Goal: Task Accomplishment & Management: Manage account settings

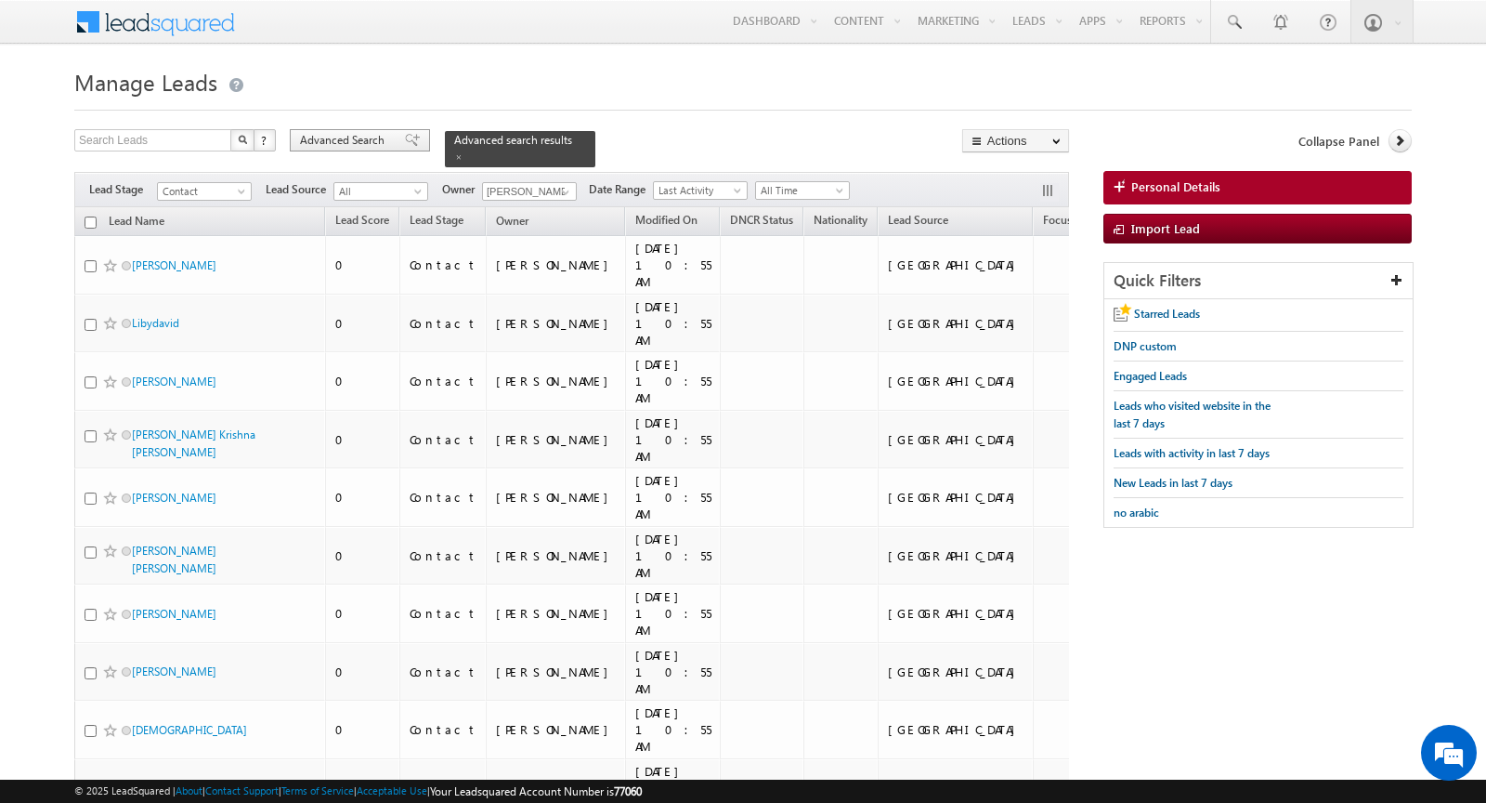
click at [376, 146] on span "Advanced Search" at bounding box center [345, 140] width 90 height 17
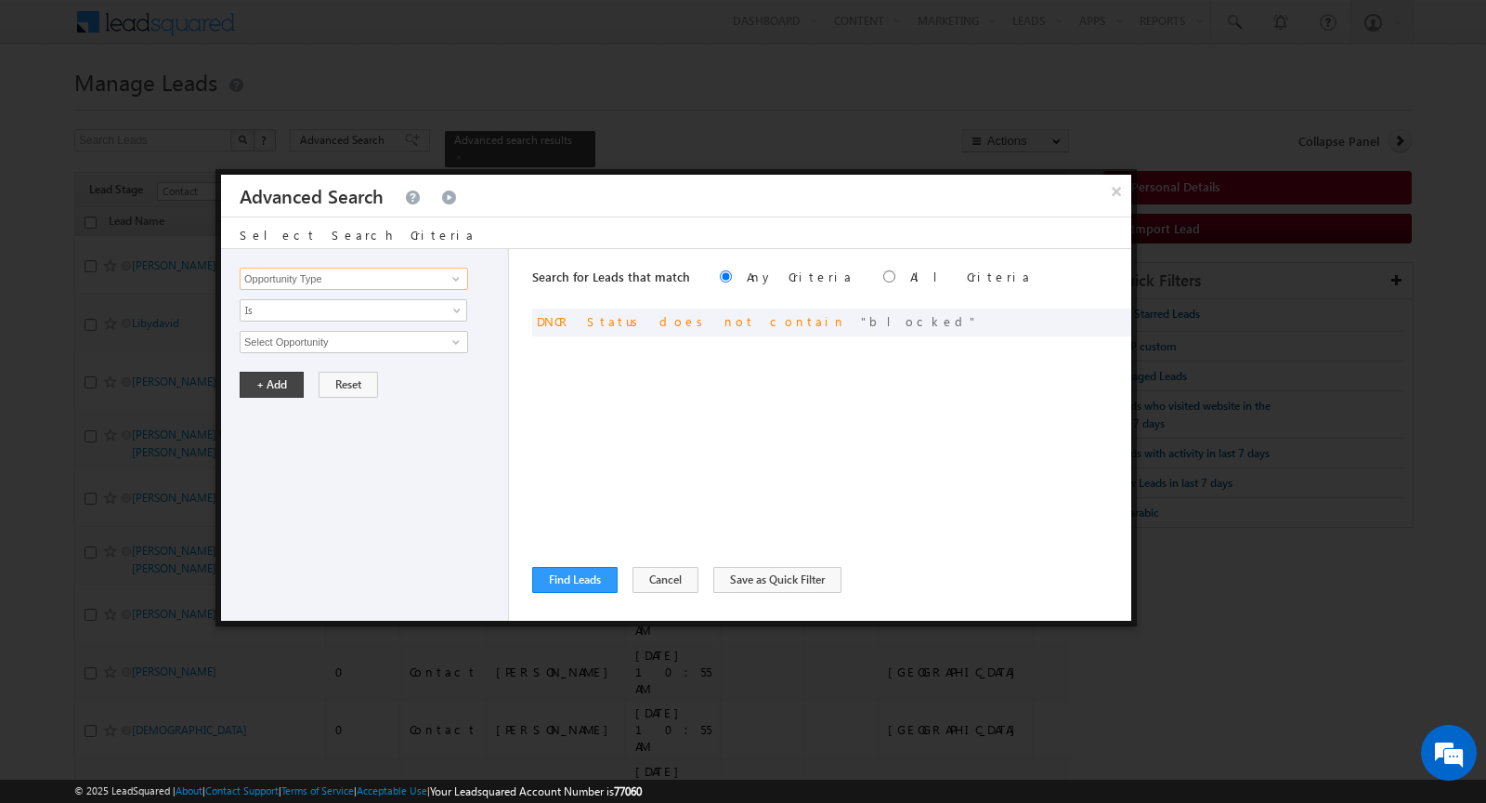
click at [402, 275] on input "Opportunity Type" at bounding box center [354, 279] width 229 height 22
click at [362, 317] on link "Focus Project" at bounding box center [354, 316] width 229 height 21
type input "Focus Project"
click at [362, 336] on input "text" at bounding box center [354, 342] width 229 height 22
type input "p"
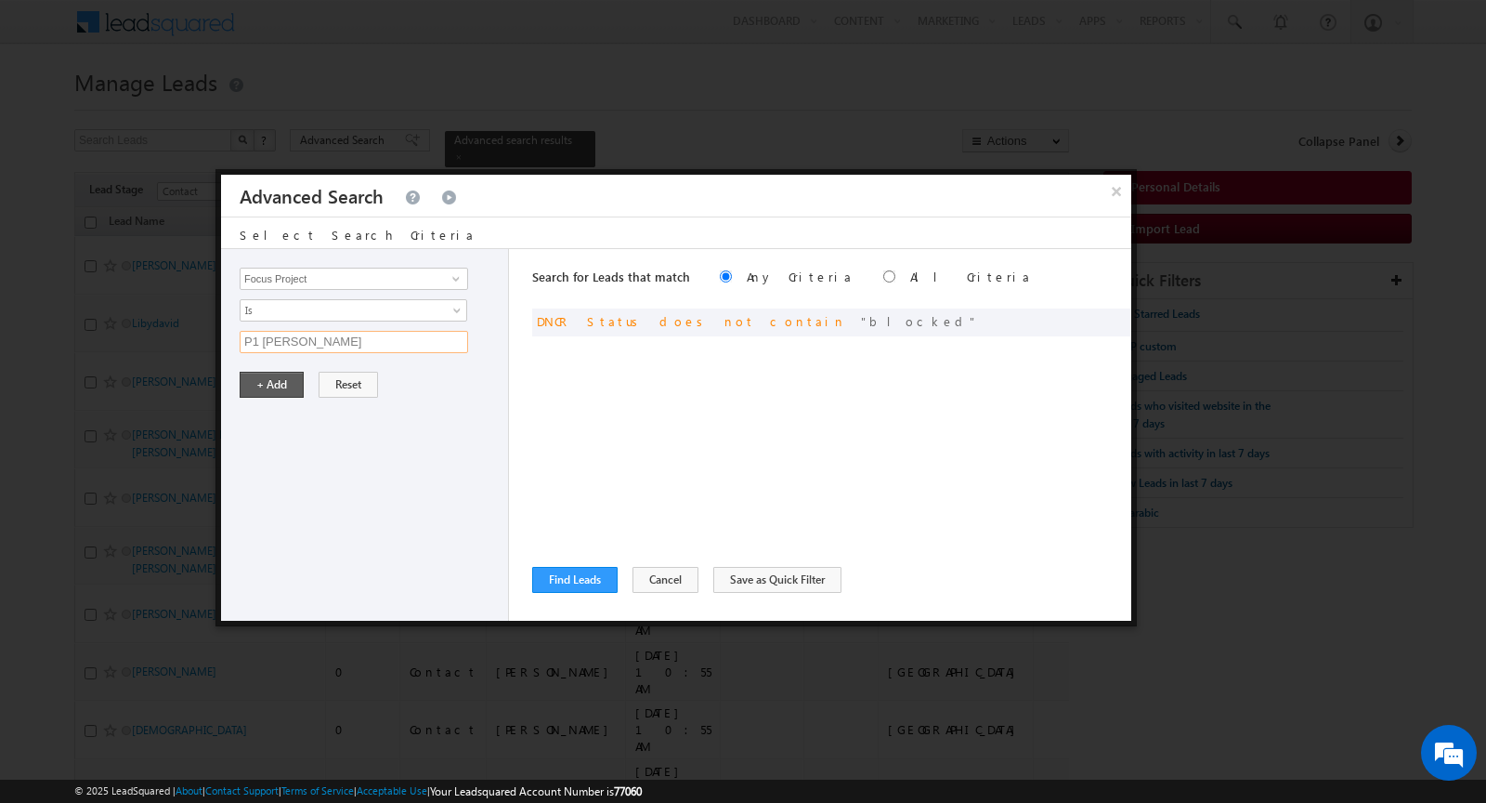
type input "P1 Massar"
click at [270, 382] on button "+ Add" at bounding box center [272, 385] width 64 height 26
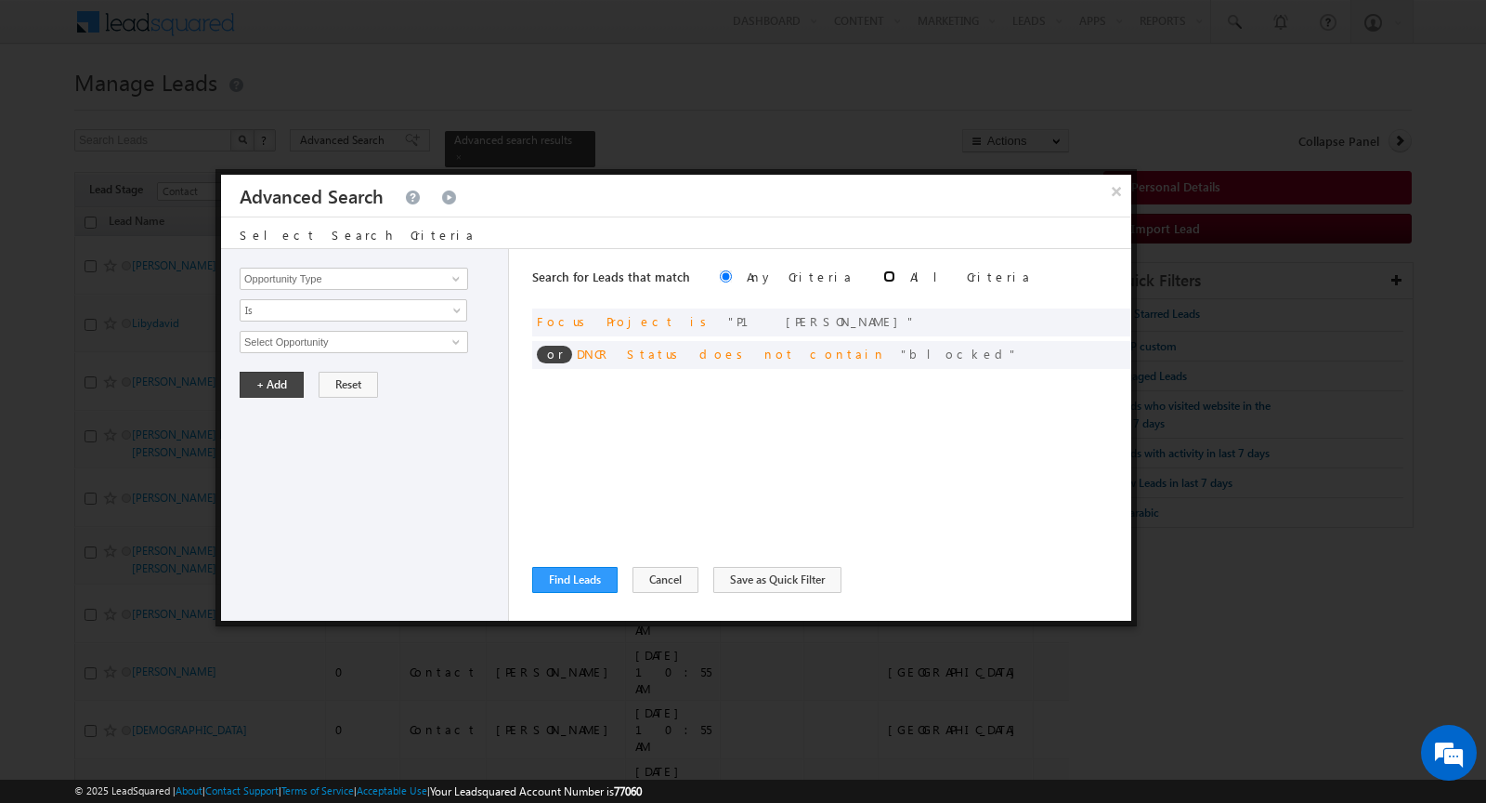
click at [883, 271] on input "radio" at bounding box center [889, 276] width 12 height 12
radio input "true"
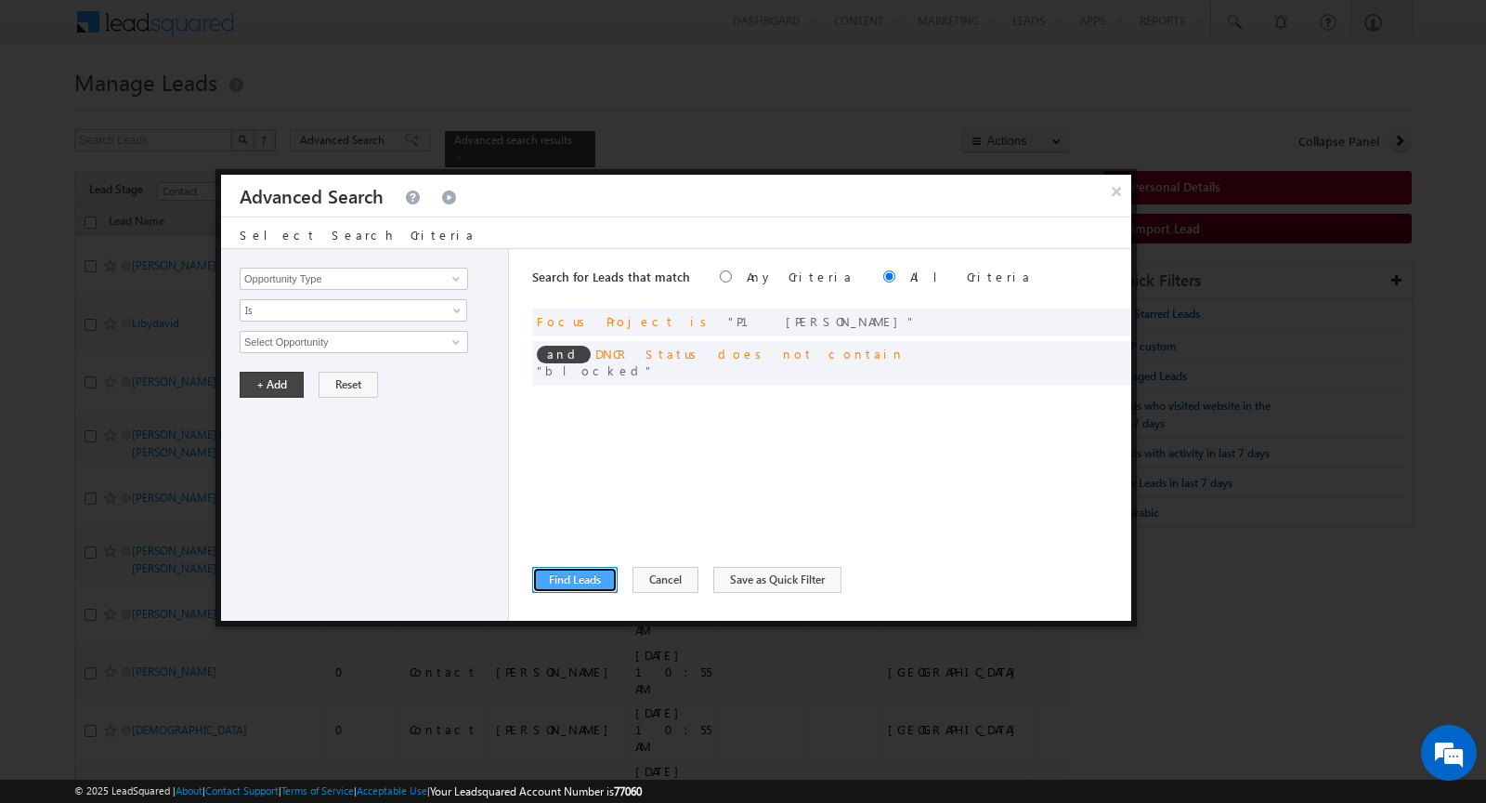
click at [572, 588] on button "Find Leads" at bounding box center [574, 580] width 85 height 26
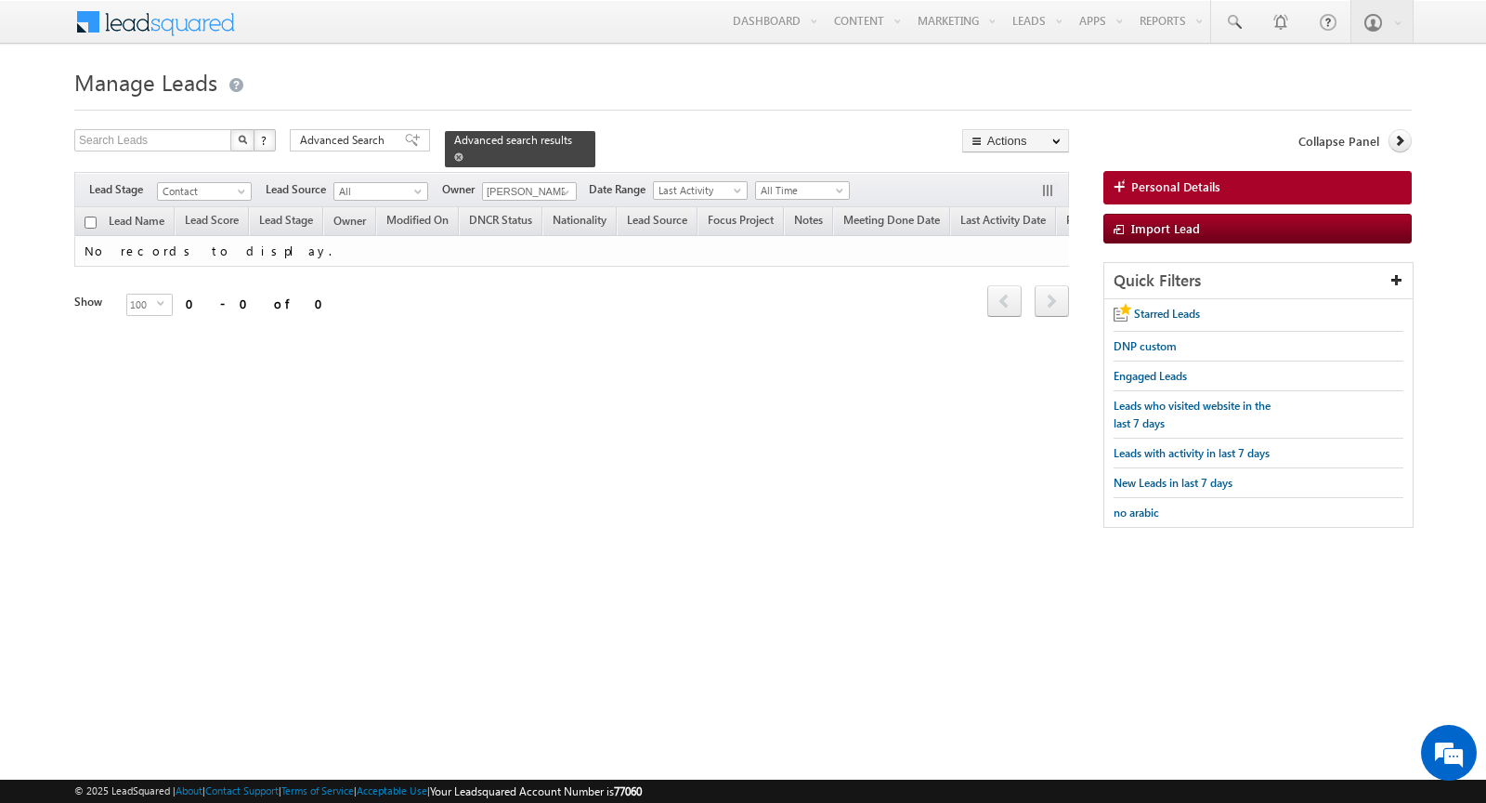
click at [450, 151] on div "Advanced search results" at bounding box center [520, 149] width 150 height 36
click at [365, 142] on span "Advanced Search" at bounding box center [345, 140] width 90 height 17
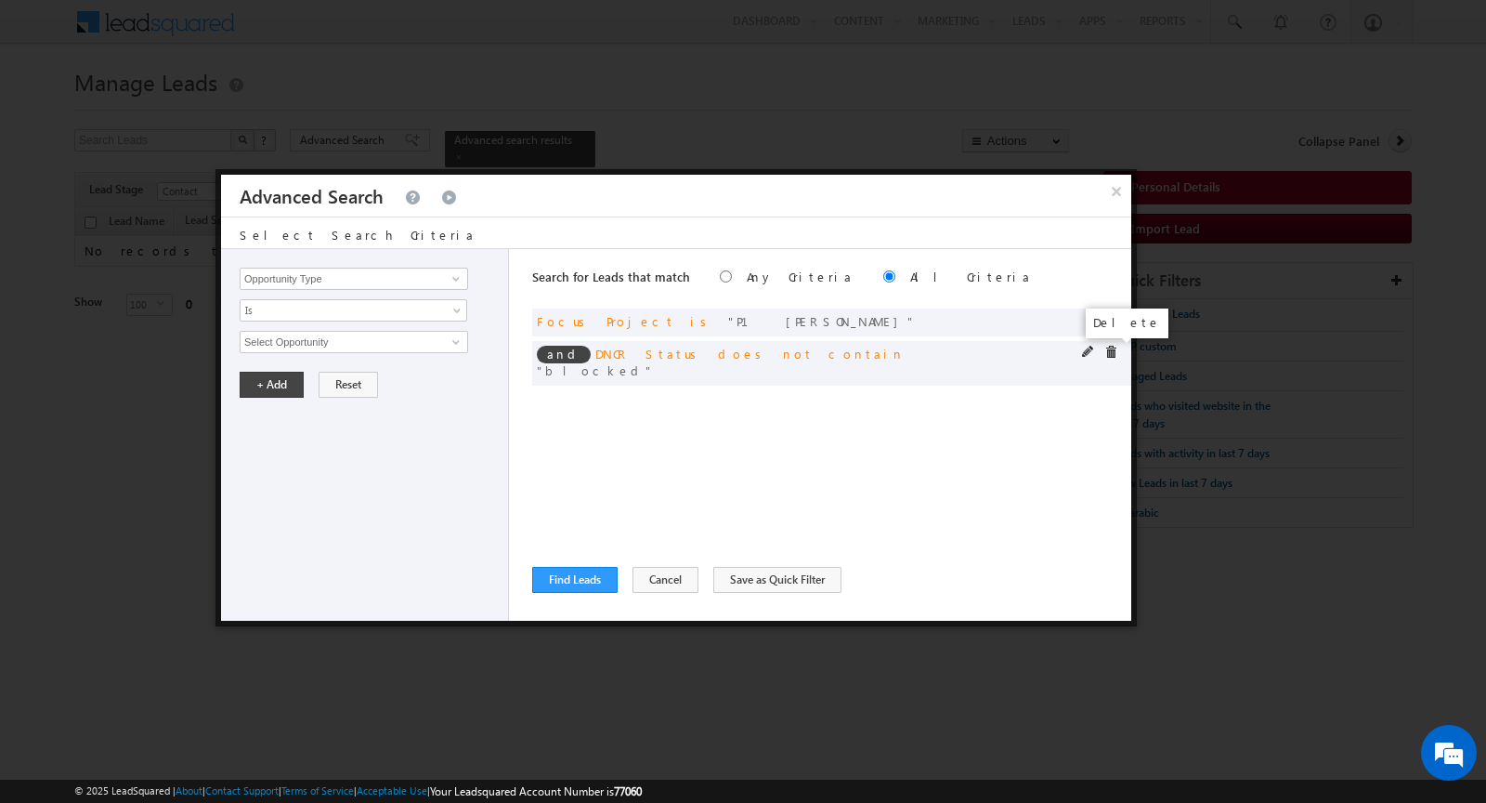
click at [1109, 351] on span at bounding box center [1111, 352] width 13 height 13
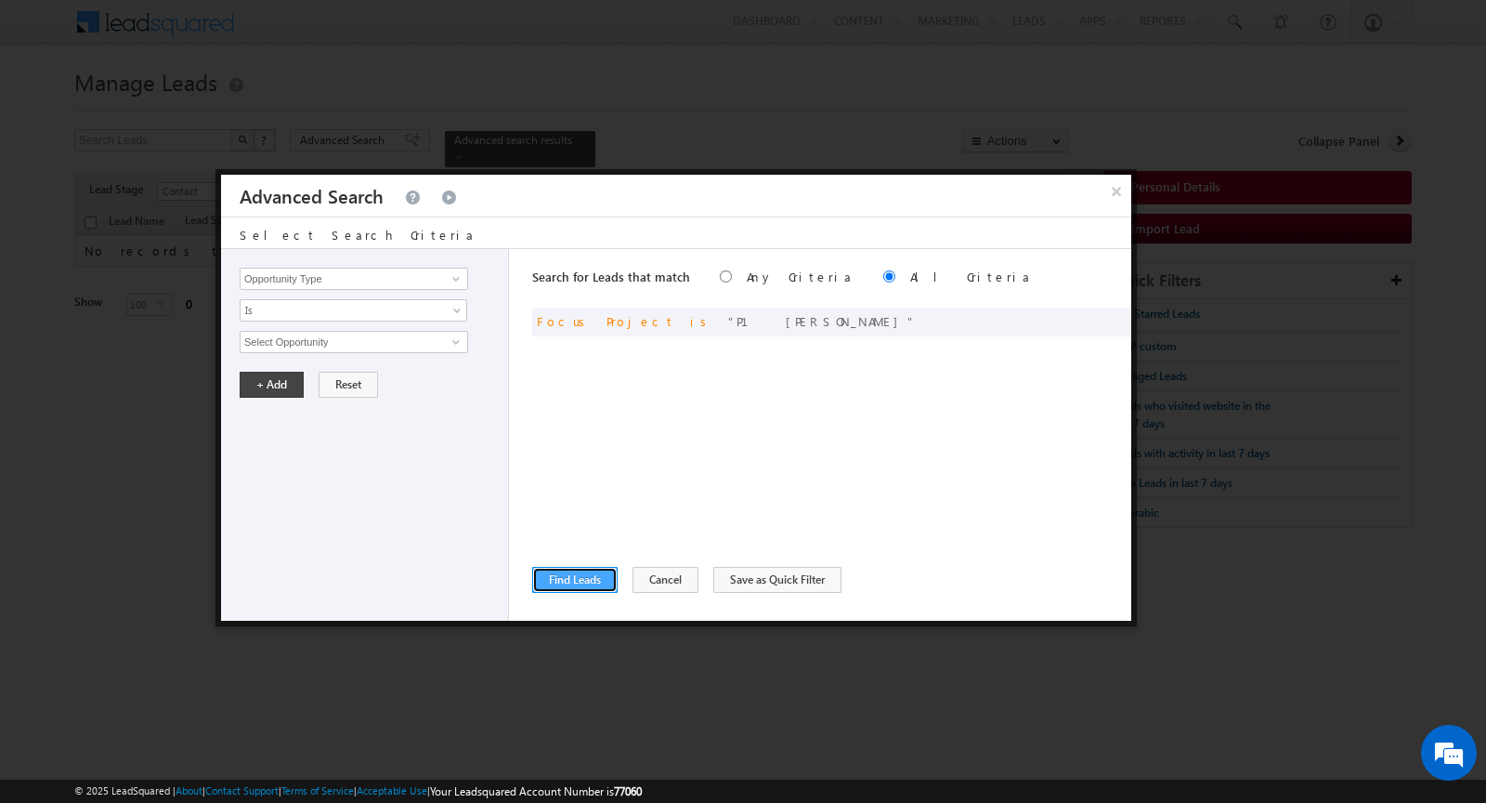
click at [588, 575] on button "Find Leads" at bounding box center [574, 580] width 85 height 26
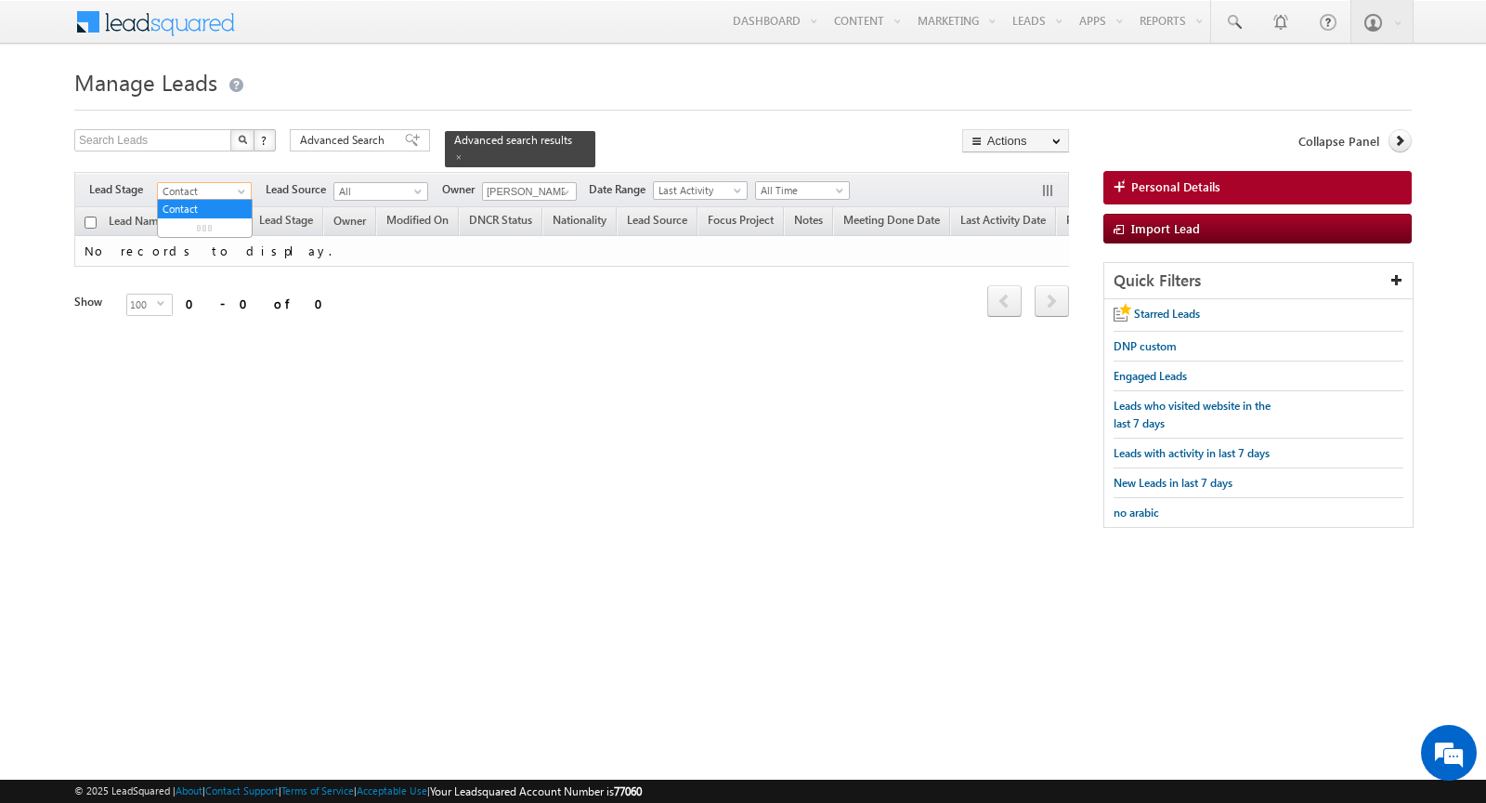
click at [227, 190] on span "Contact" at bounding box center [202, 191] width 88 height 17
click at [219, 207] on link "All" at bounding box center [205, 209] width 94 height 17
click at [345, 124] on form "Manage Leads Search Leads X ? 0 results found Advanced Search Advanced Search" at bounding box center [743, 304] width 1338 height 484
click at [337, 145] on span "Advanced Search" at bounding box center [345, 140] width 90 height 17
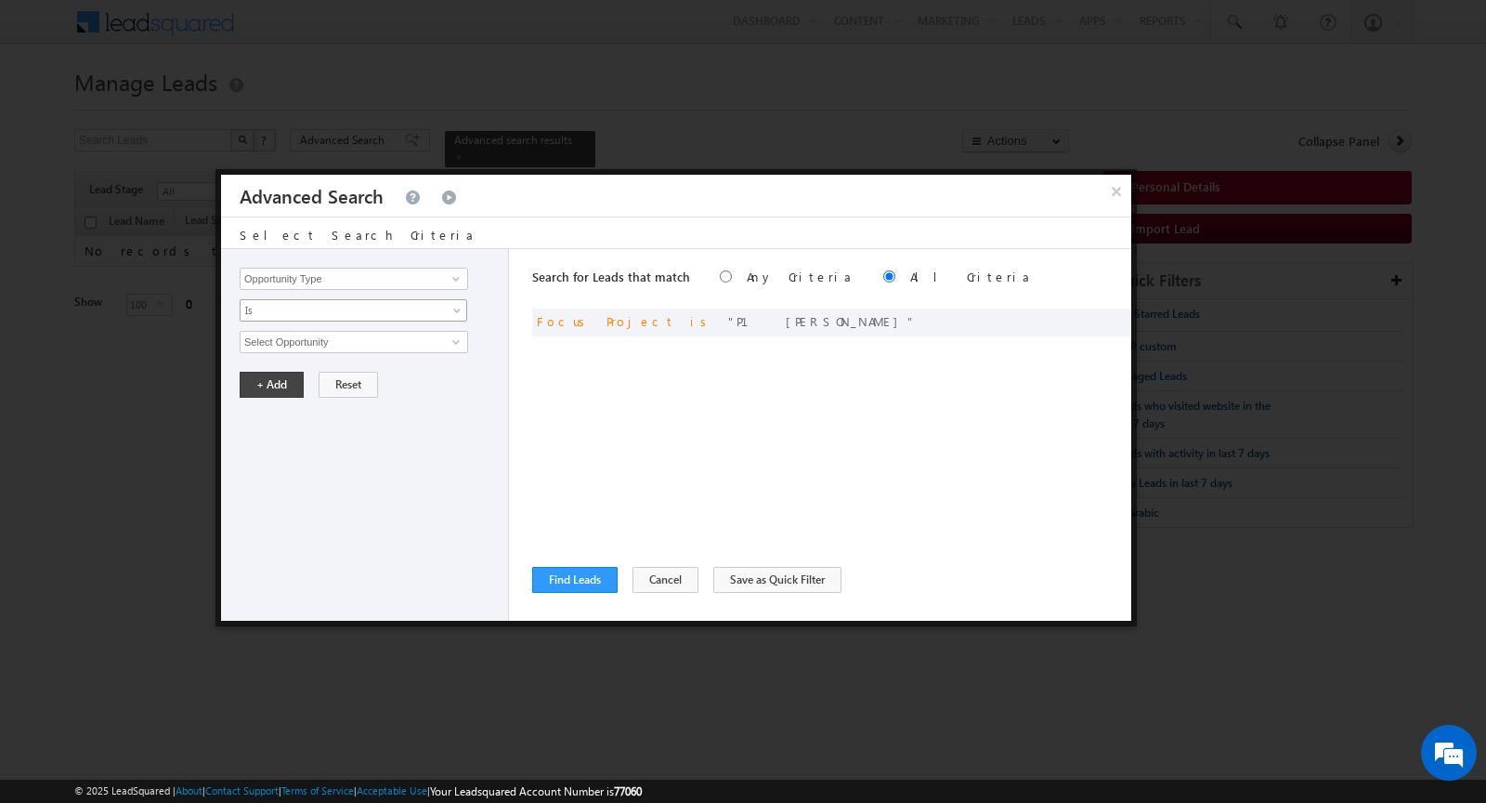
click at [413, 310] on span "Is" at bounding box center [342, 310] width 202 height 17
click at [472, 403] on div "Opportunity Type Lead Activity Task Sales Group Prospect Id Address 1 Address 2…" at bounding box center [365, 435] width 288 height 372
click at [587, 412] on div "Search for Leads that match Any Criteria All Criteria Note that the current tri…" at bounding box center [831, 435] width 599 height 372
click at [423, 270] on input "Opportunity Type" at bounding box center [354, 279] width 229 height 22
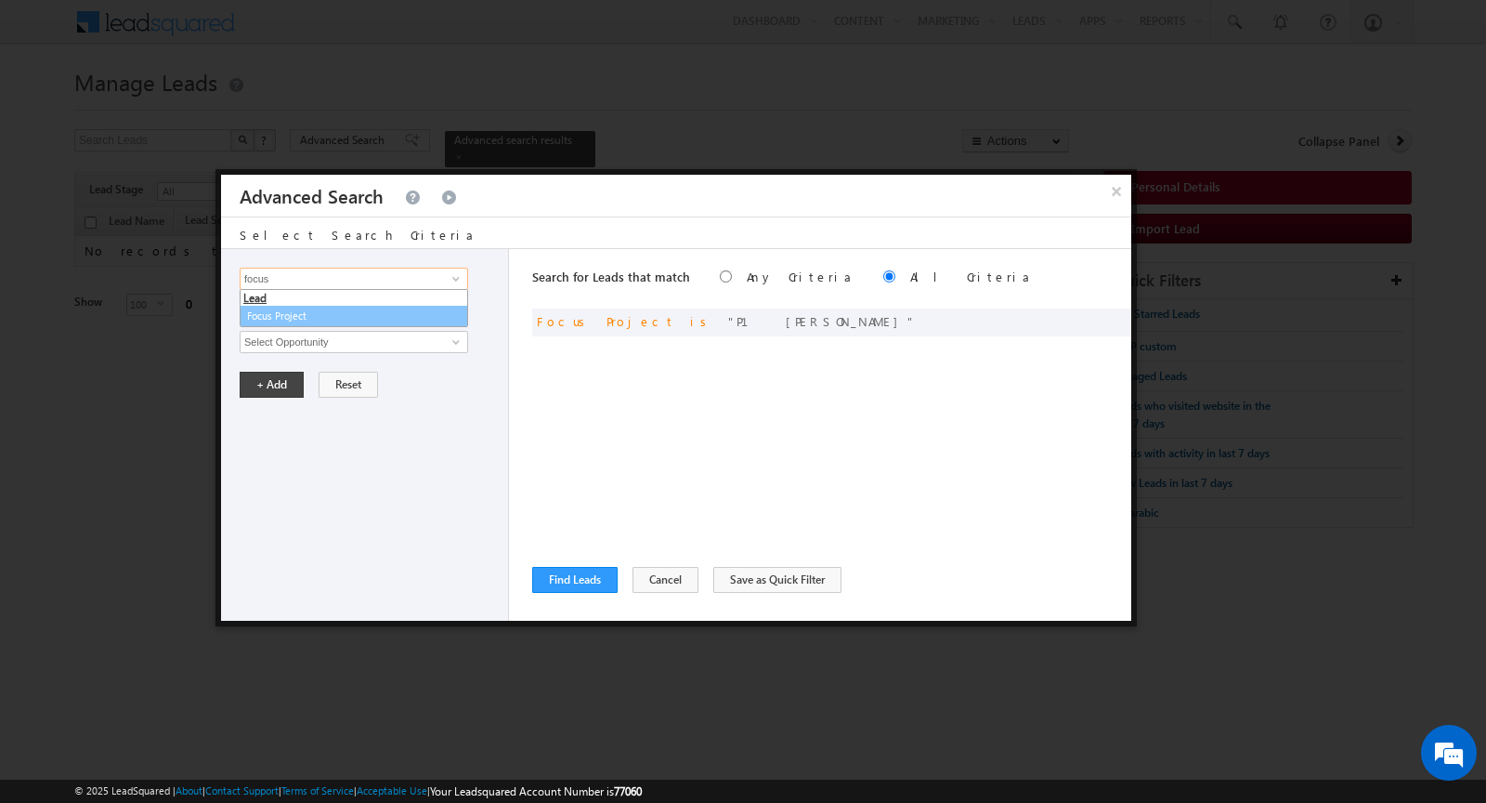
click at [373, 307] on link "Focus Project" at bounding box center [354, 316] width 229 height 21
type input "Focus Project"
click at [354, 311] on span "Is" at bounding box center [342, 310] width 202 height 17
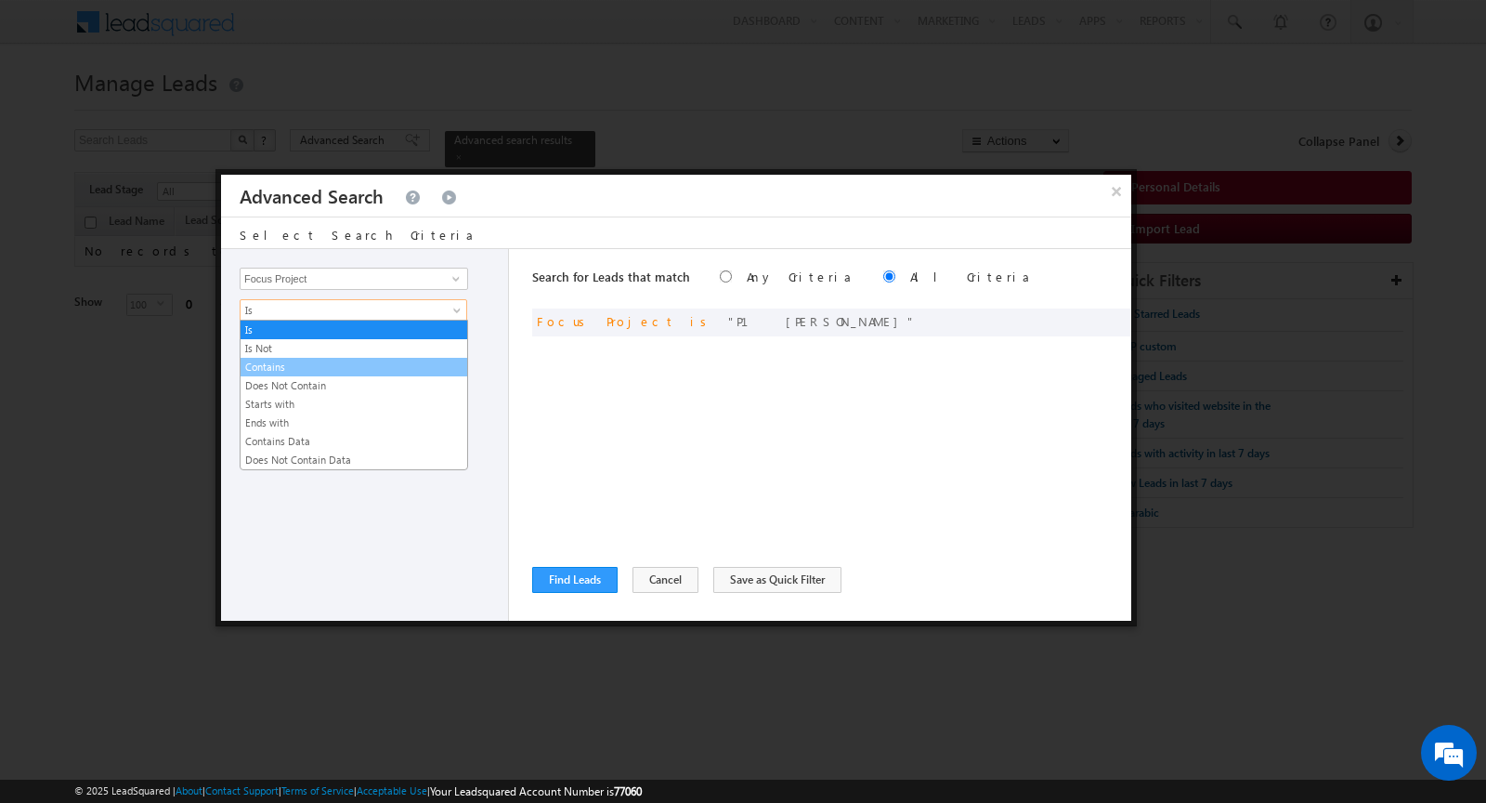
click at [338, 365] on link "Contains" at bounding box center [354, 367] width 227 height 17
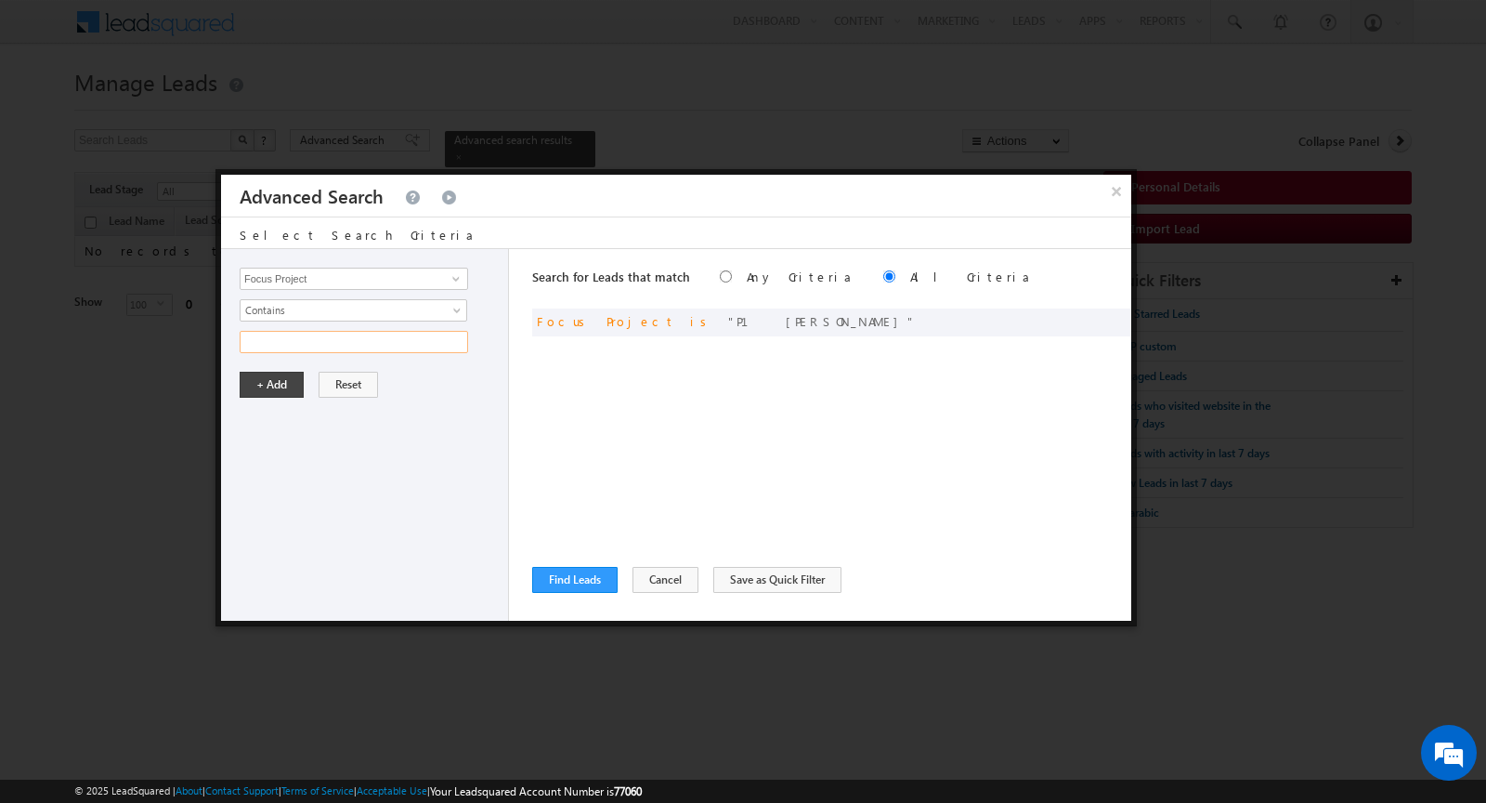
click at [331, 342] on input "text" at bounding box center [354, 342] width 229 height 22
type input "p"
type input "P1 Massar"
click at [271, 384] on button "+ Add" at bounding box center [272, 385] width 64 height 26
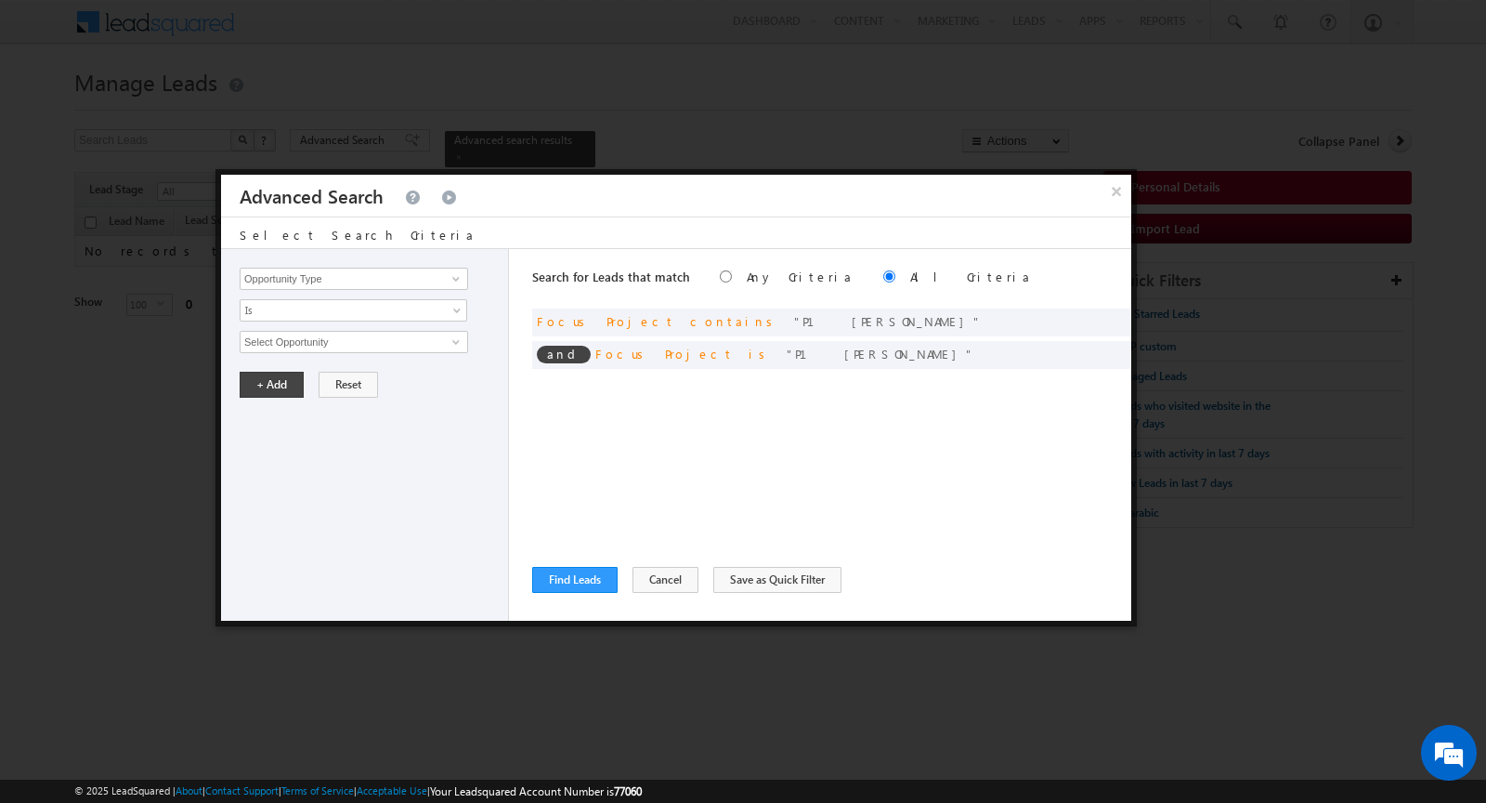
click at [700, 269] on div "Search for Leads that match Any Criteria All Criteria Note that the current tri…" at bounding box center [831, 278] width 599 height 59
click at [687, 287] on div "Search for Leads that match Any Criteria All Criteria Note that the current tri…" at bounding box center [831, 278] width 599 height 59
click at [720, 274] on input "radio" at bounding box center [726, 276] width 12 height 12
radio input "true"
click at [0, 0] on span at bounding box center [0, 0] width 0 height 0
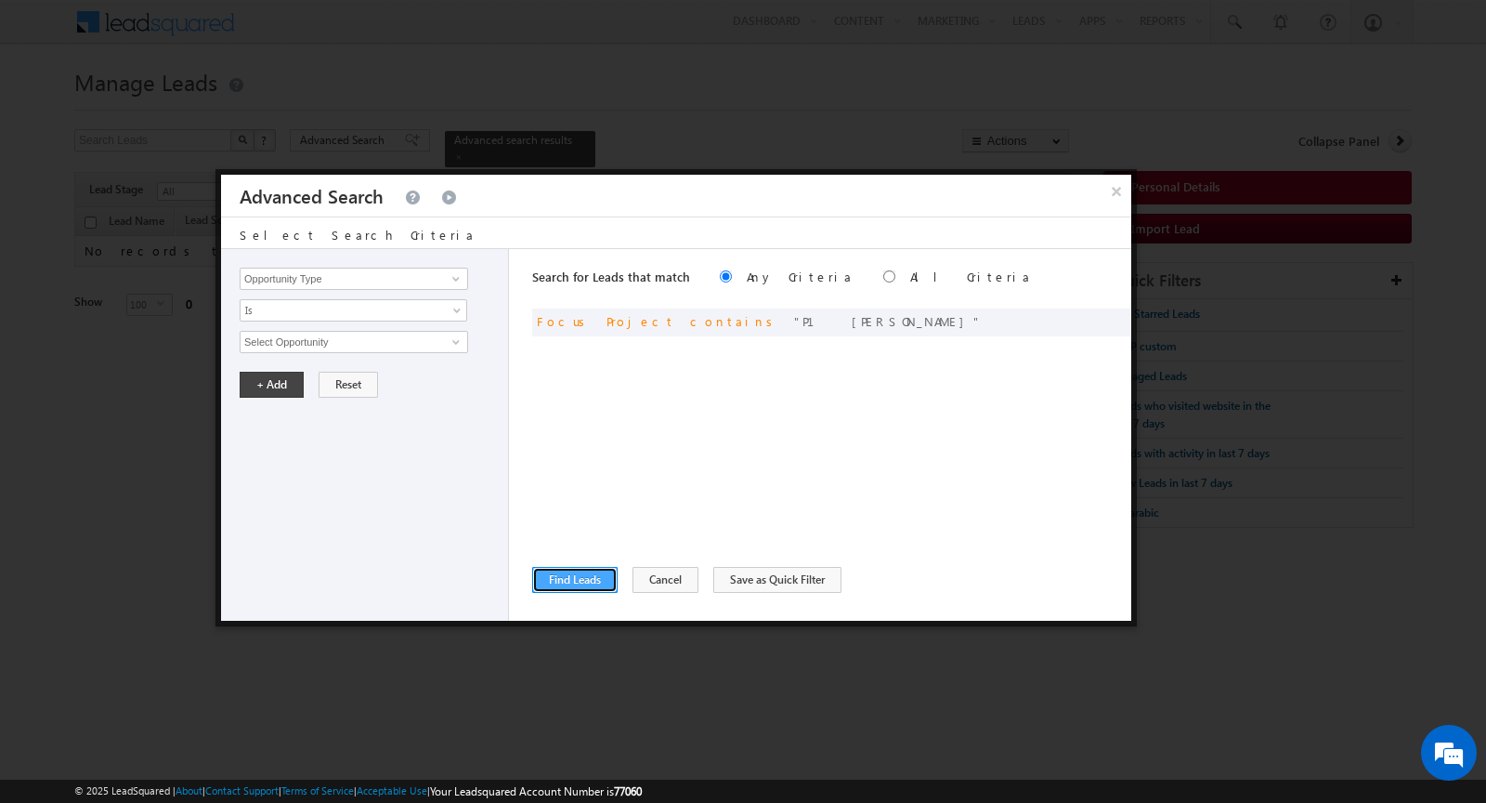
click at [570, 586] on button "Find Leads" at bounding box center [574, 580] width 85 height 26
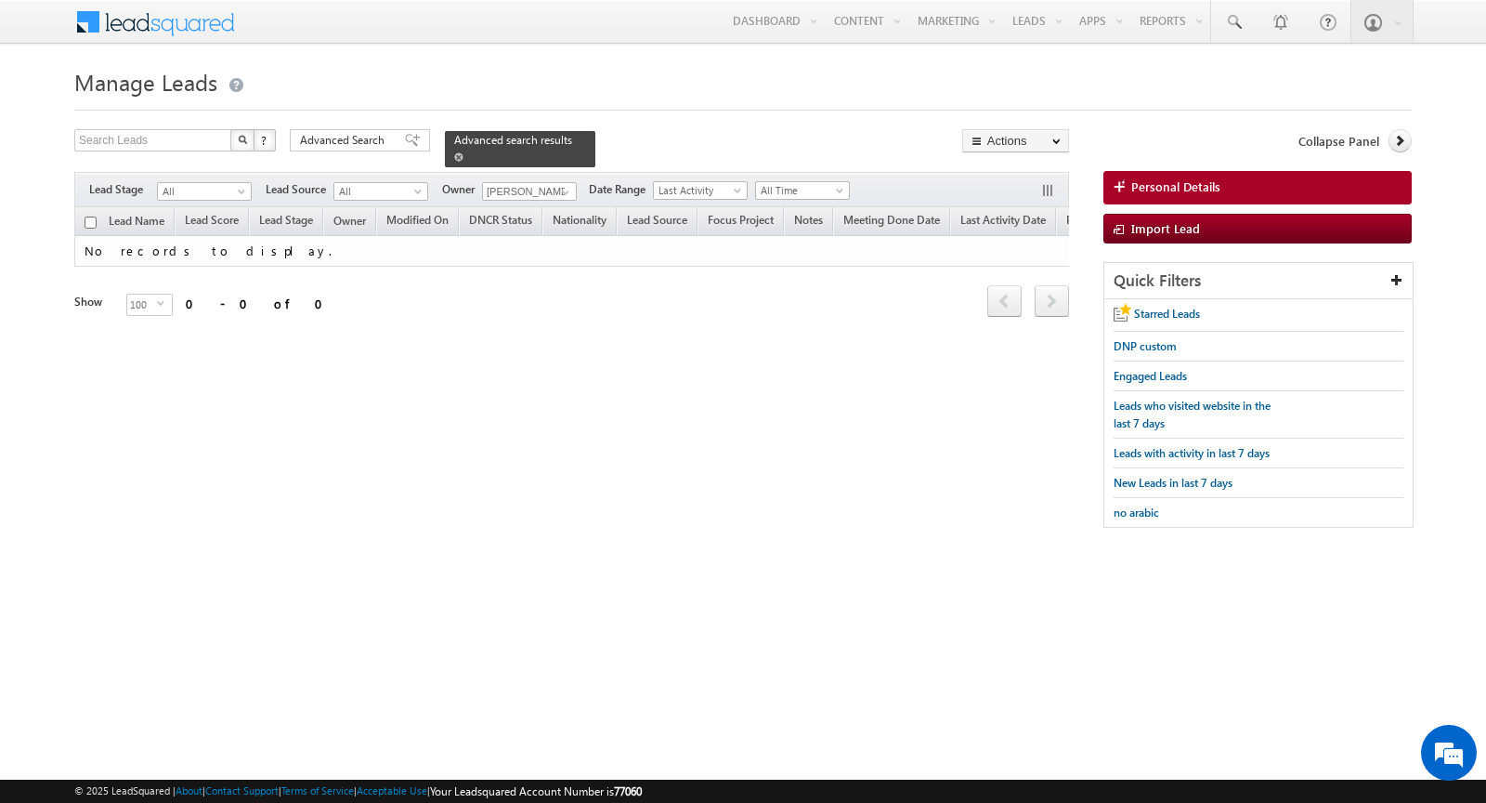
click at [454, 157] on span at bounding box center [458, 156] width 9 height 9
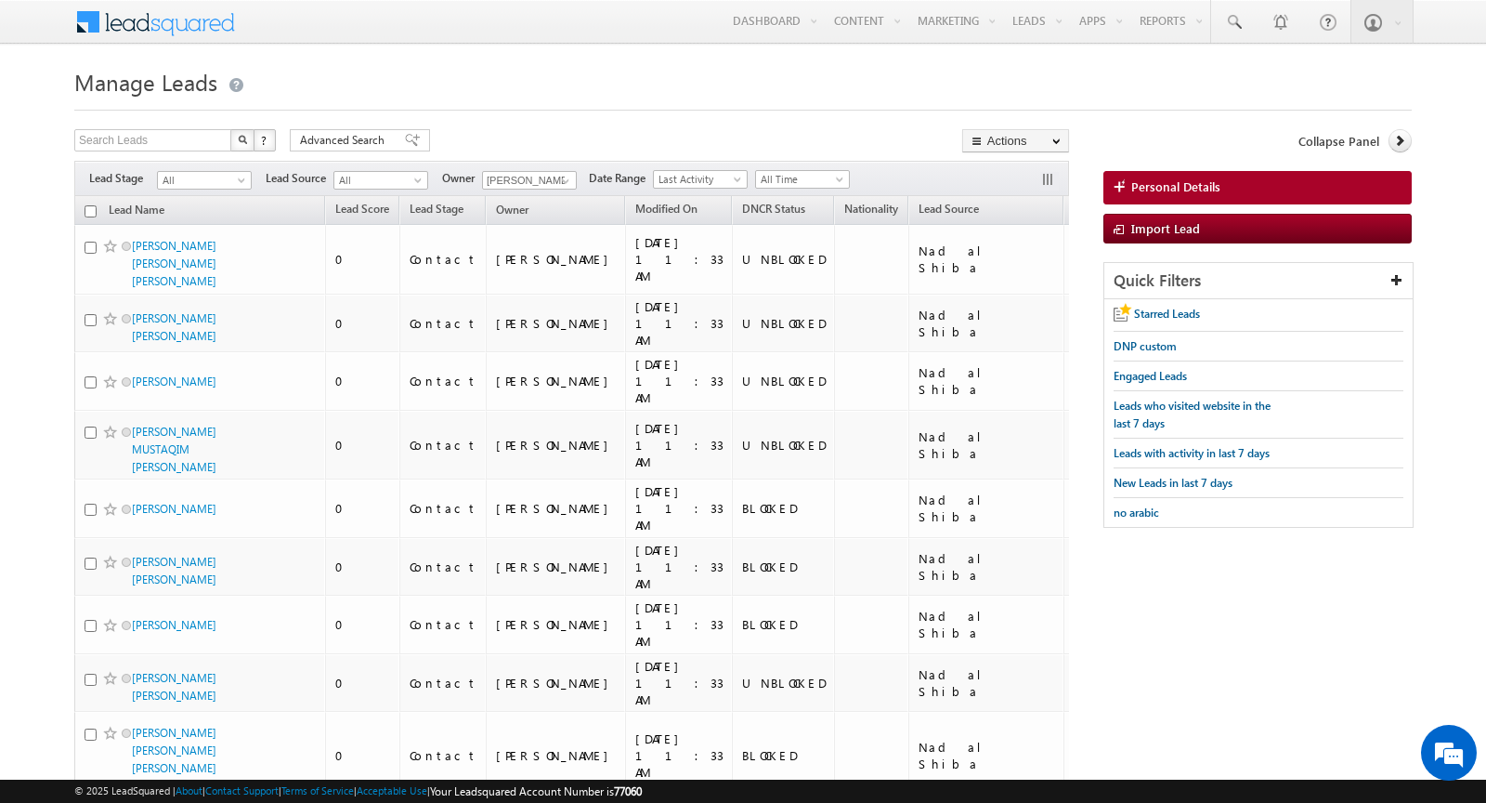
click at [90, 207] on input "checkbox" at bounding box center [91, 211] width 12 height 12
checkbox input "true"
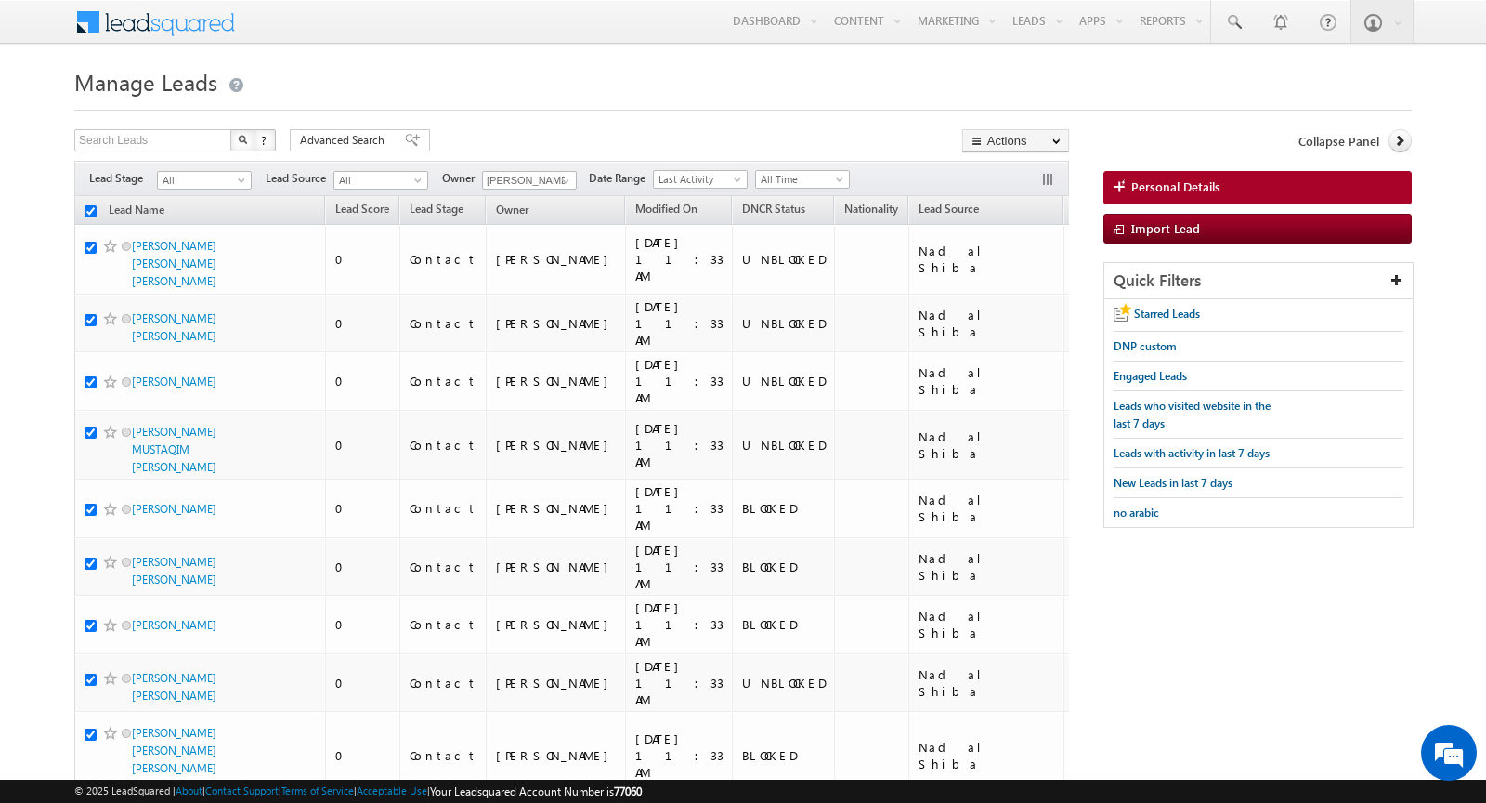
checkbox input "true"
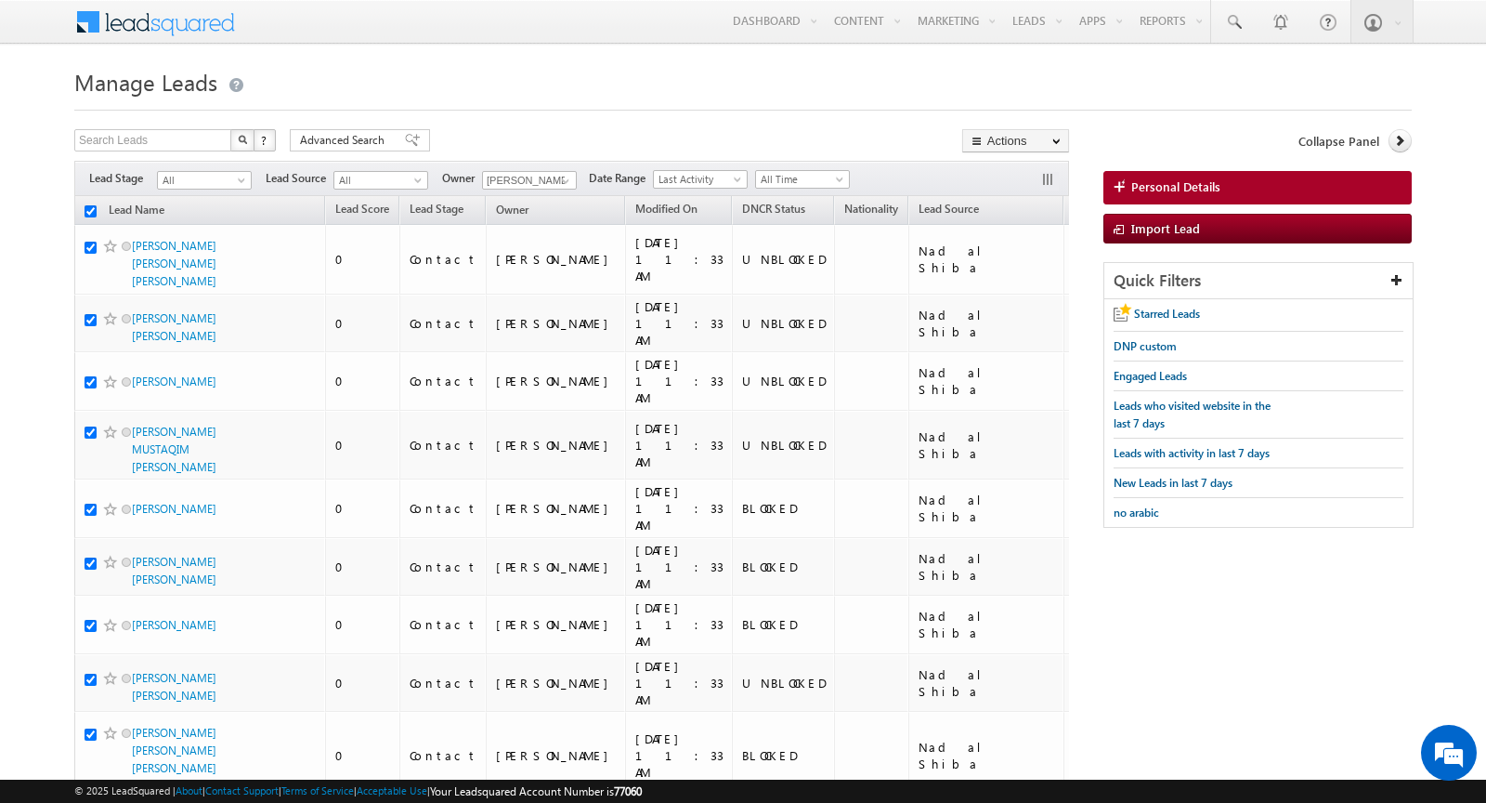
checkbox input "true"
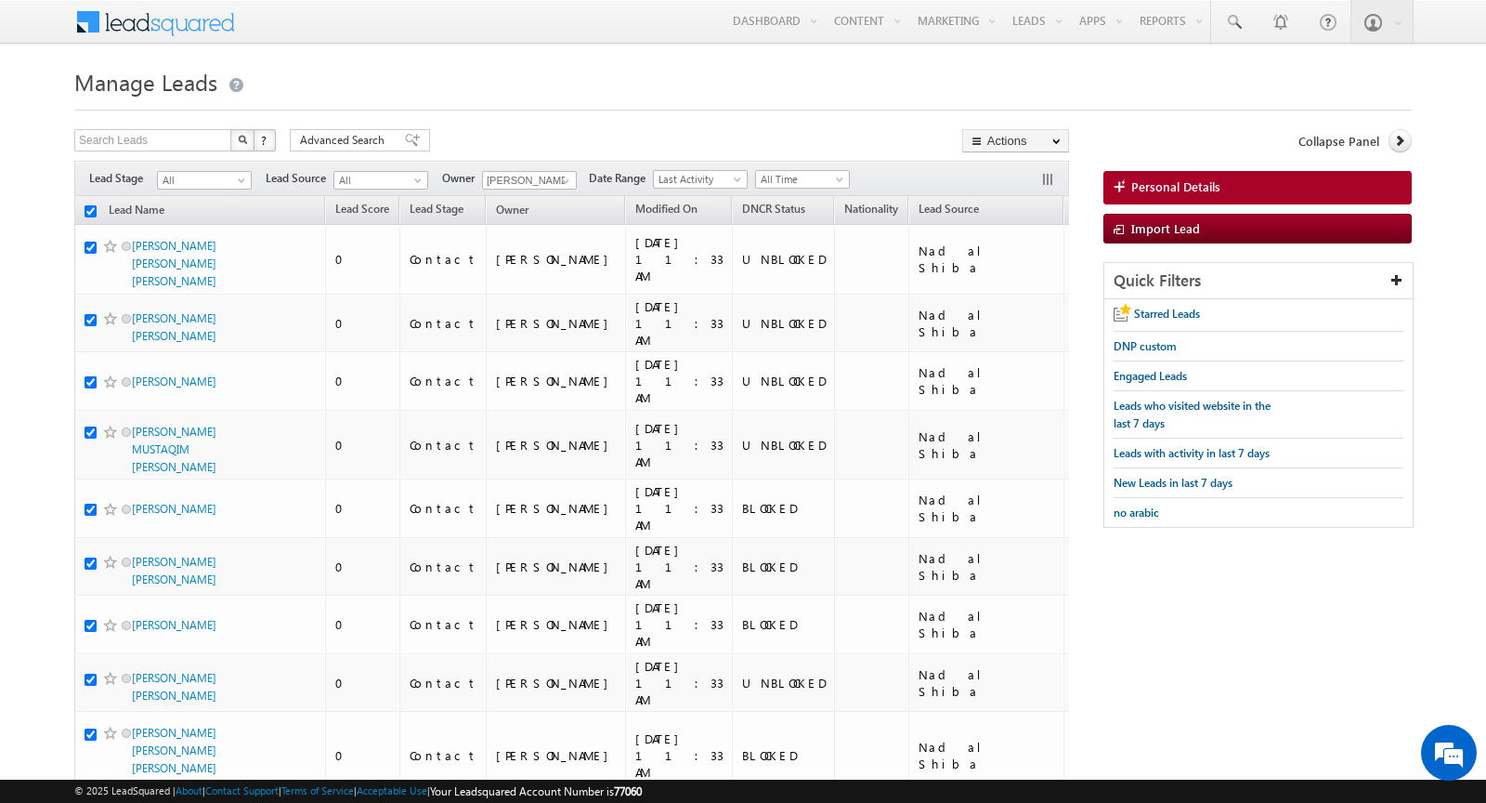
checkbox input "true"
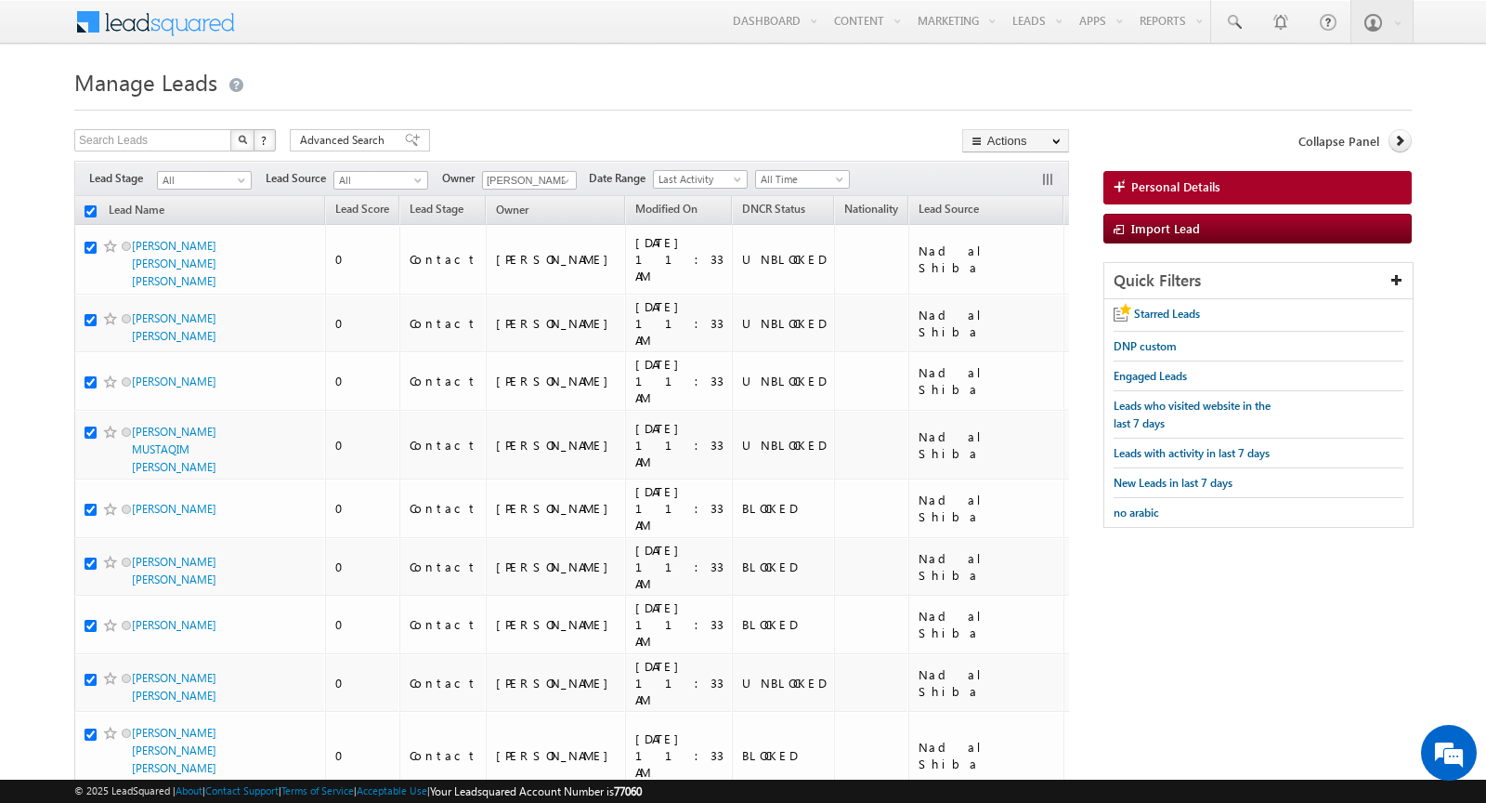
checkbox input "true"
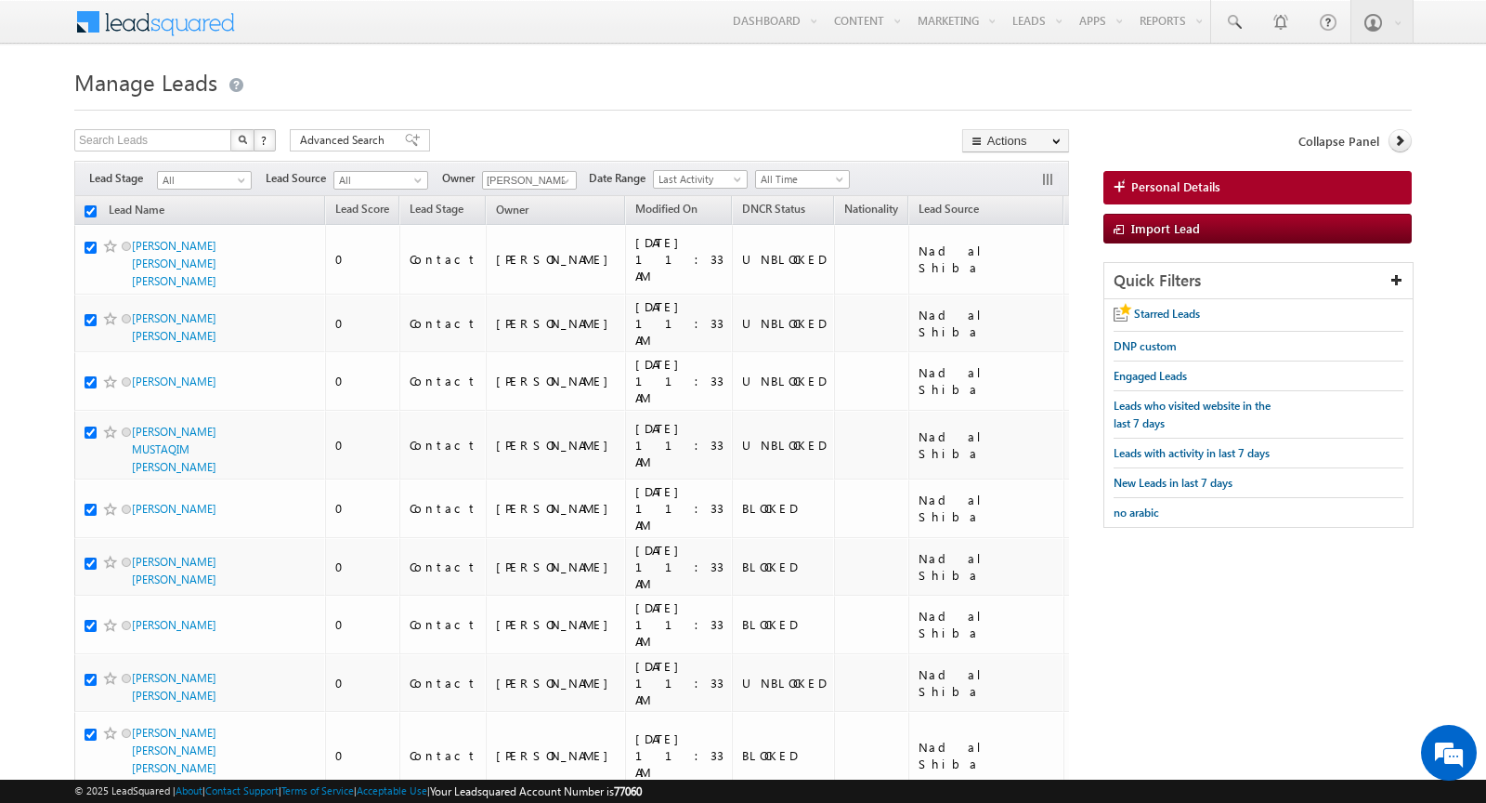
checkbox input "true"
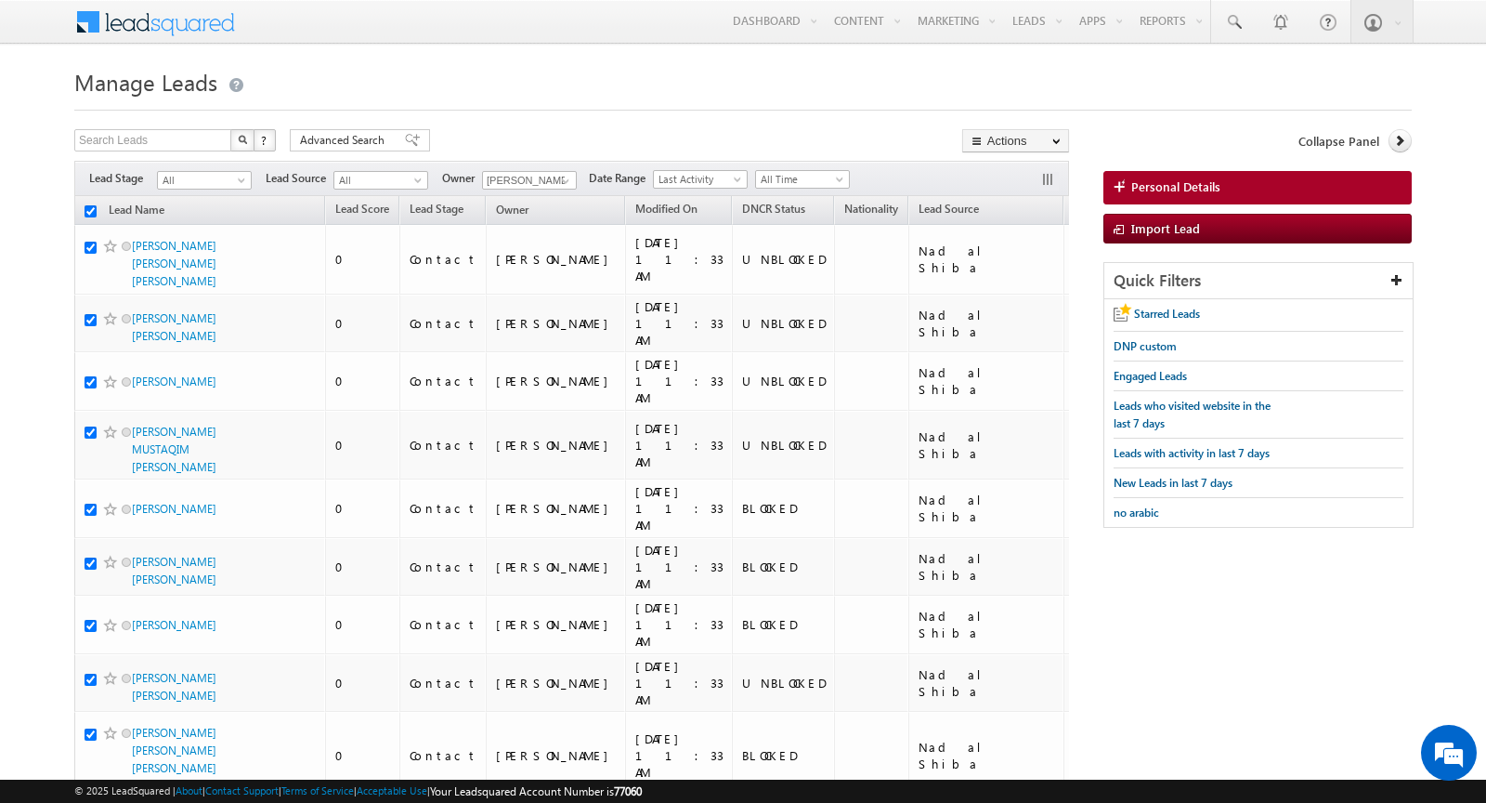
checkbox input "true"
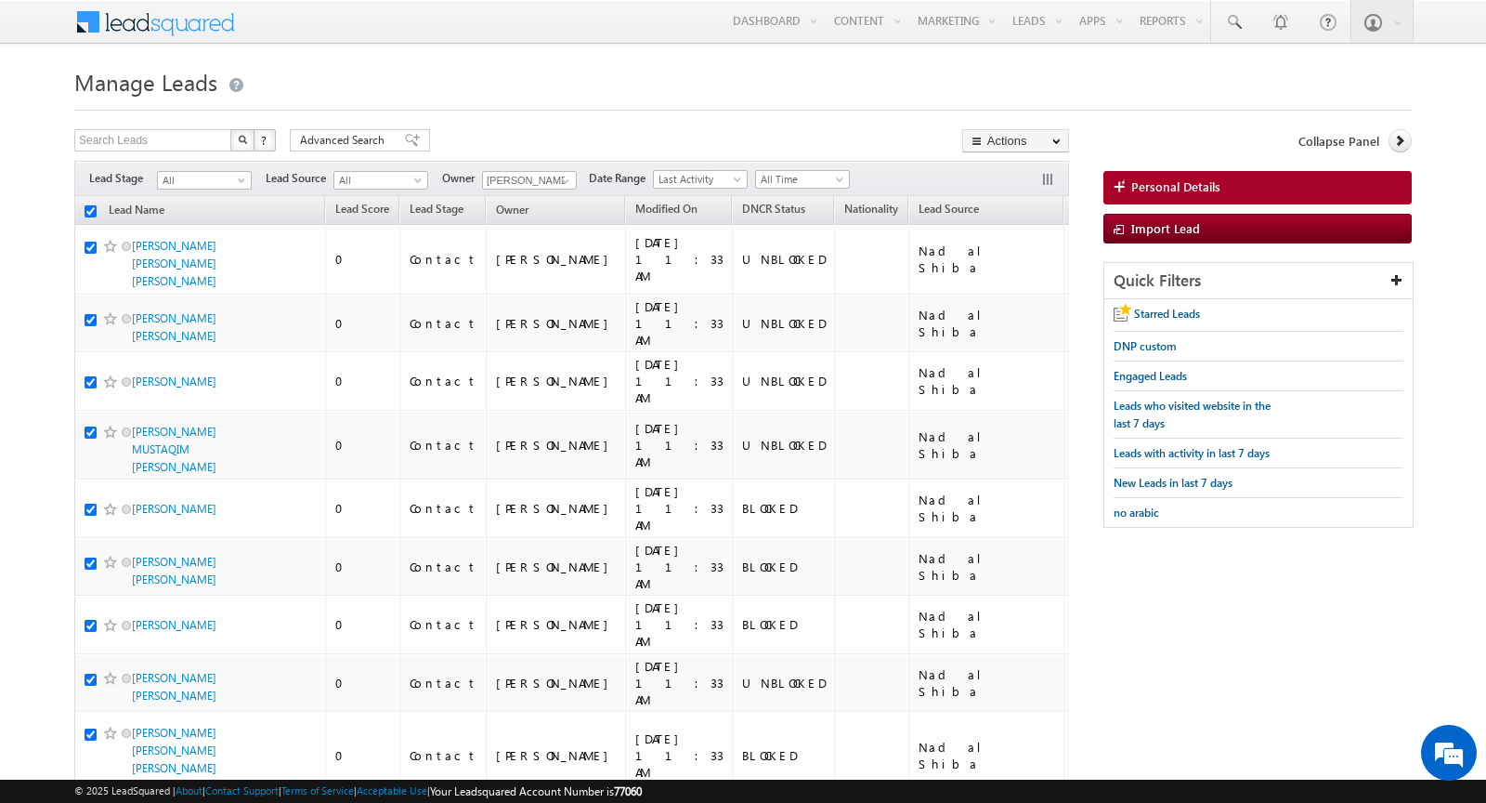
checkbox input "true"
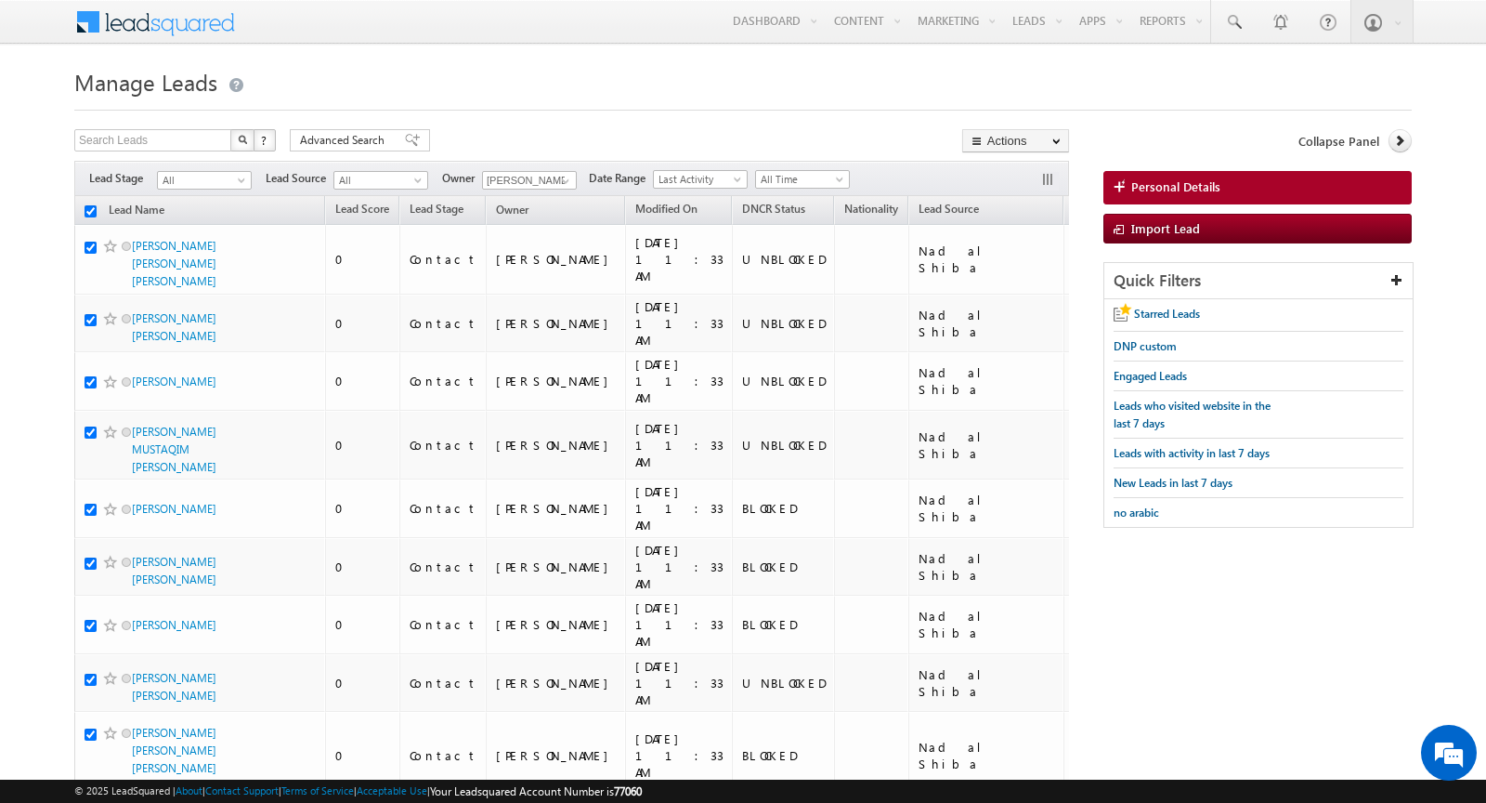
checkbox input "true"
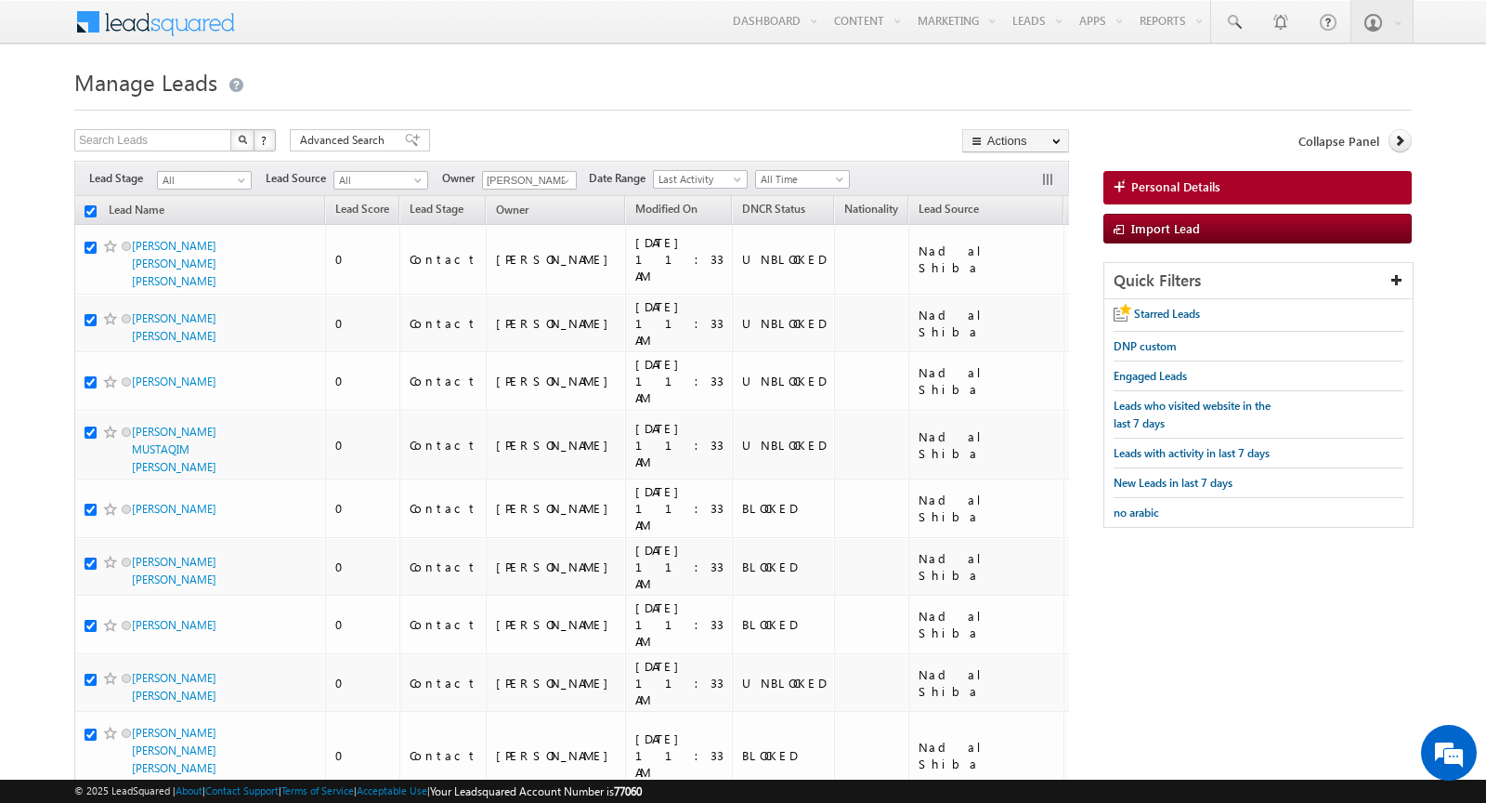
checkbox input "true"
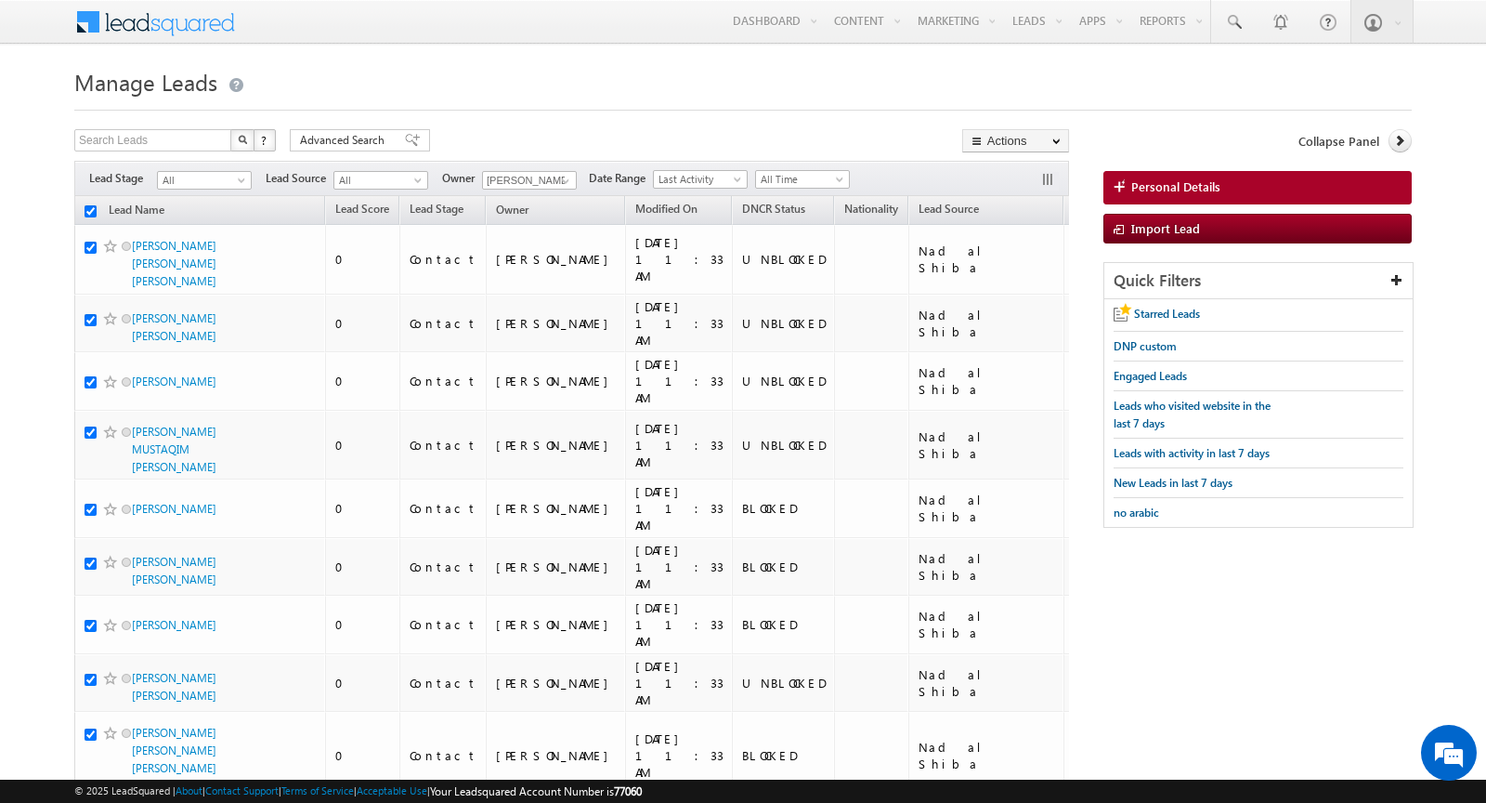
checkbox input "true"
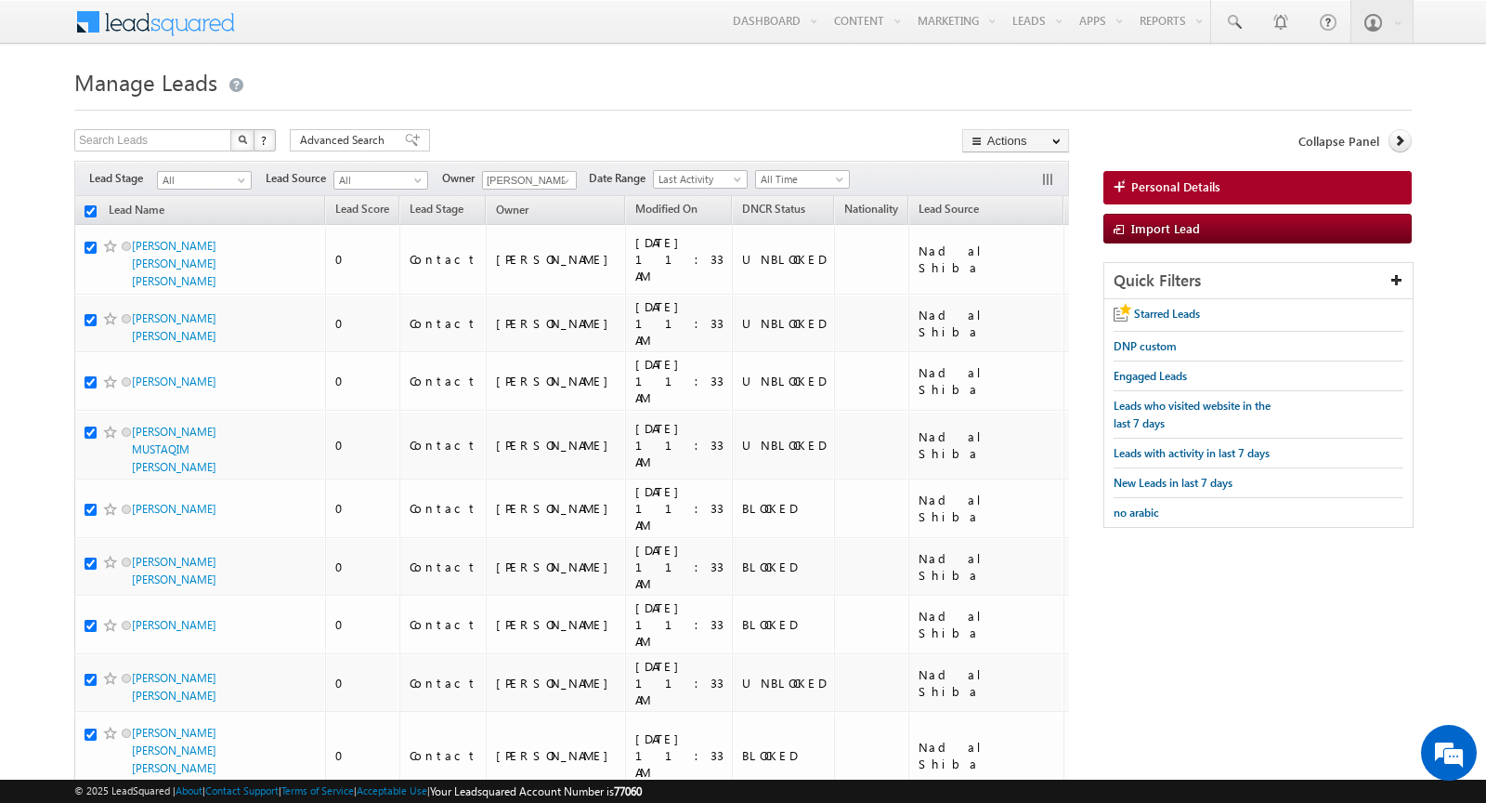
checkbox input "true"
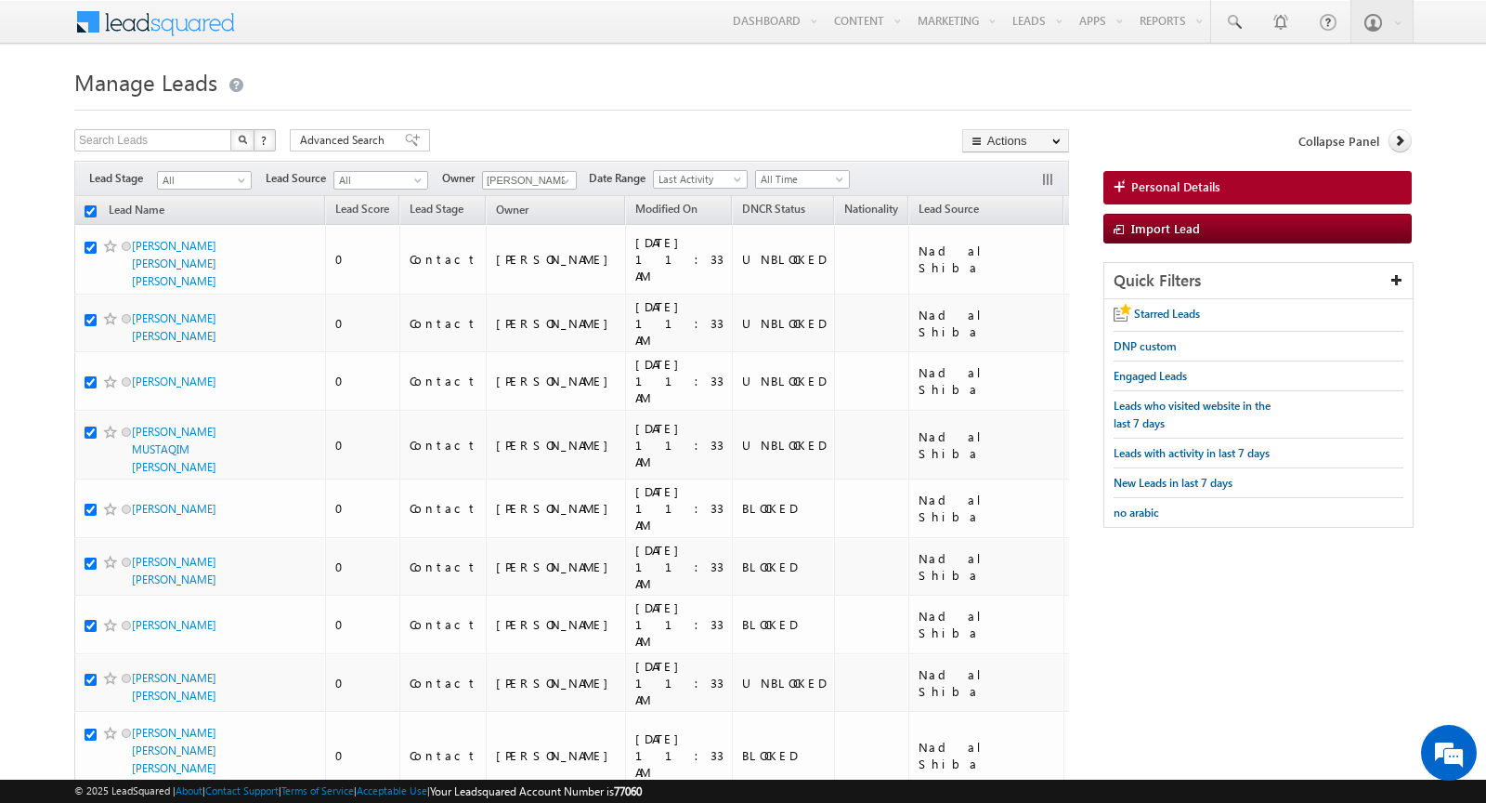
checkbox input "true"
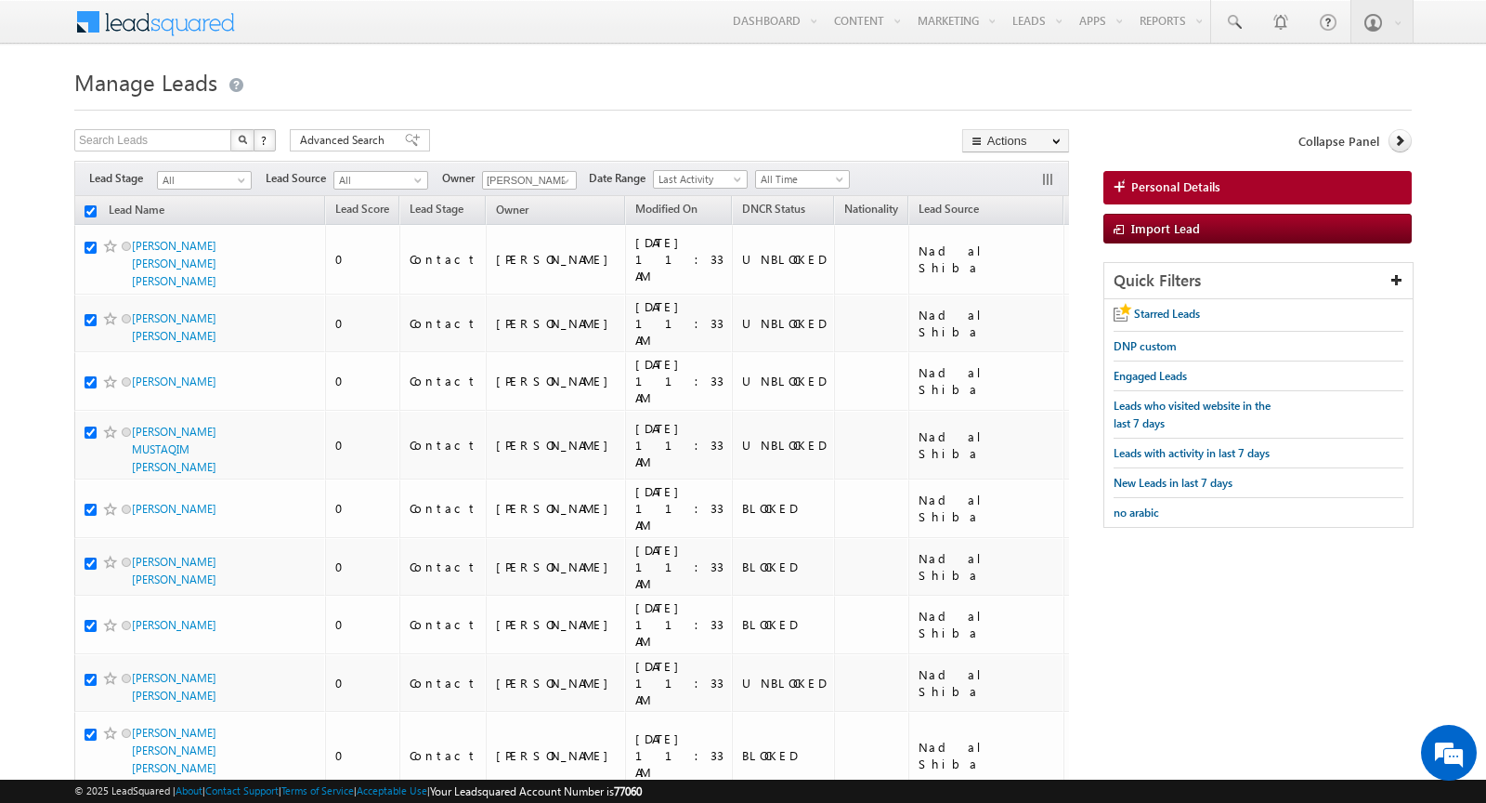
checkbox input "true"
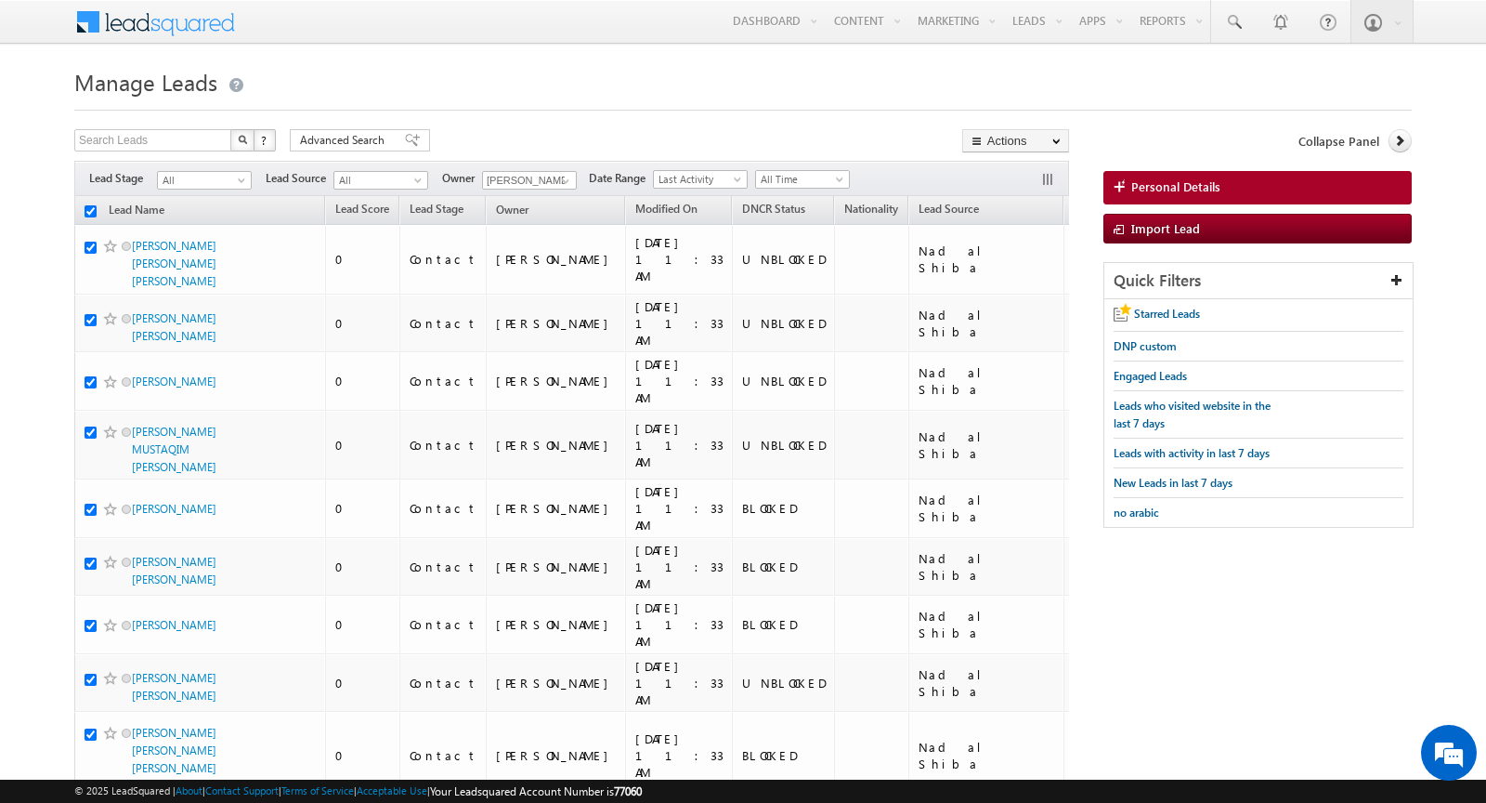
checkbox input "true"
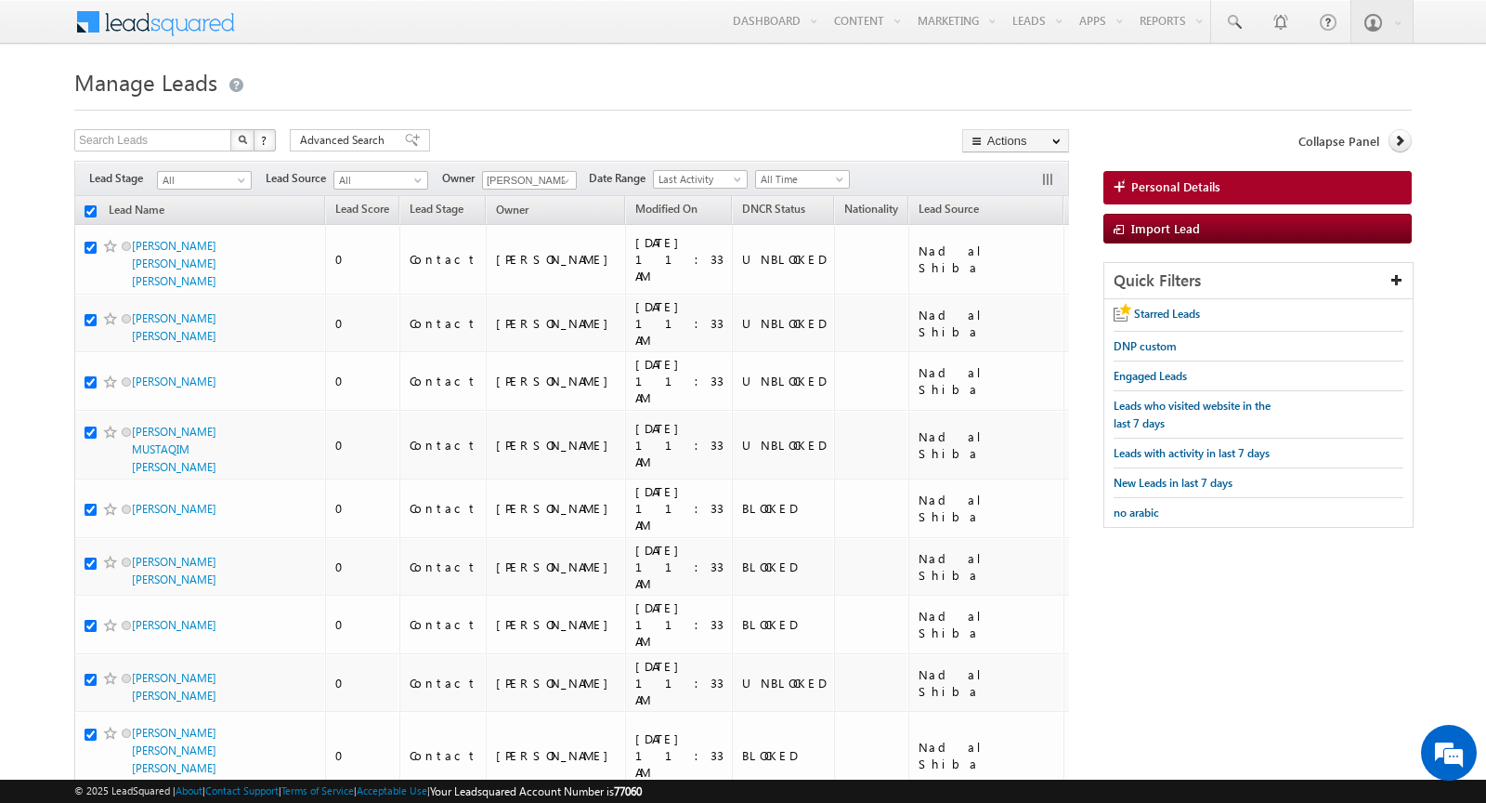
checkbox input "true"
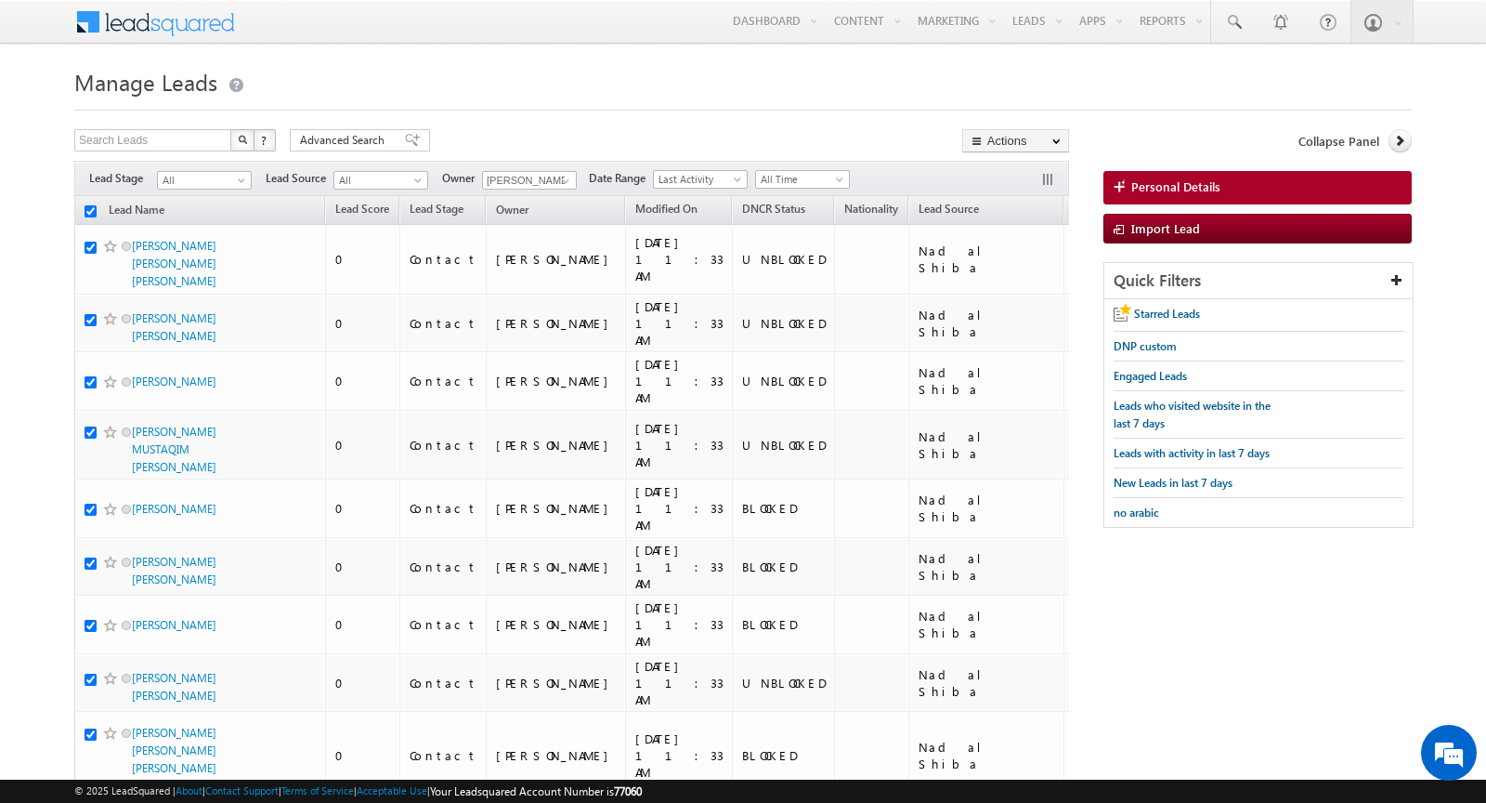
checkbox input "true"
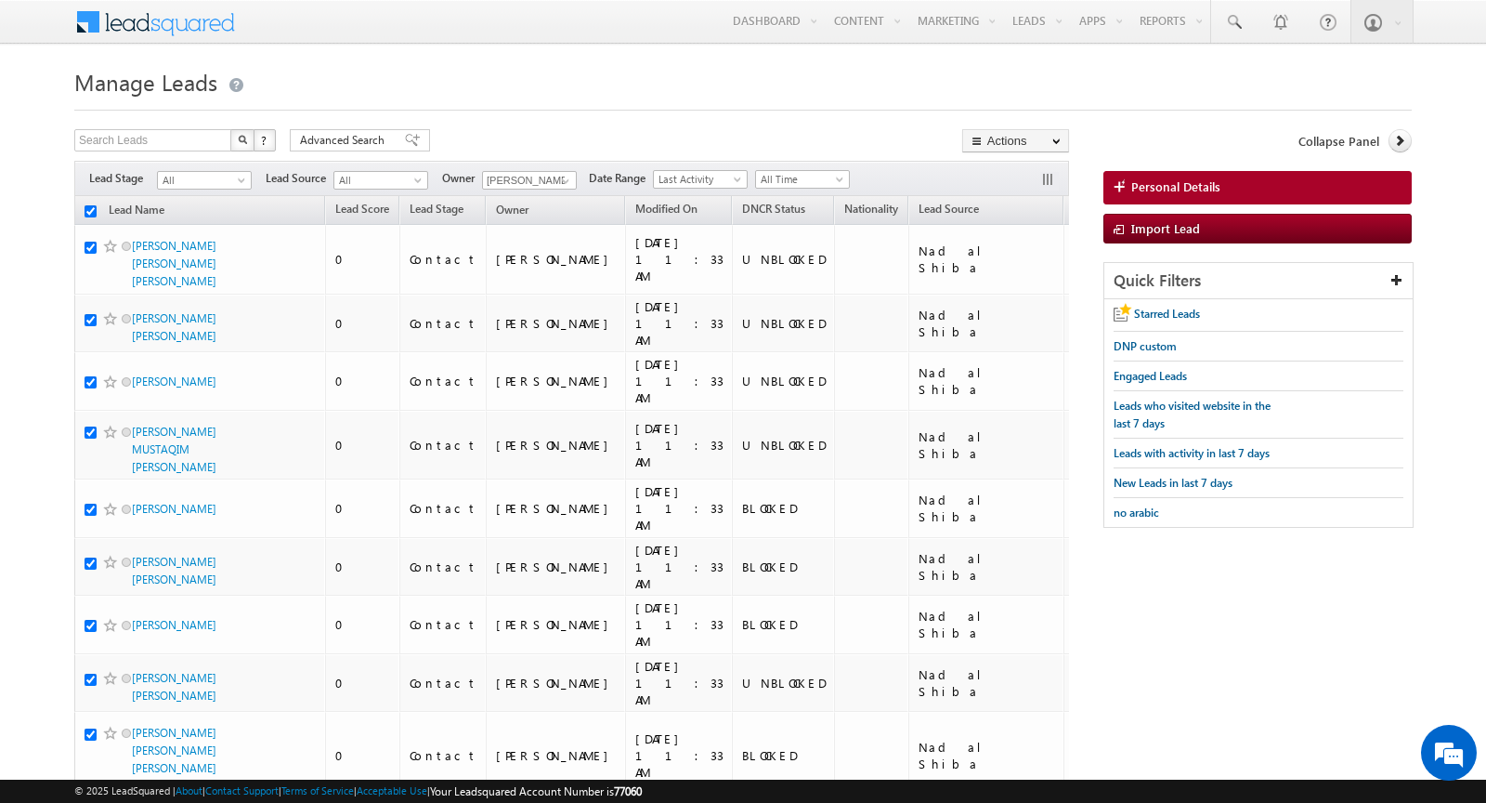
checkbox input "true"
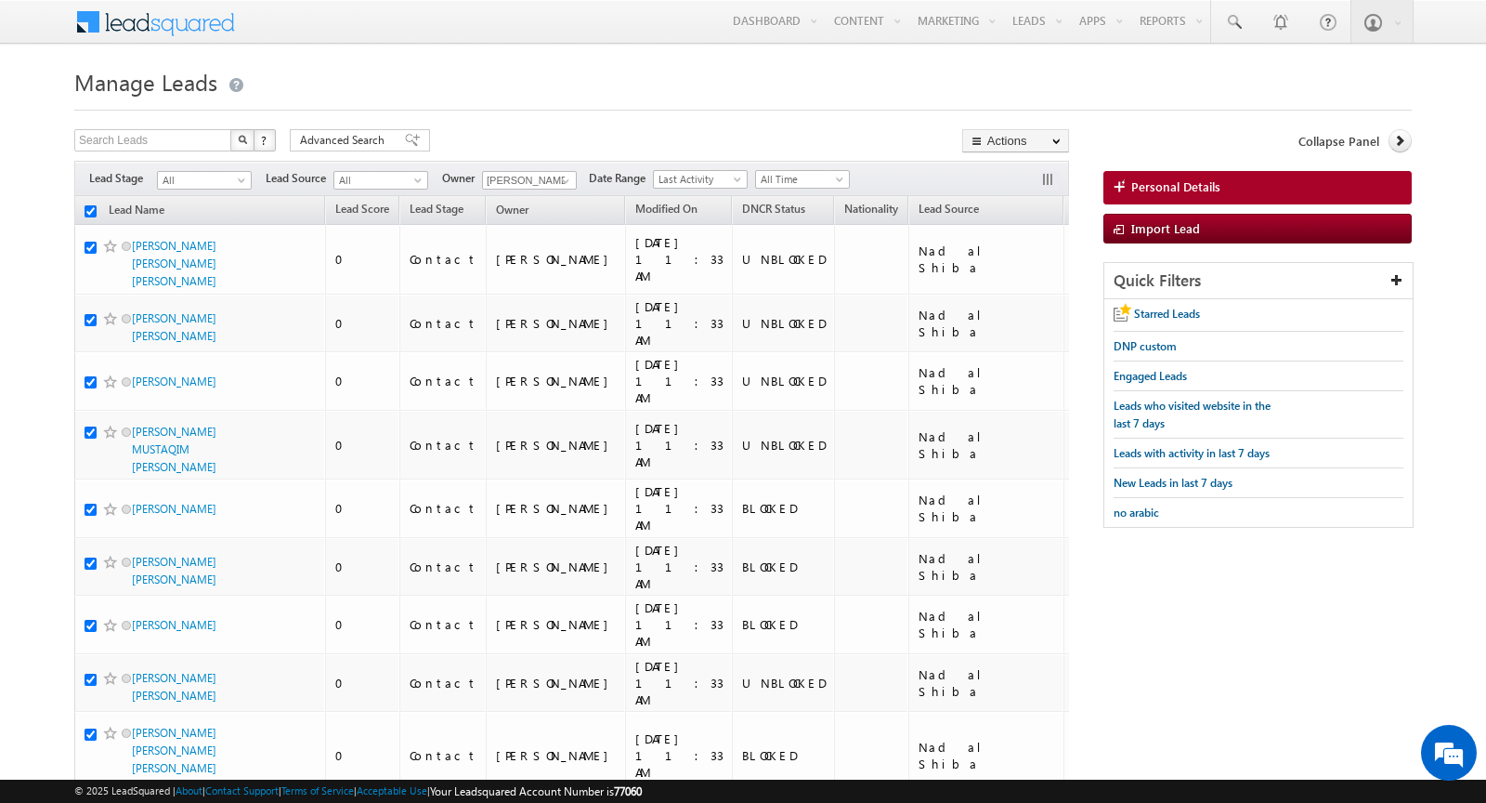
checkbox input "true"
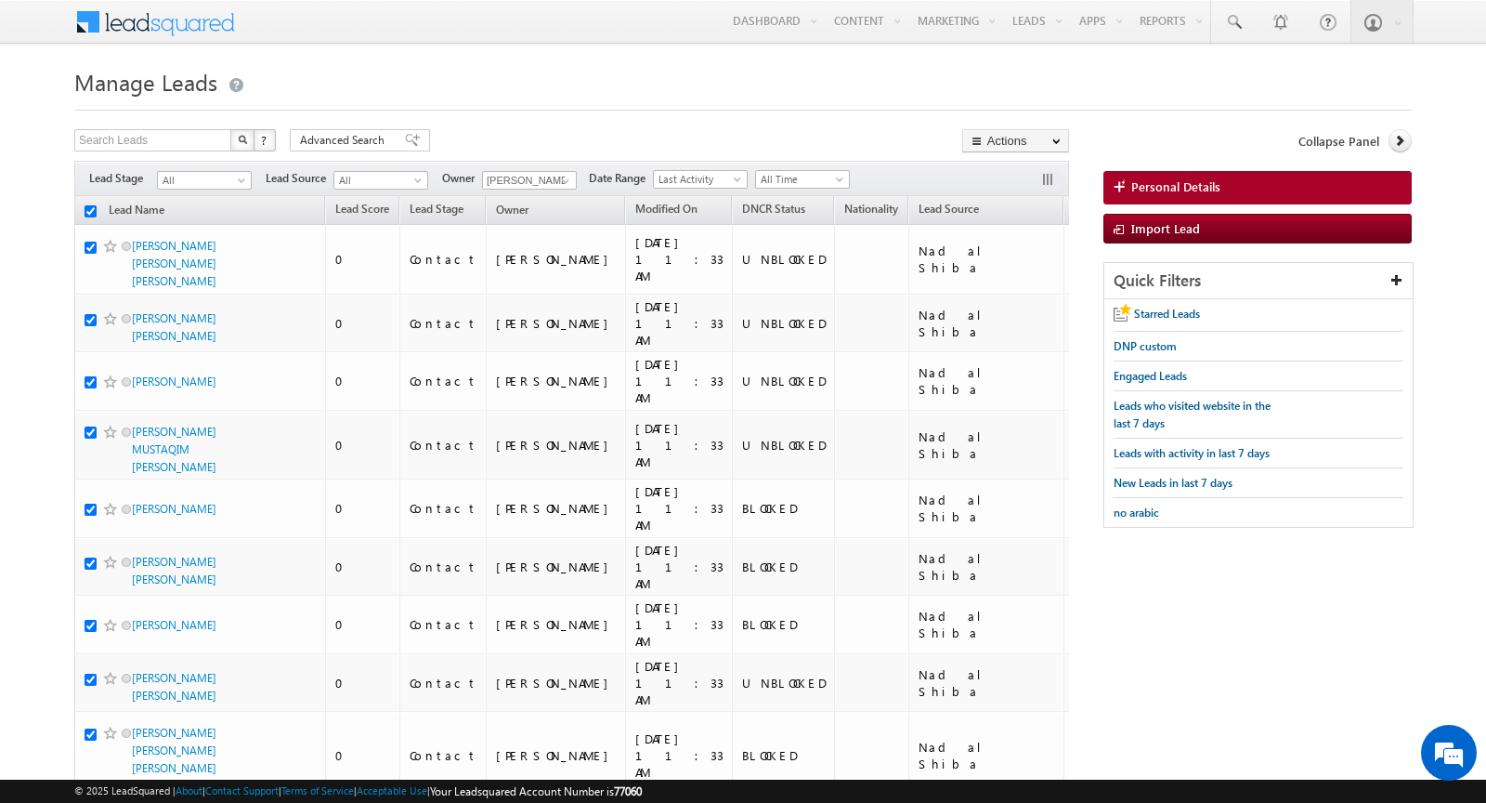
checkbox input "true"
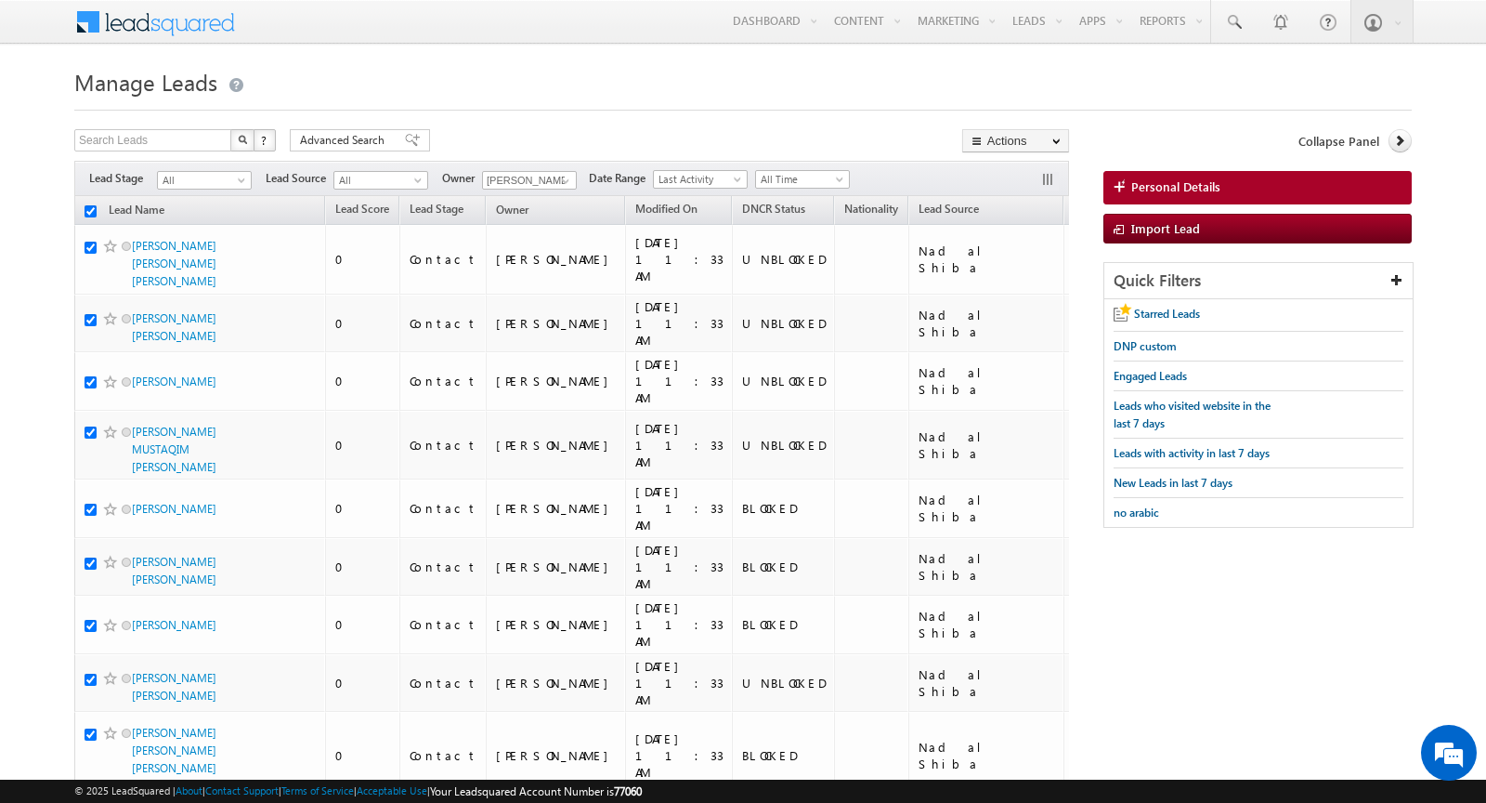
checkbox input "true"
click at [558, 175] on span at bounding box center [565, 181] width 15 height 15
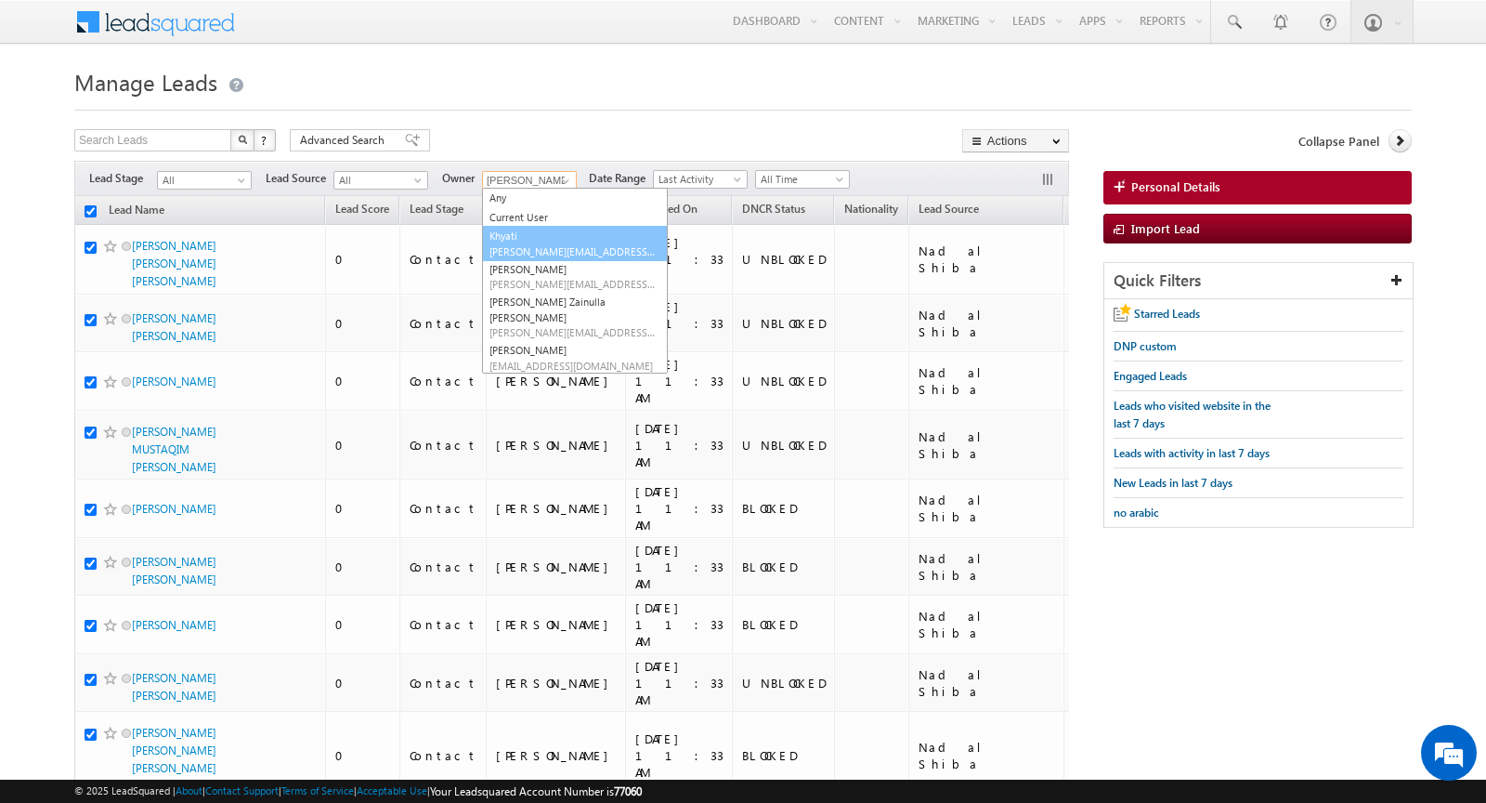
click at [551, 234] on link "Khyati Khyati@indglobal.ae" at bounding box center [575, 243] width 186 height 35
type input "Khyati"
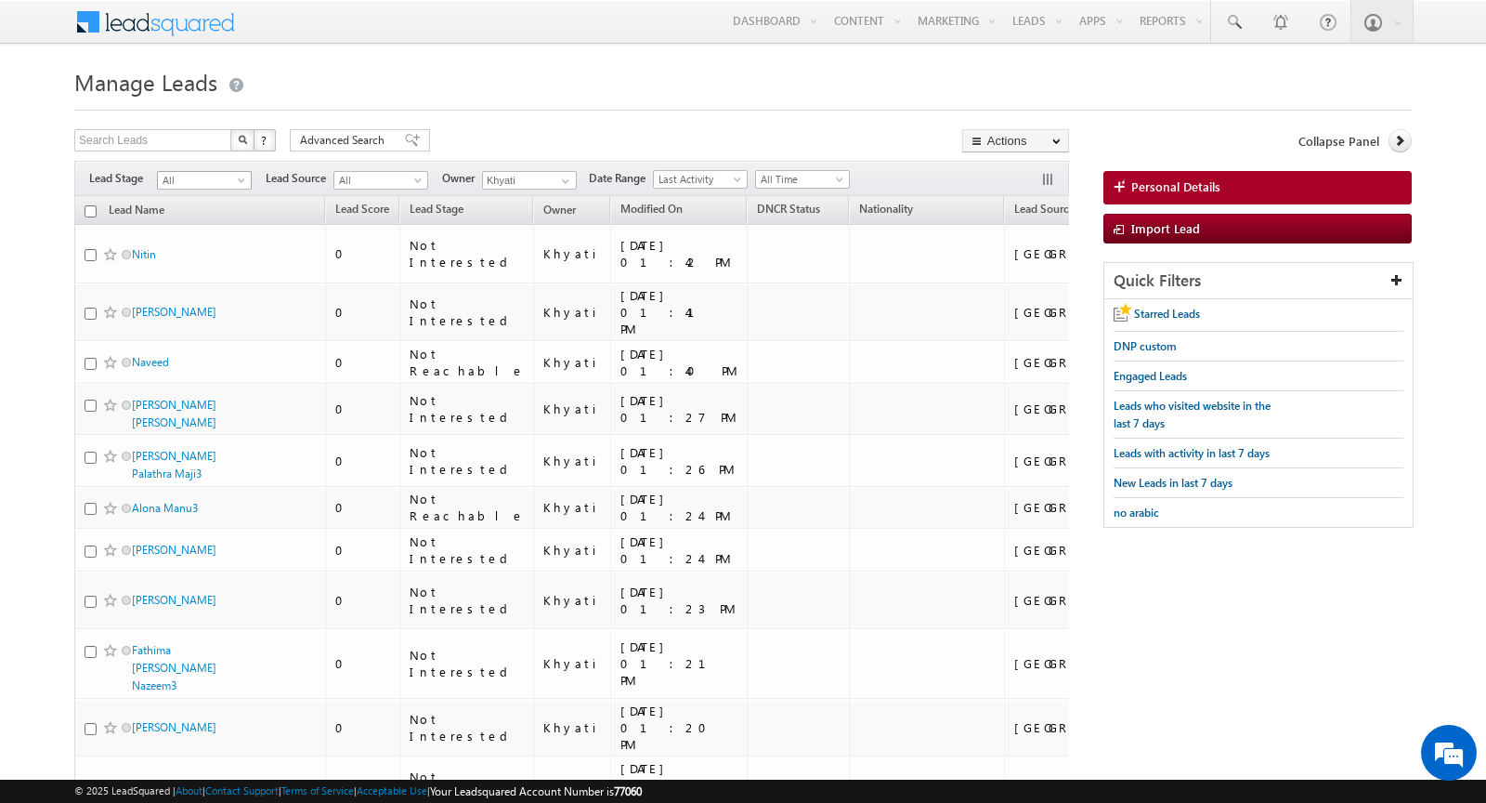
click at [231, 178] on span "All" at bounding box center [202, 180] width 88 height 17
click at [205, 218] on link "Contact" at bounding box center [205, 216] width 94 height 17
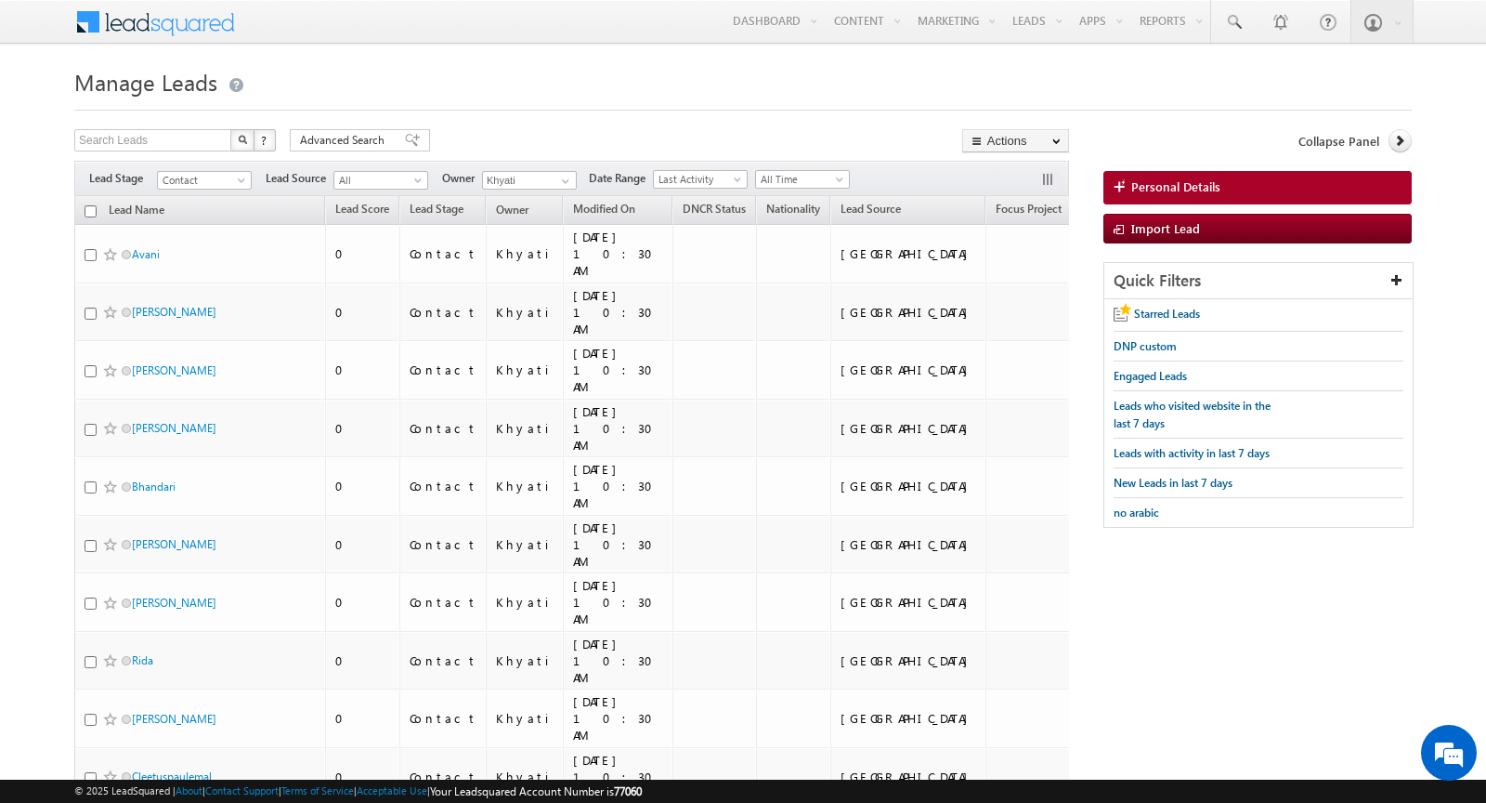
click at [91, 205] on input "checkbox" at bounding box center [91, 211] width 12 height 12
checkbox input "true"
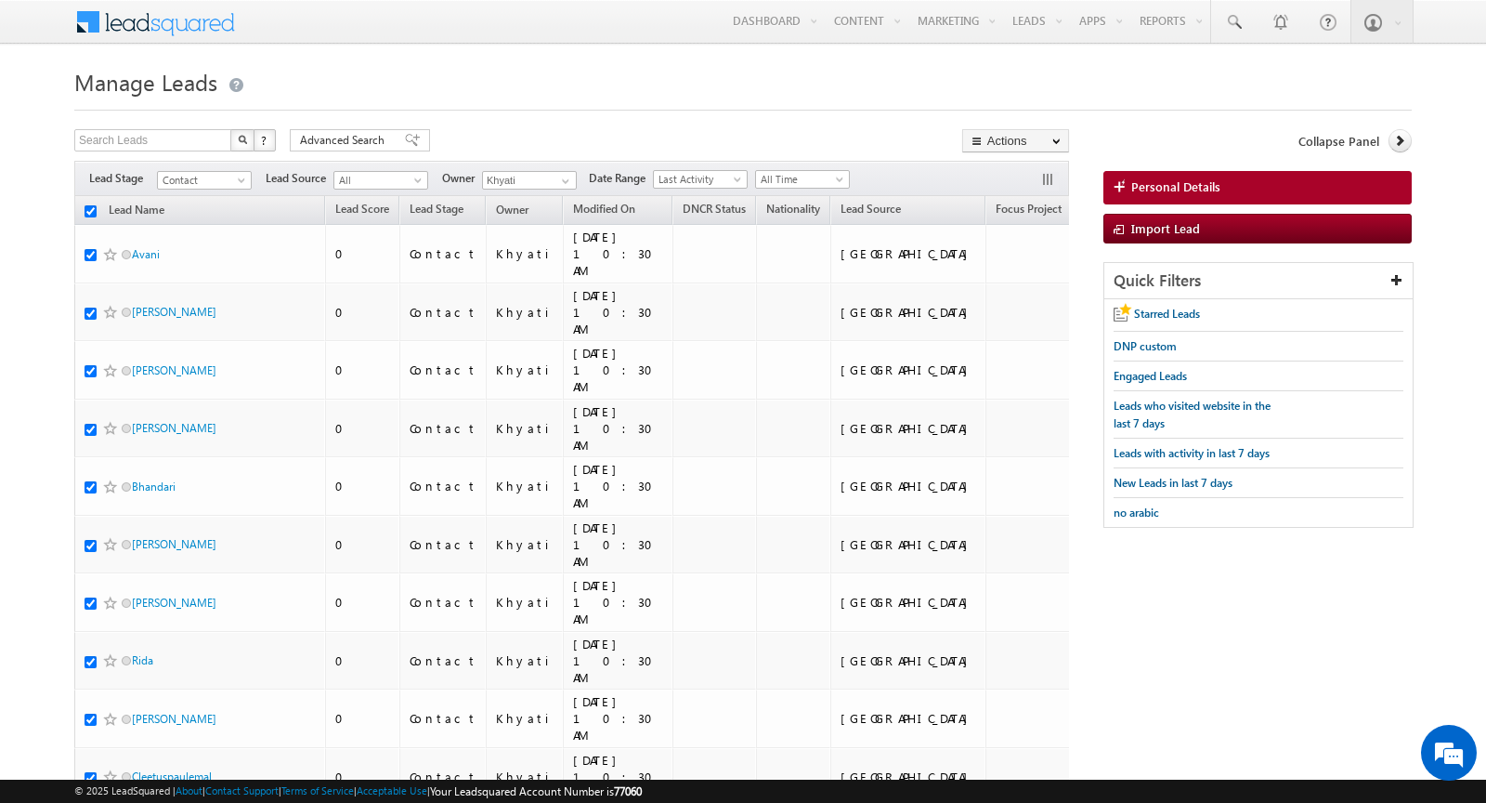
checkbox input "true"
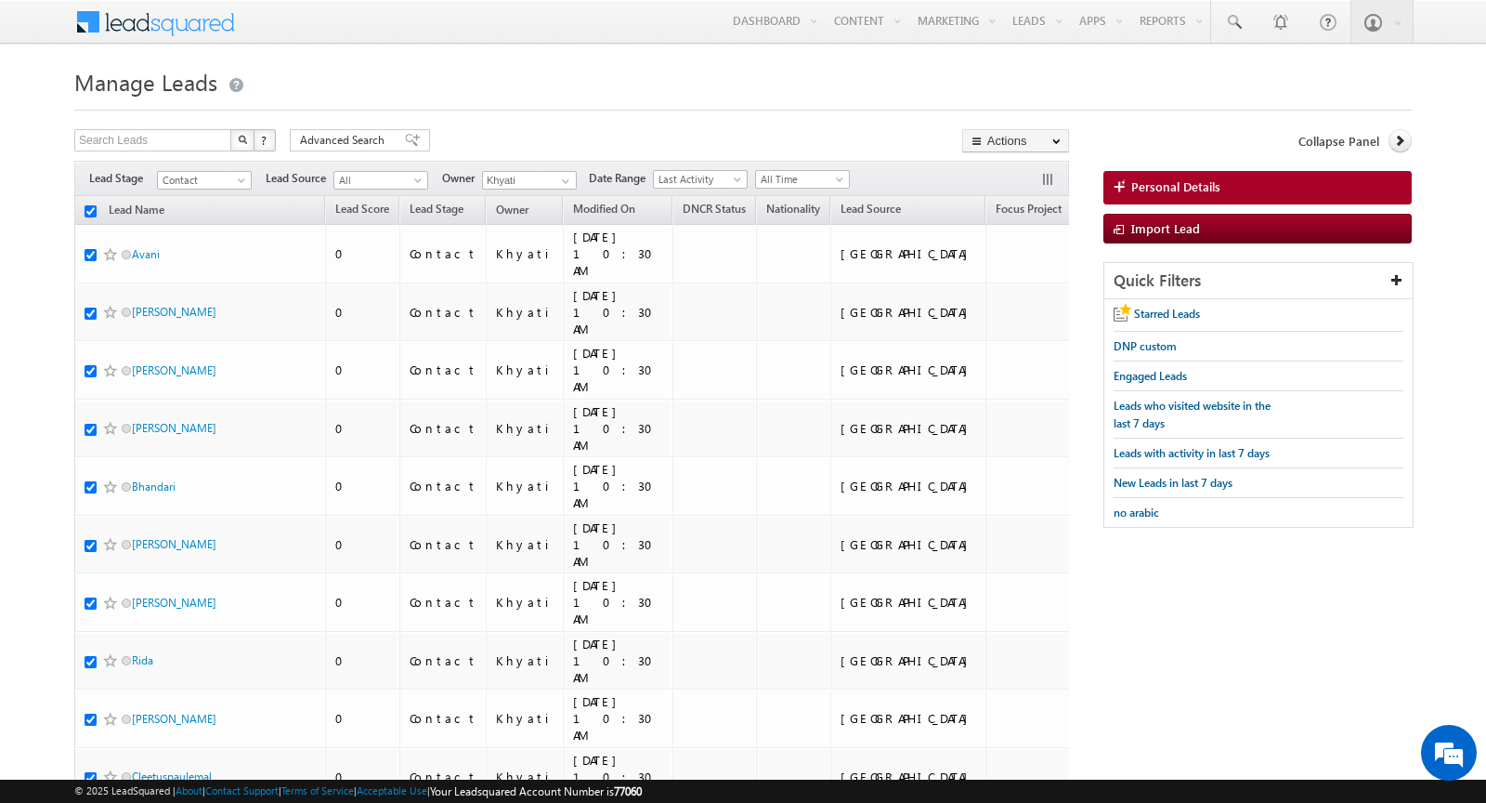
checkbox input "true"
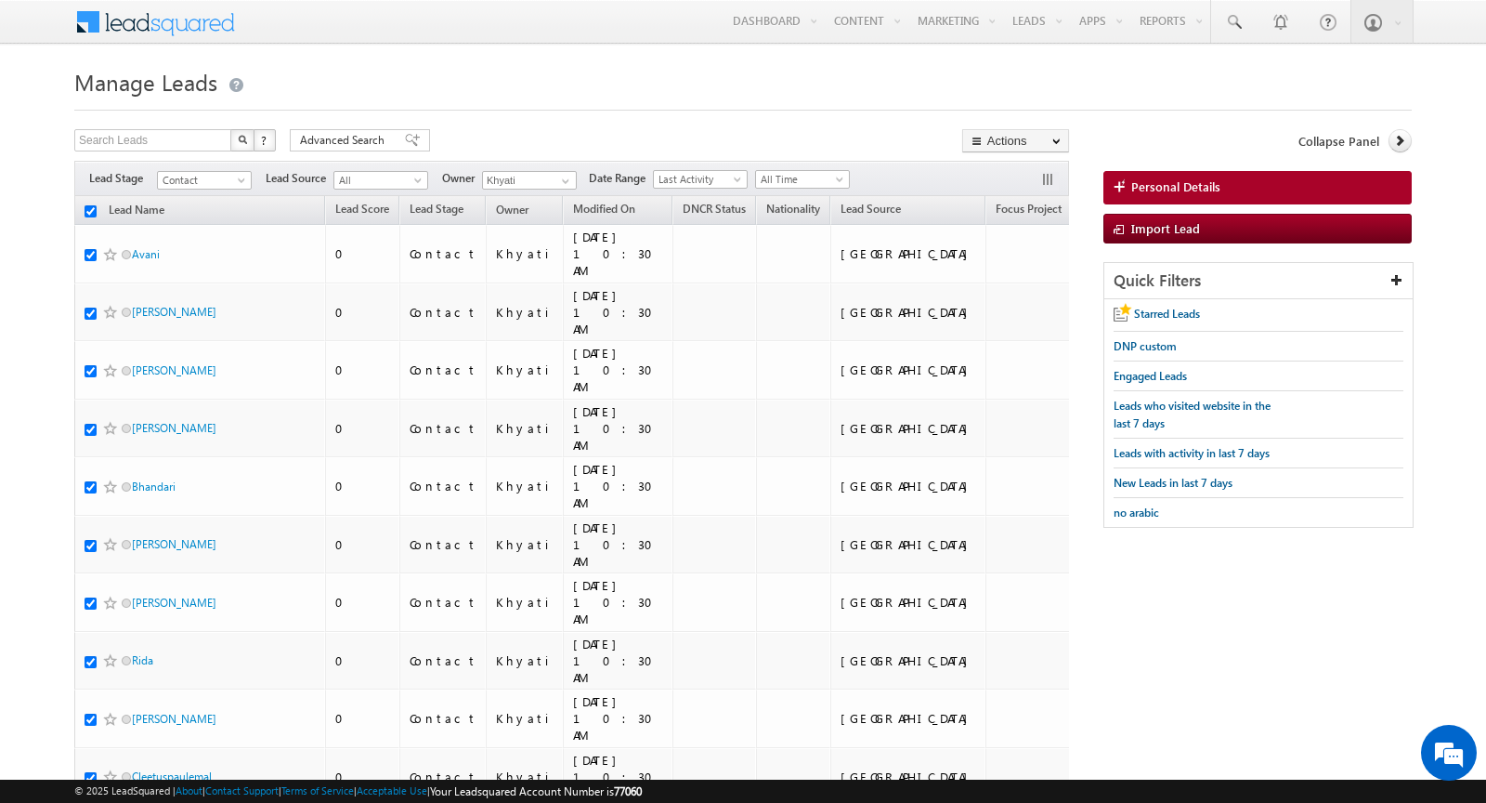
checkbox input "true"
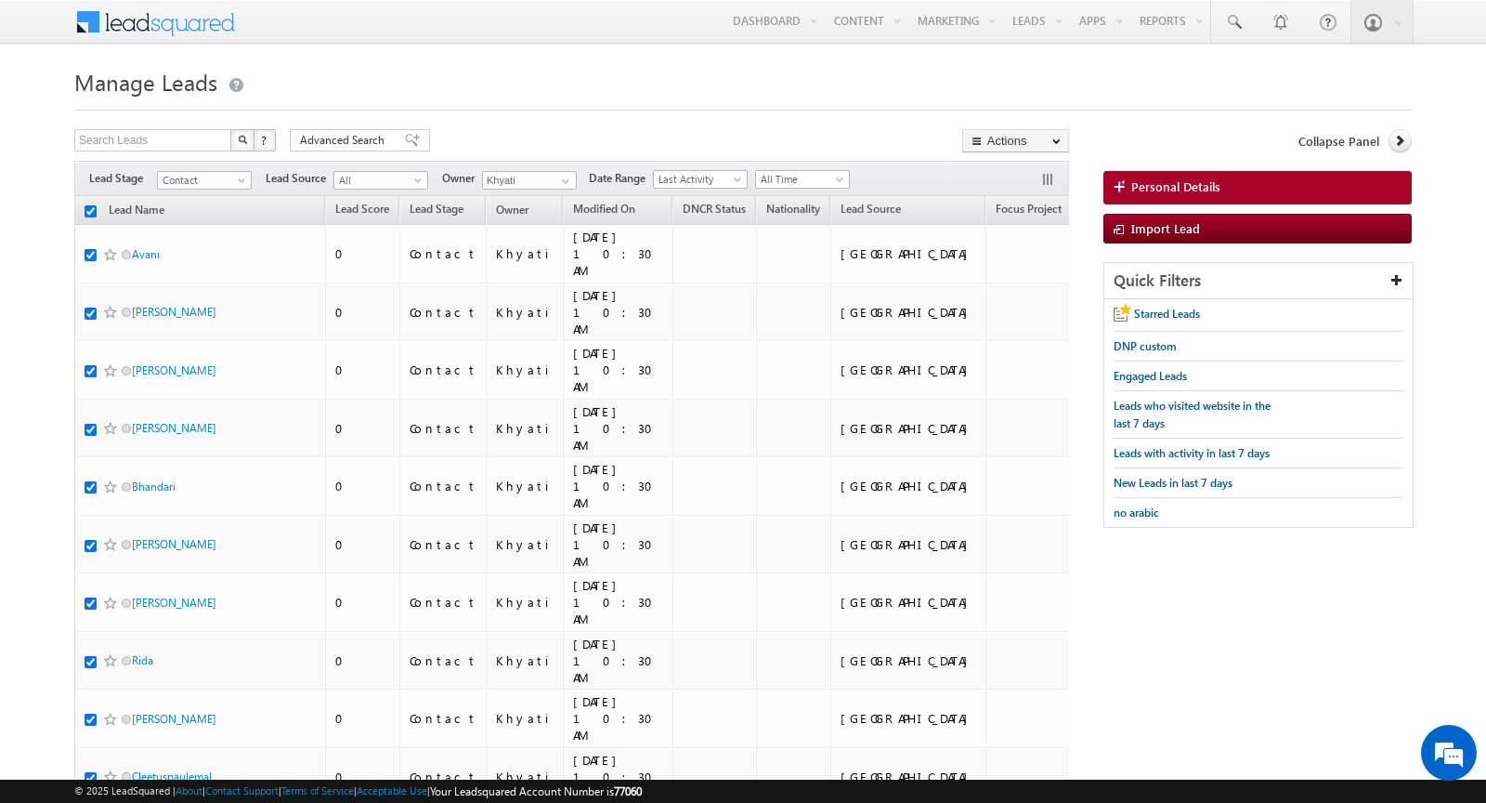
checkbox input "true"
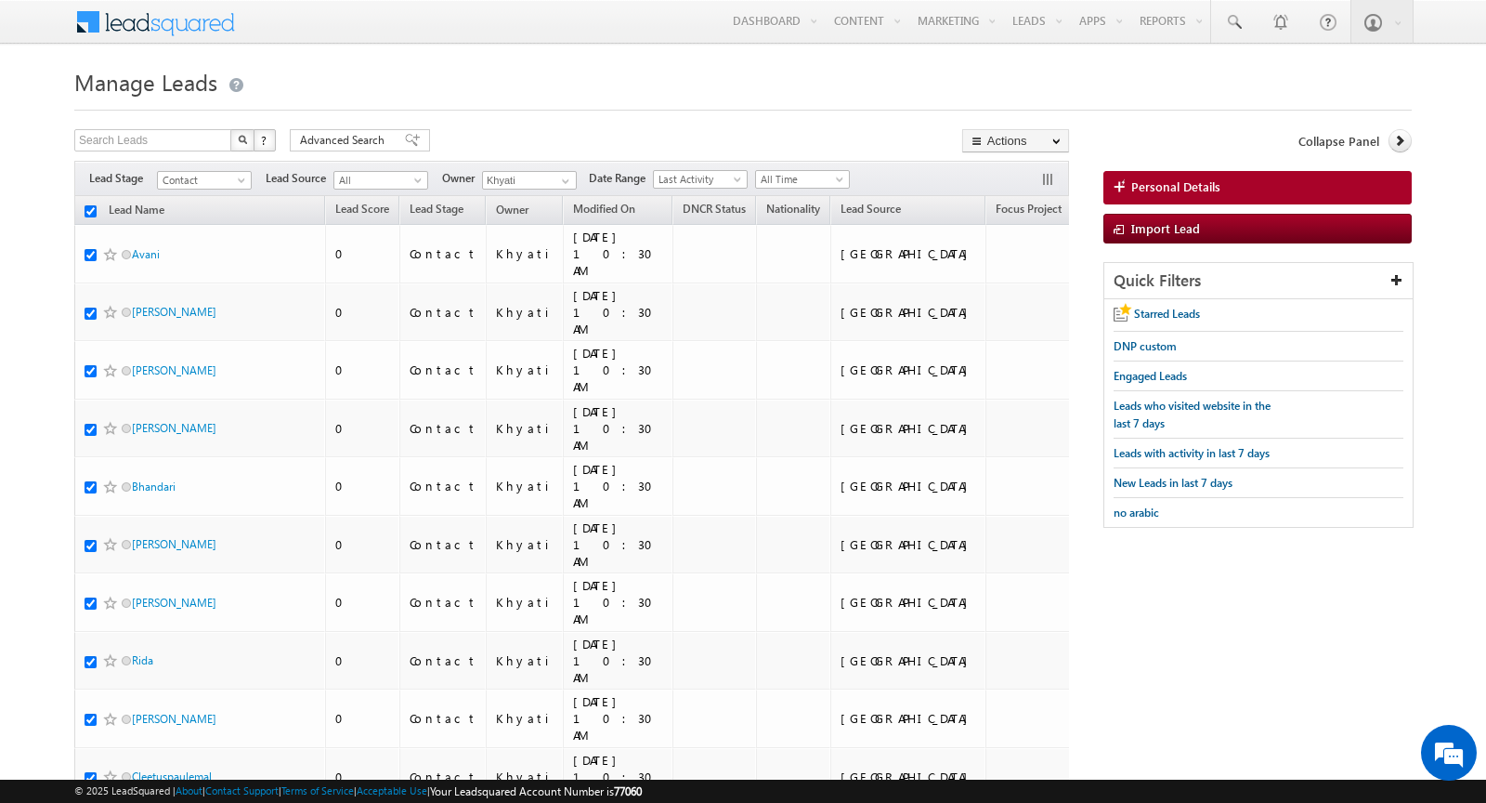
checkbox input "true"
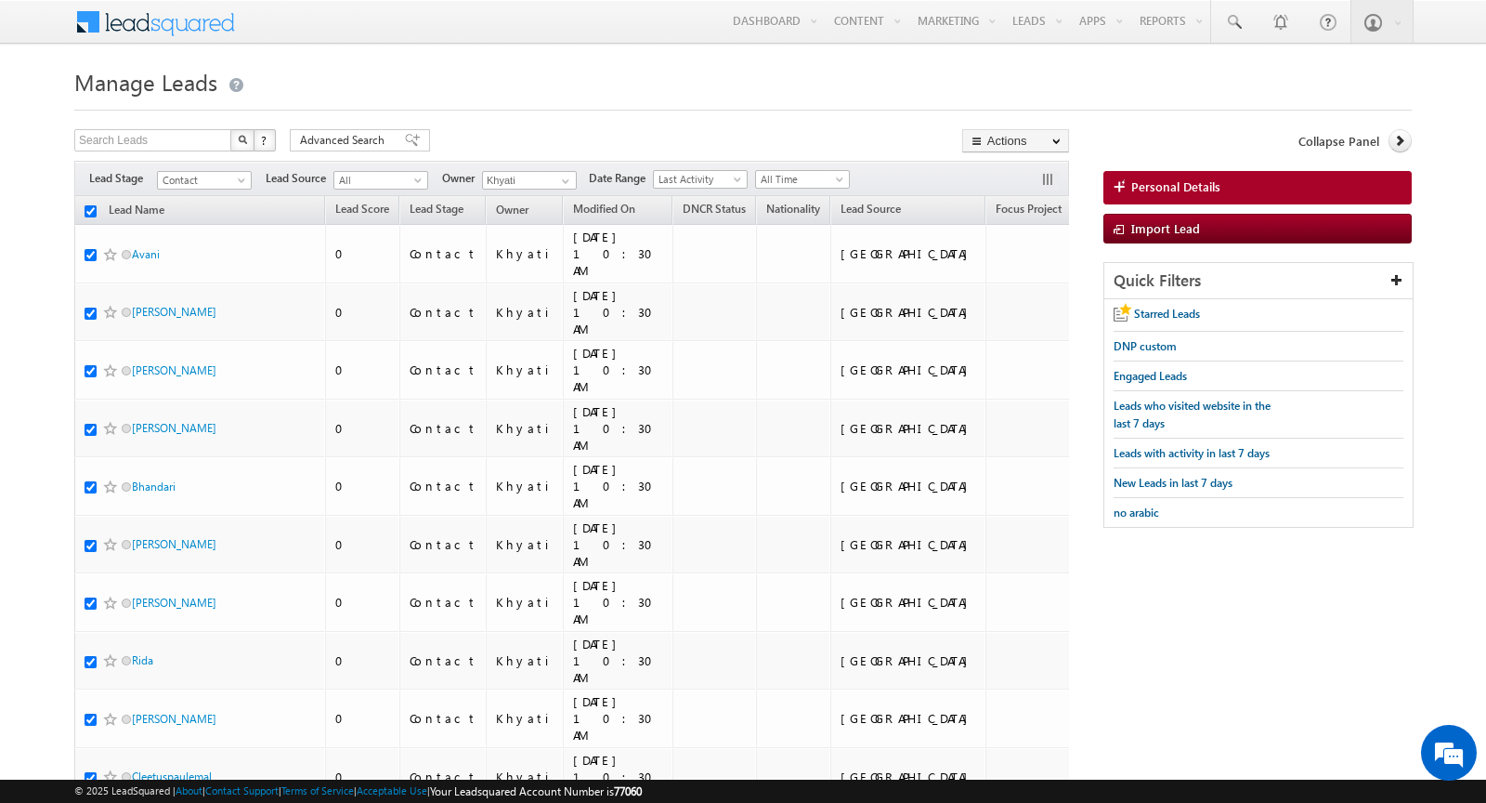
checkbox input "true"
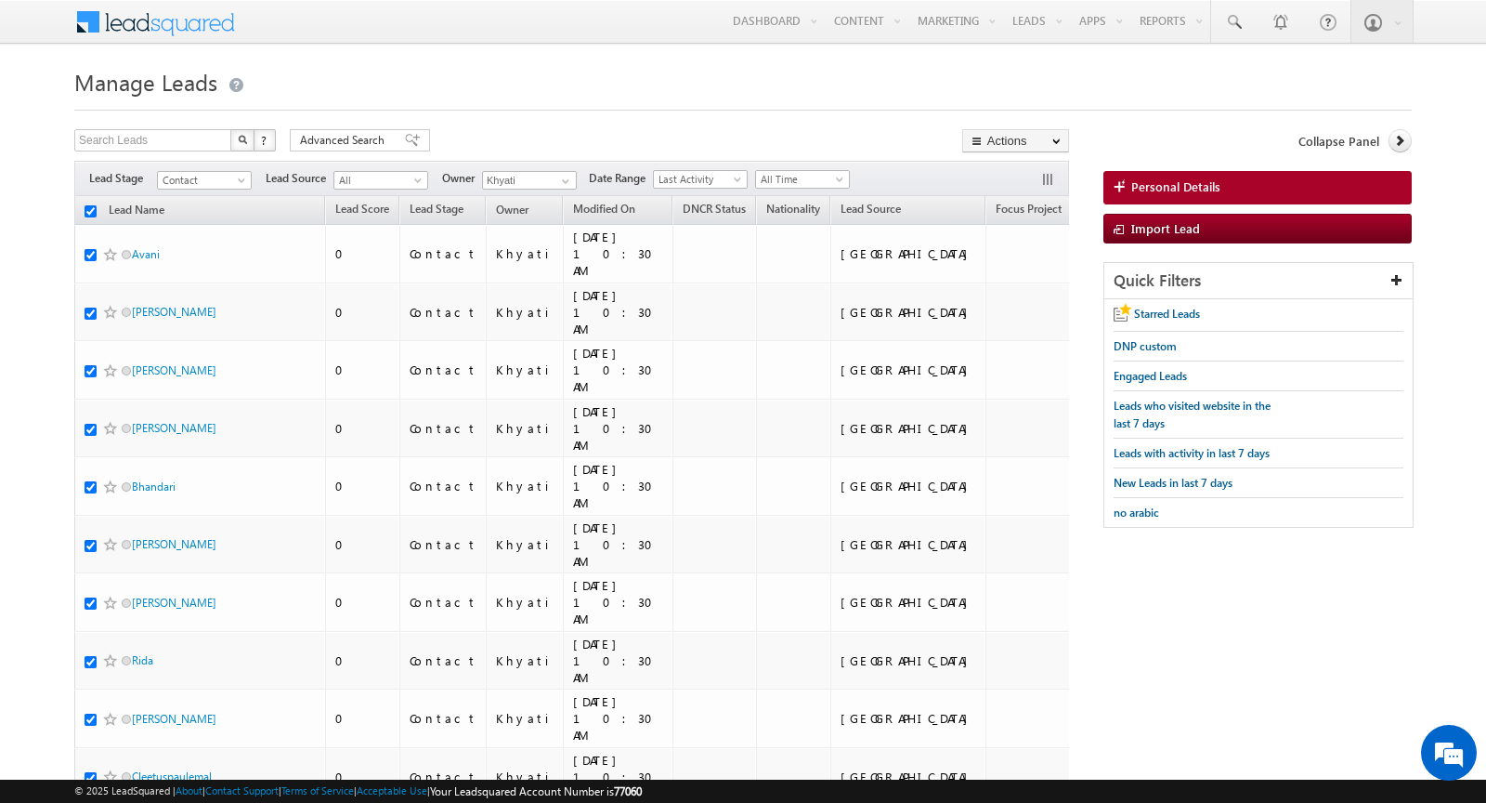
checkbox input "true"
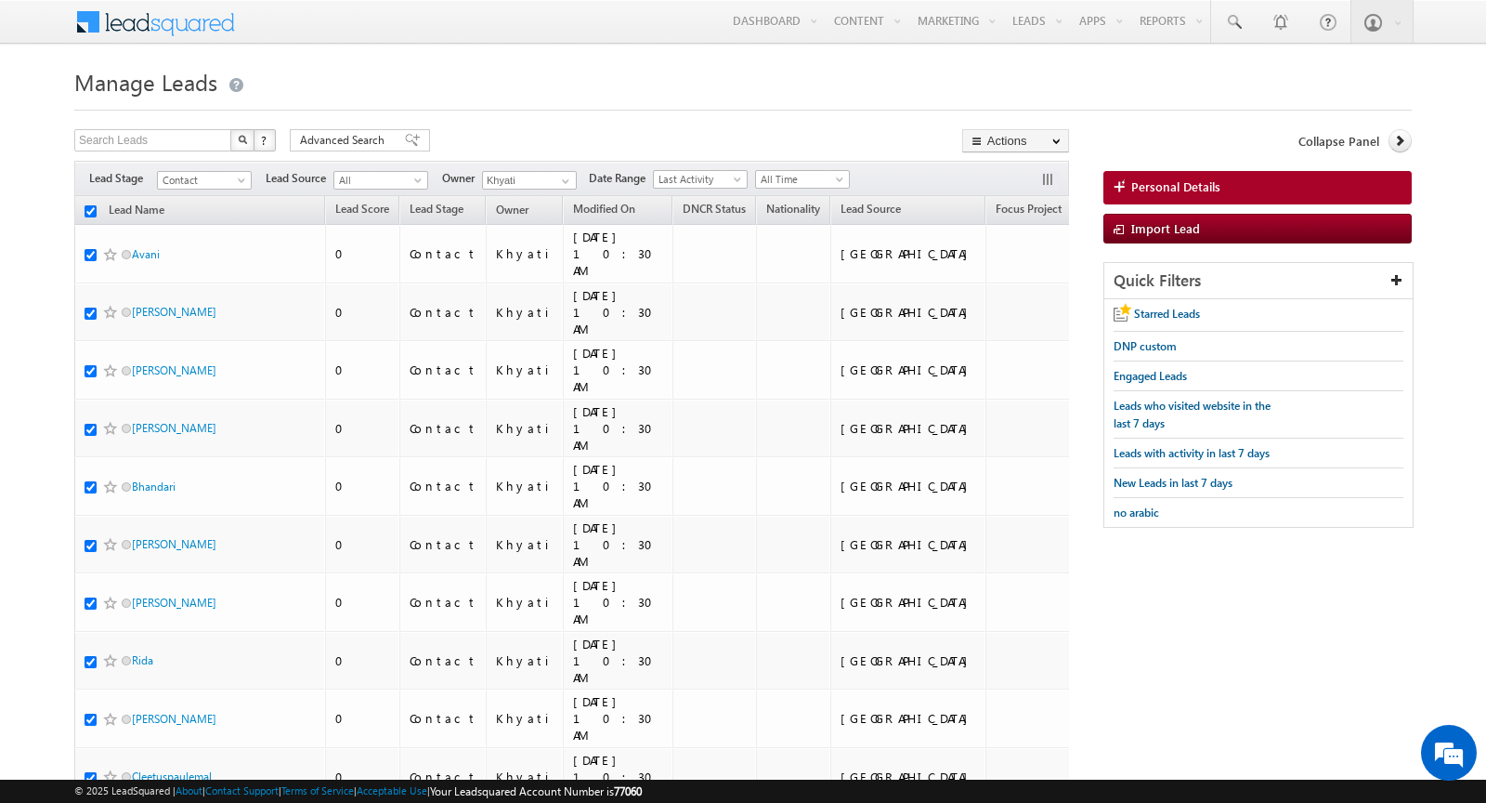
checkbox input "true"
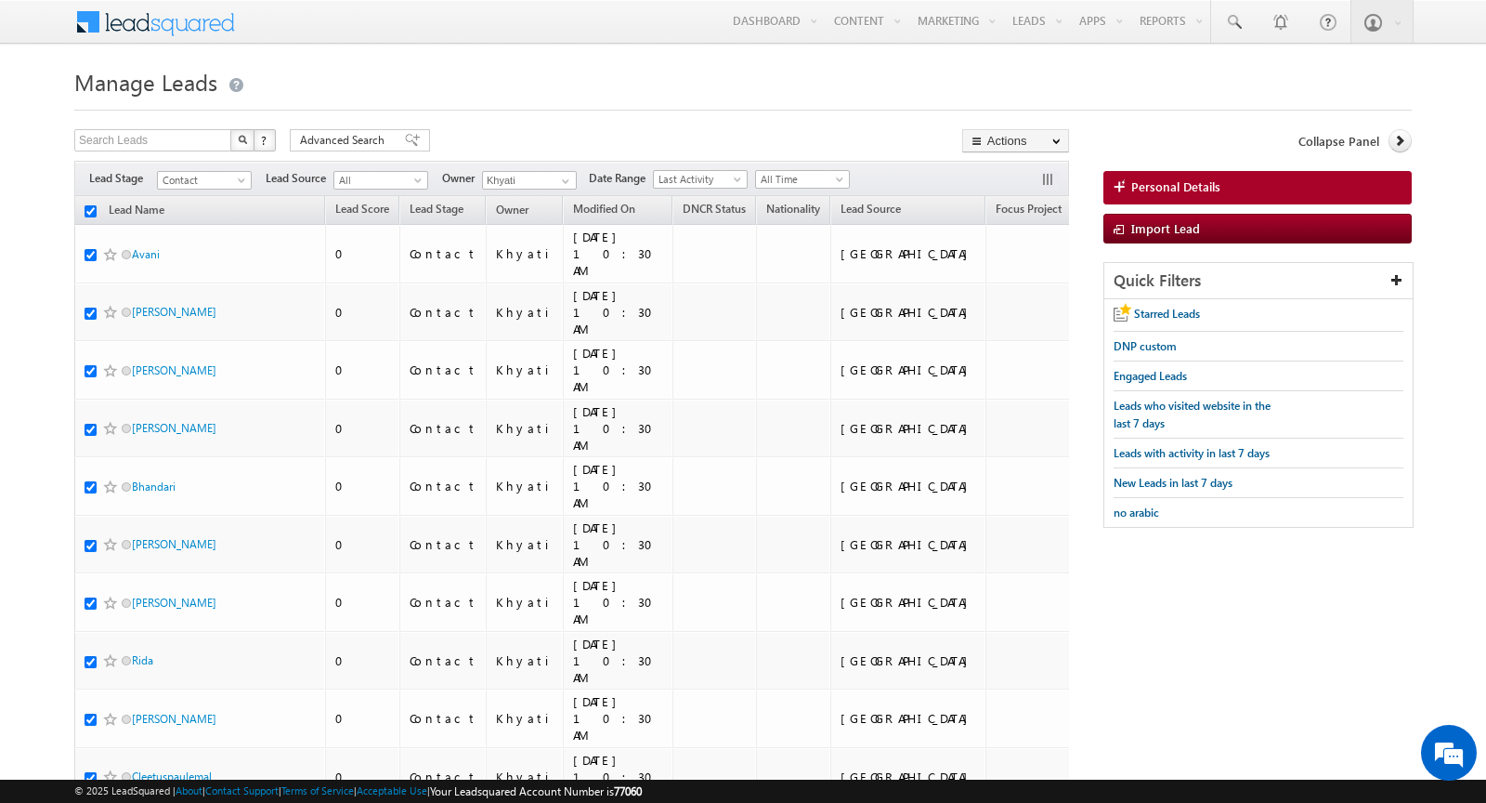
checkbox input "true"
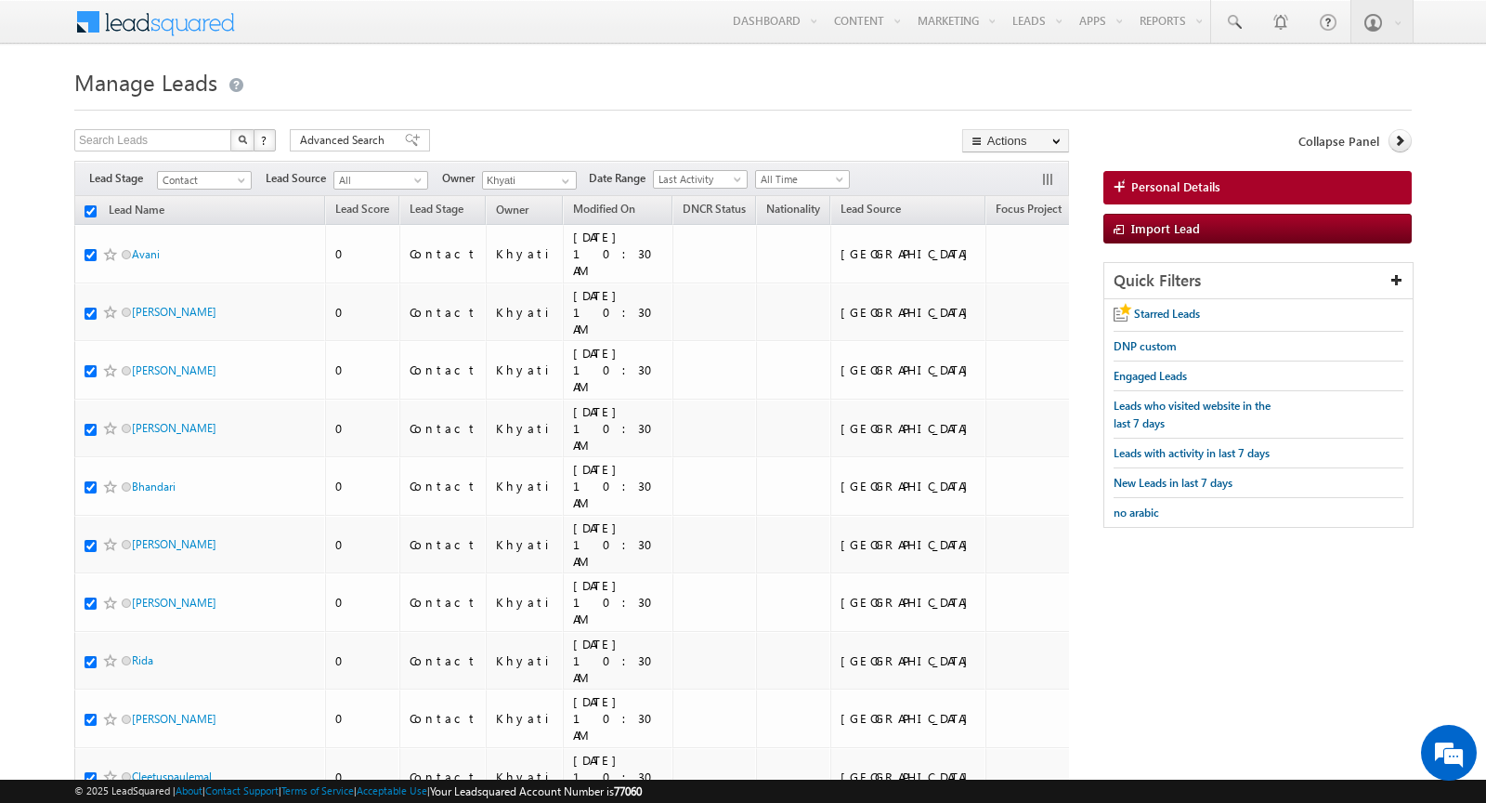
checkbox input "true"
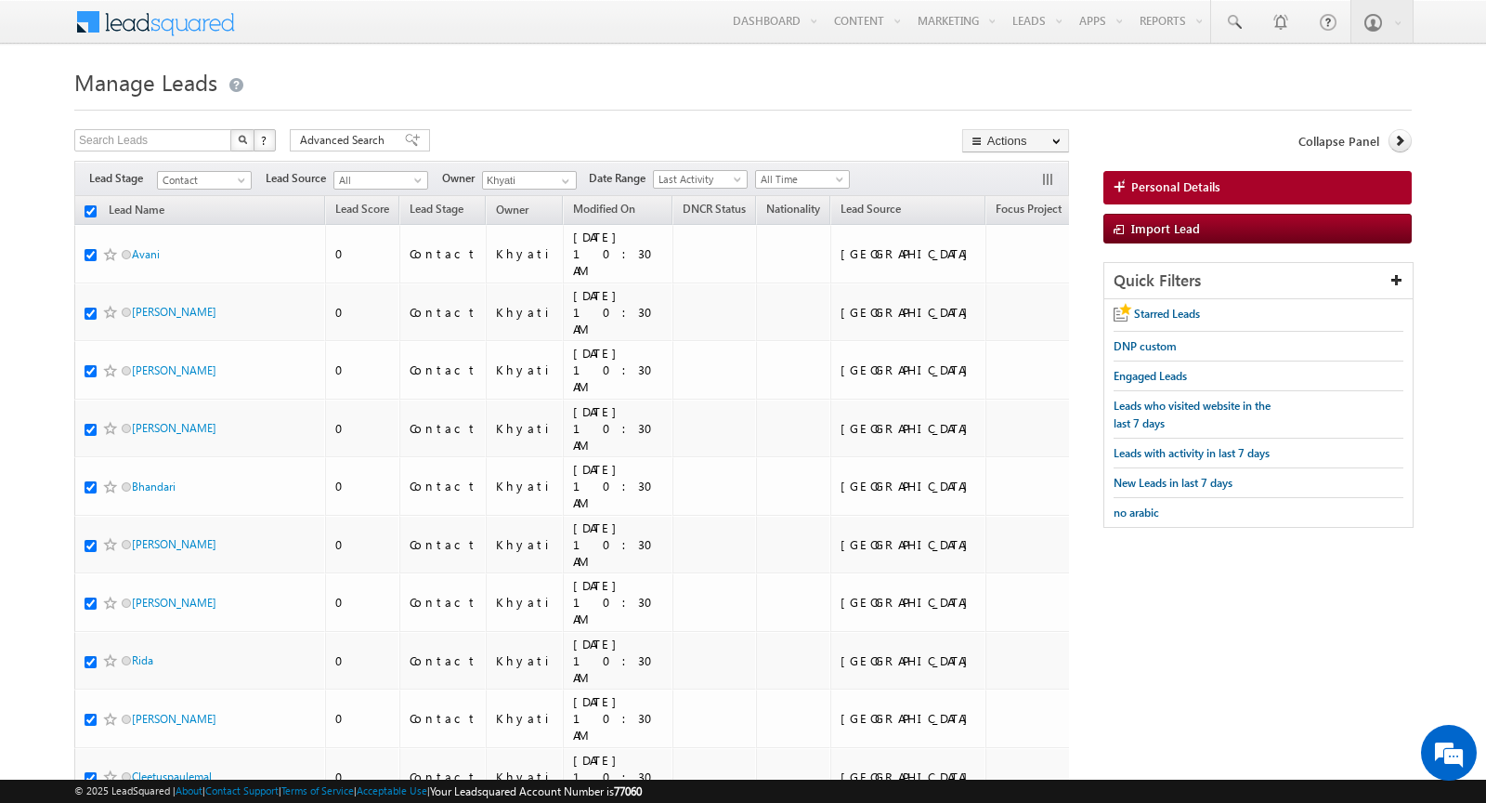
checkbox input "true"
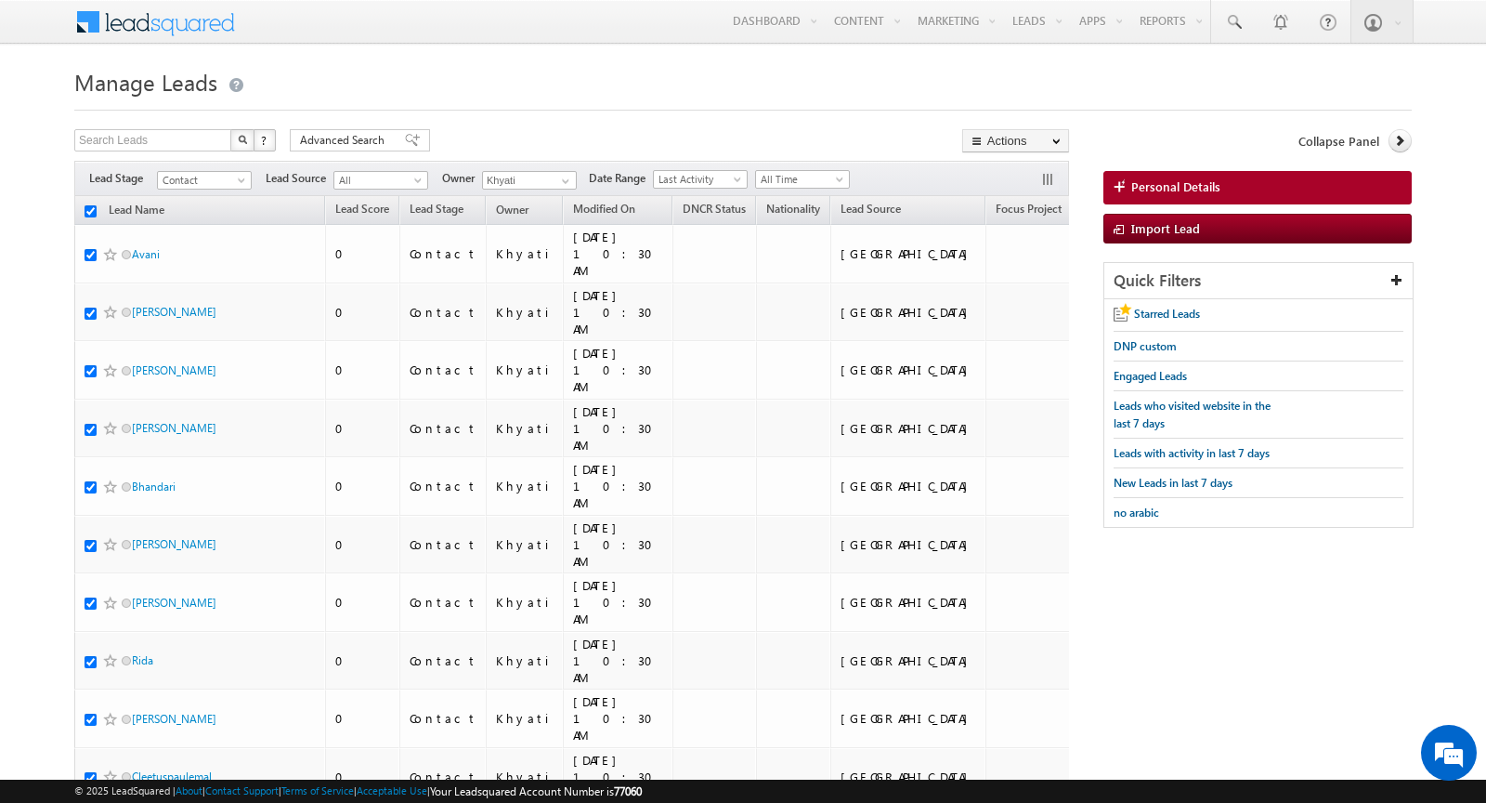
checkbox input "true"
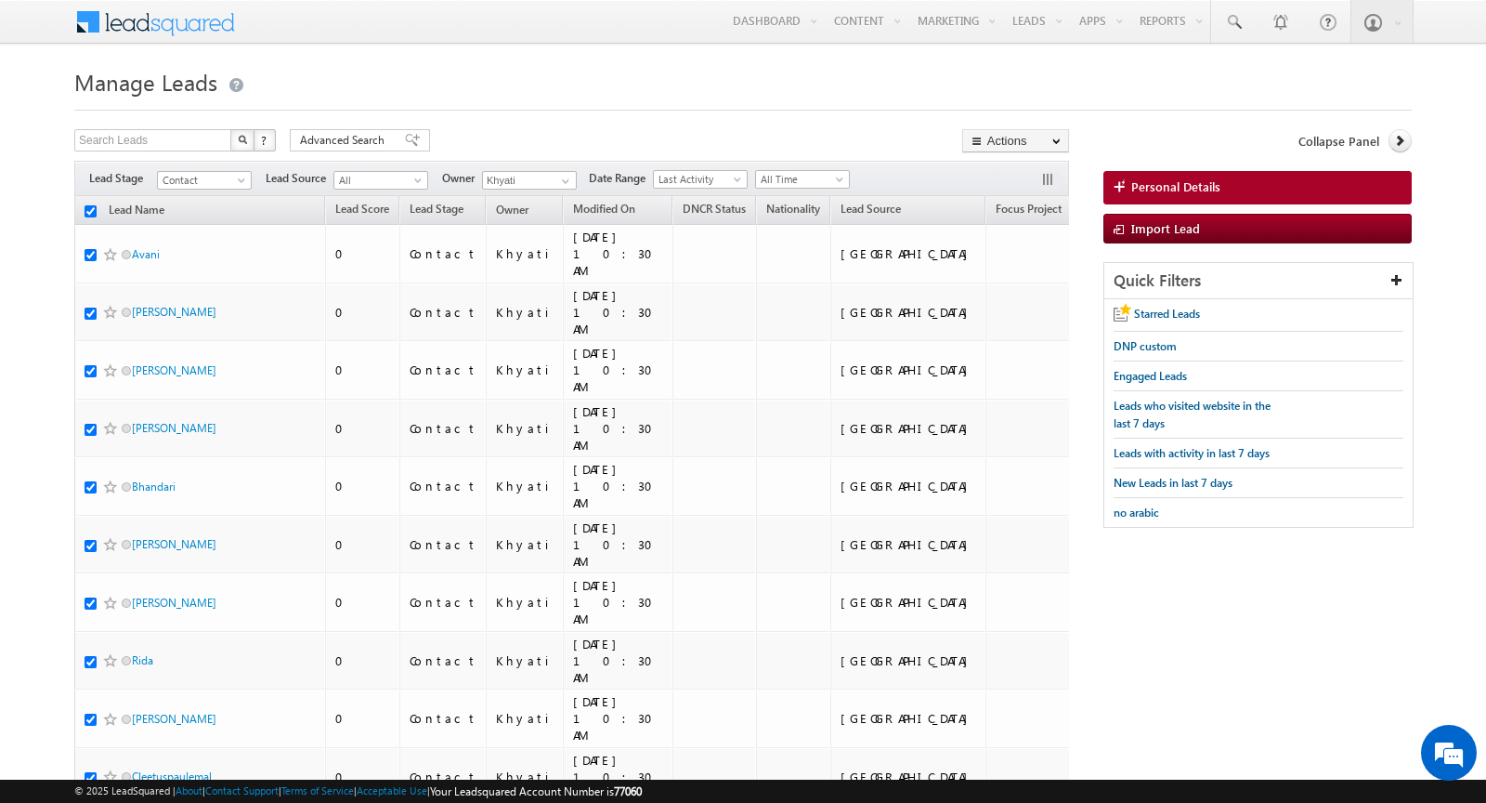
checkbox input "true"
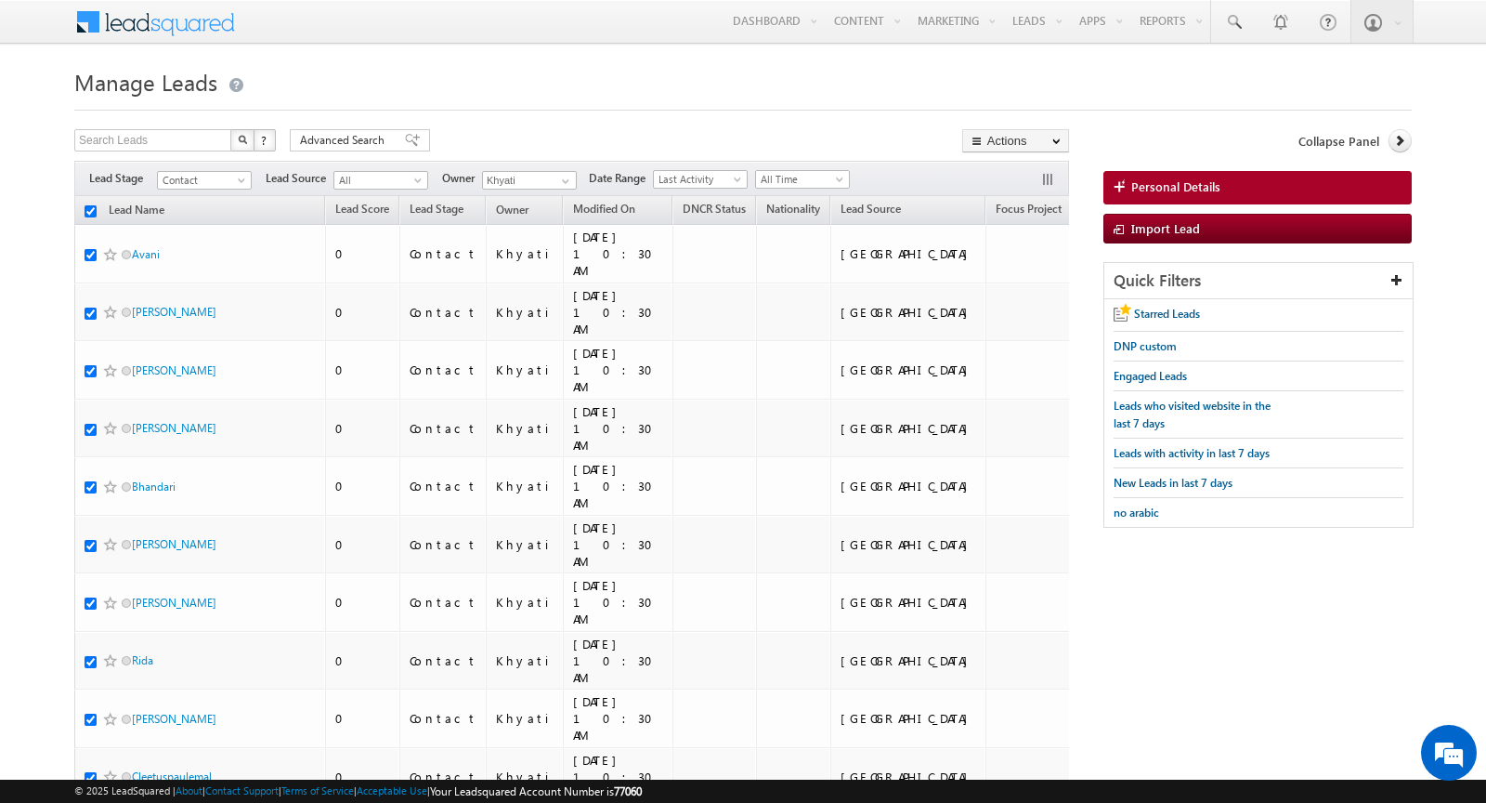
checkbox input "true"
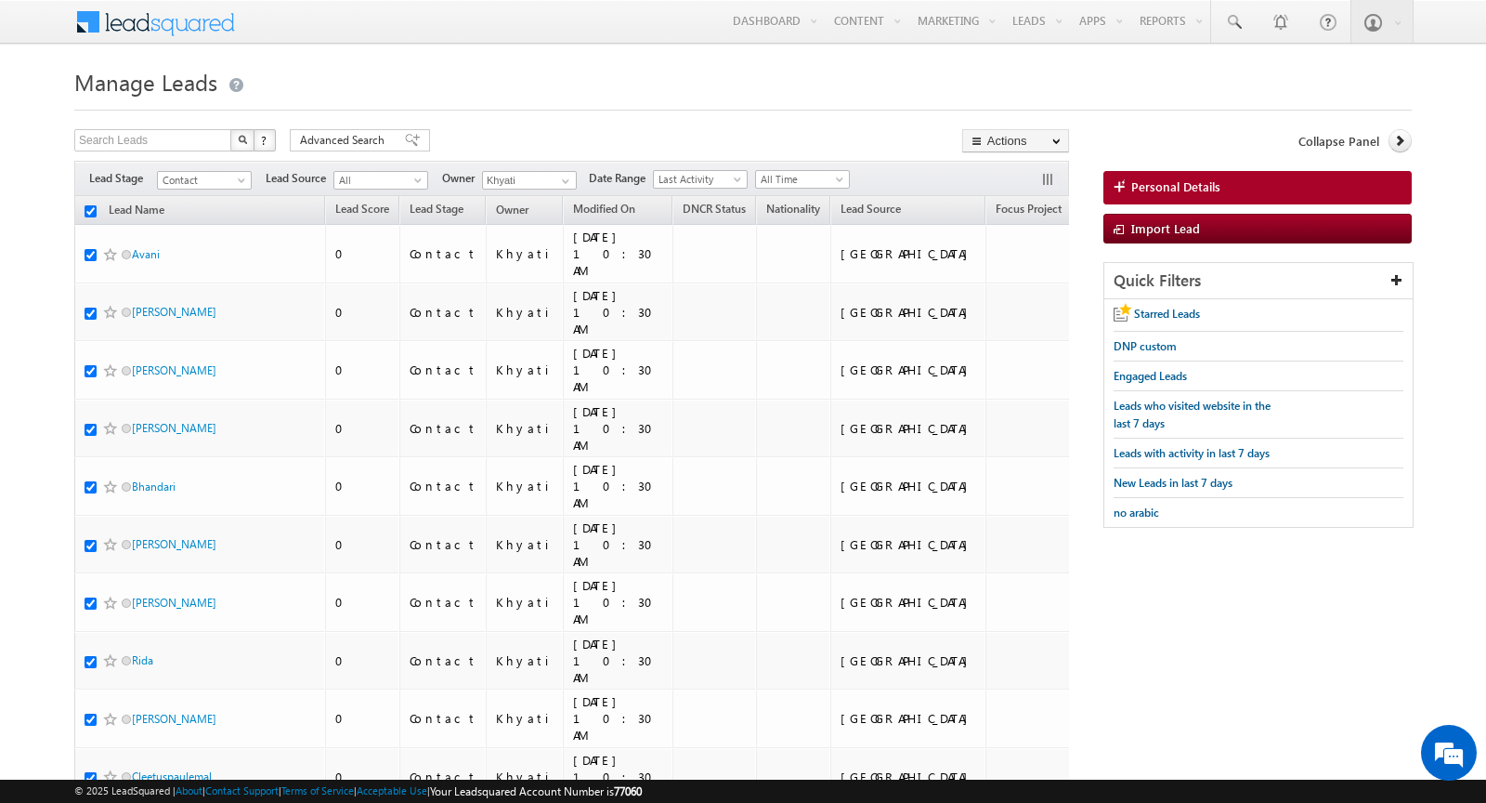
checkbox input "true"
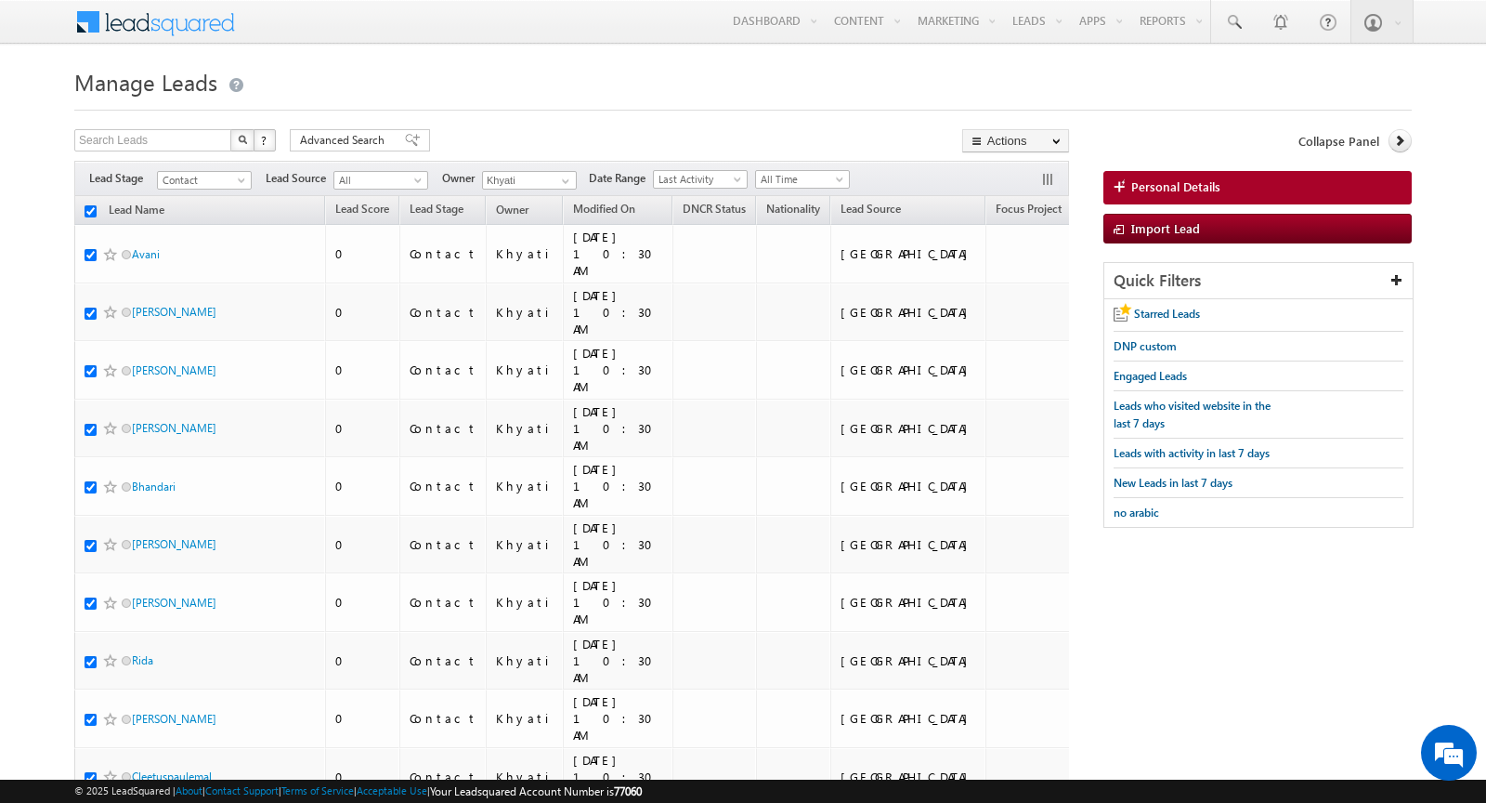
checkbox input "true"
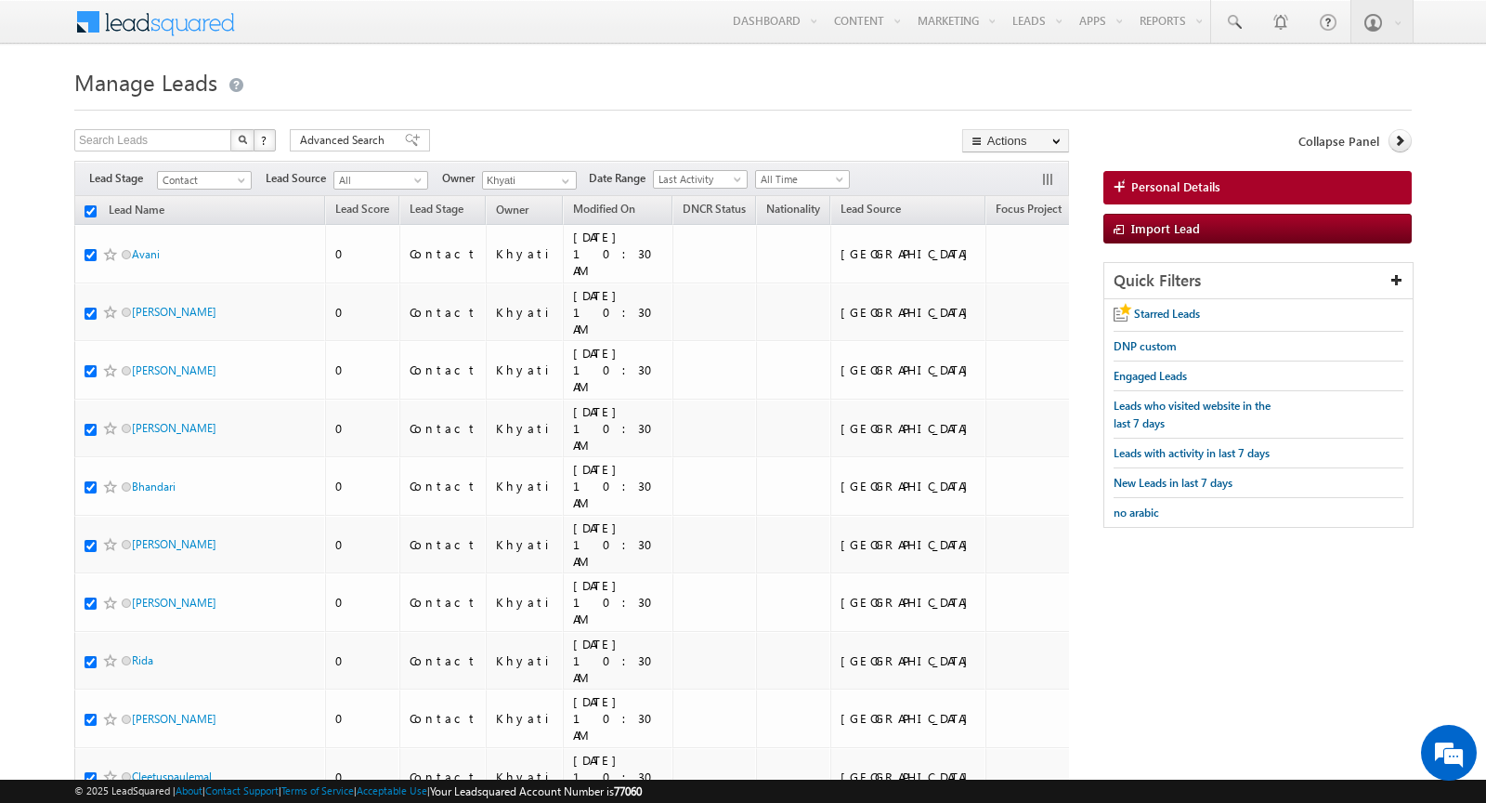
checkbox input "true"
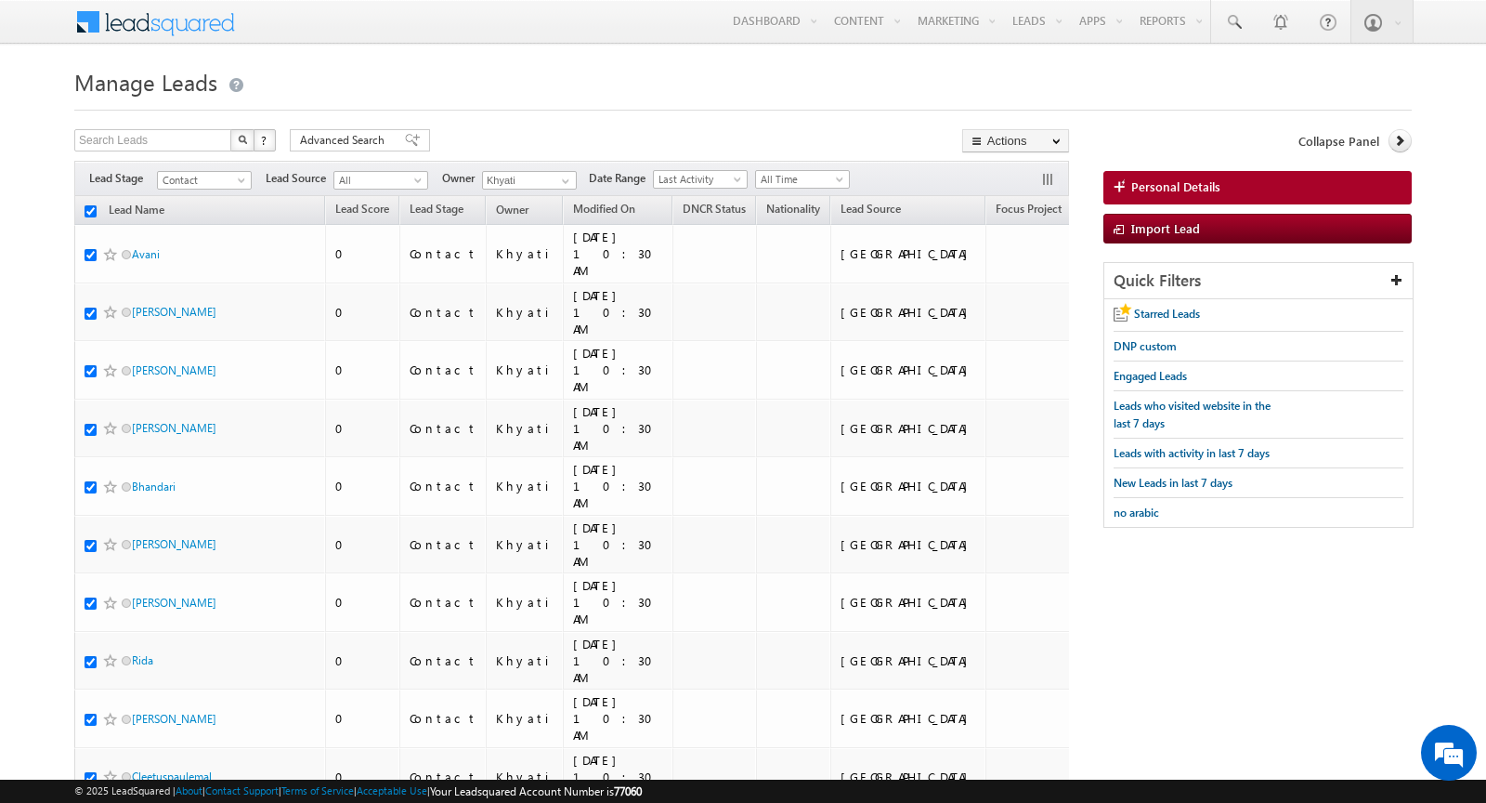
checkbox input "true"
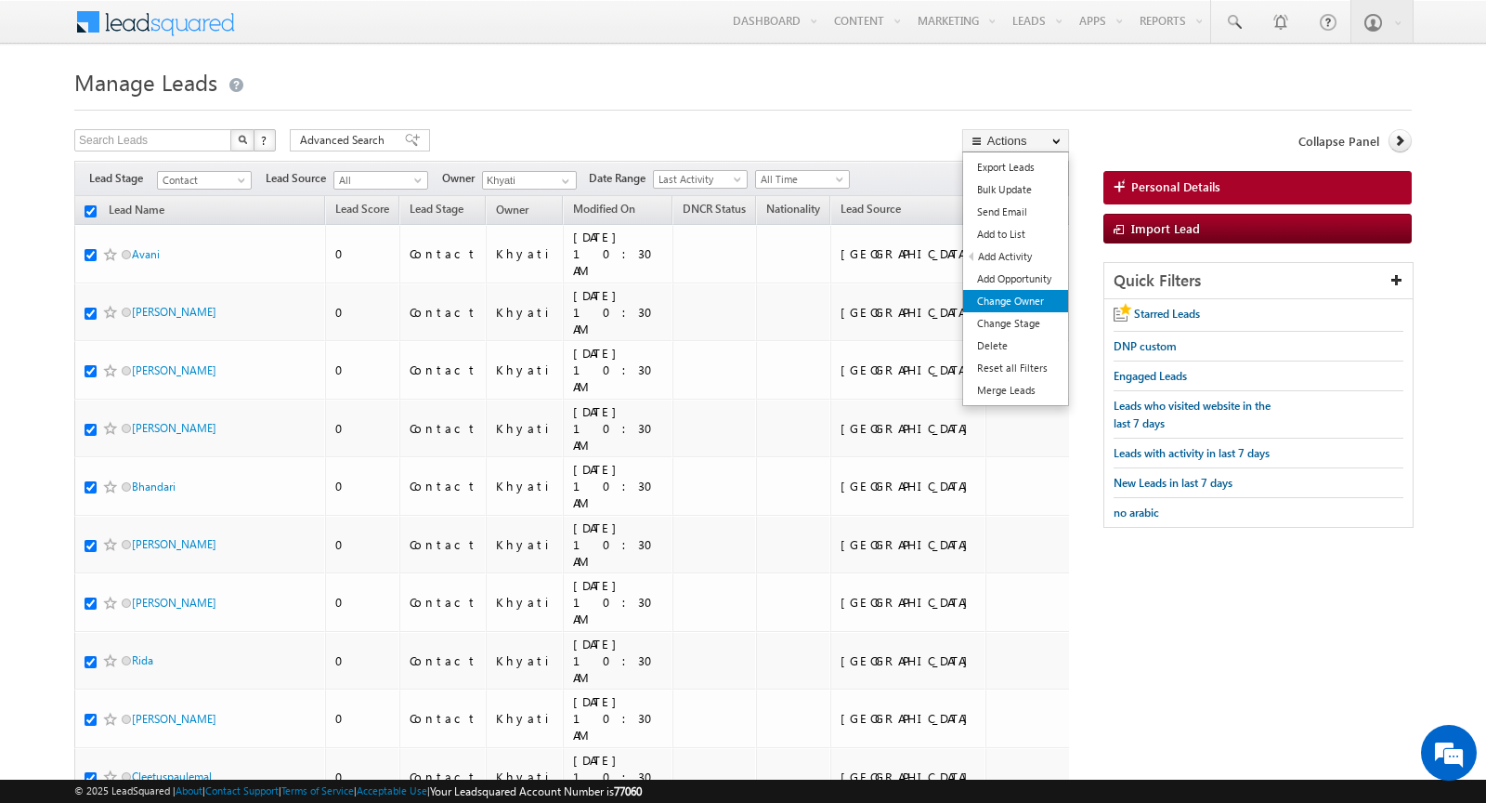
click at [1014, 301] on link "Change Owner" at bounding box center [1015, 301] width 105 height 22
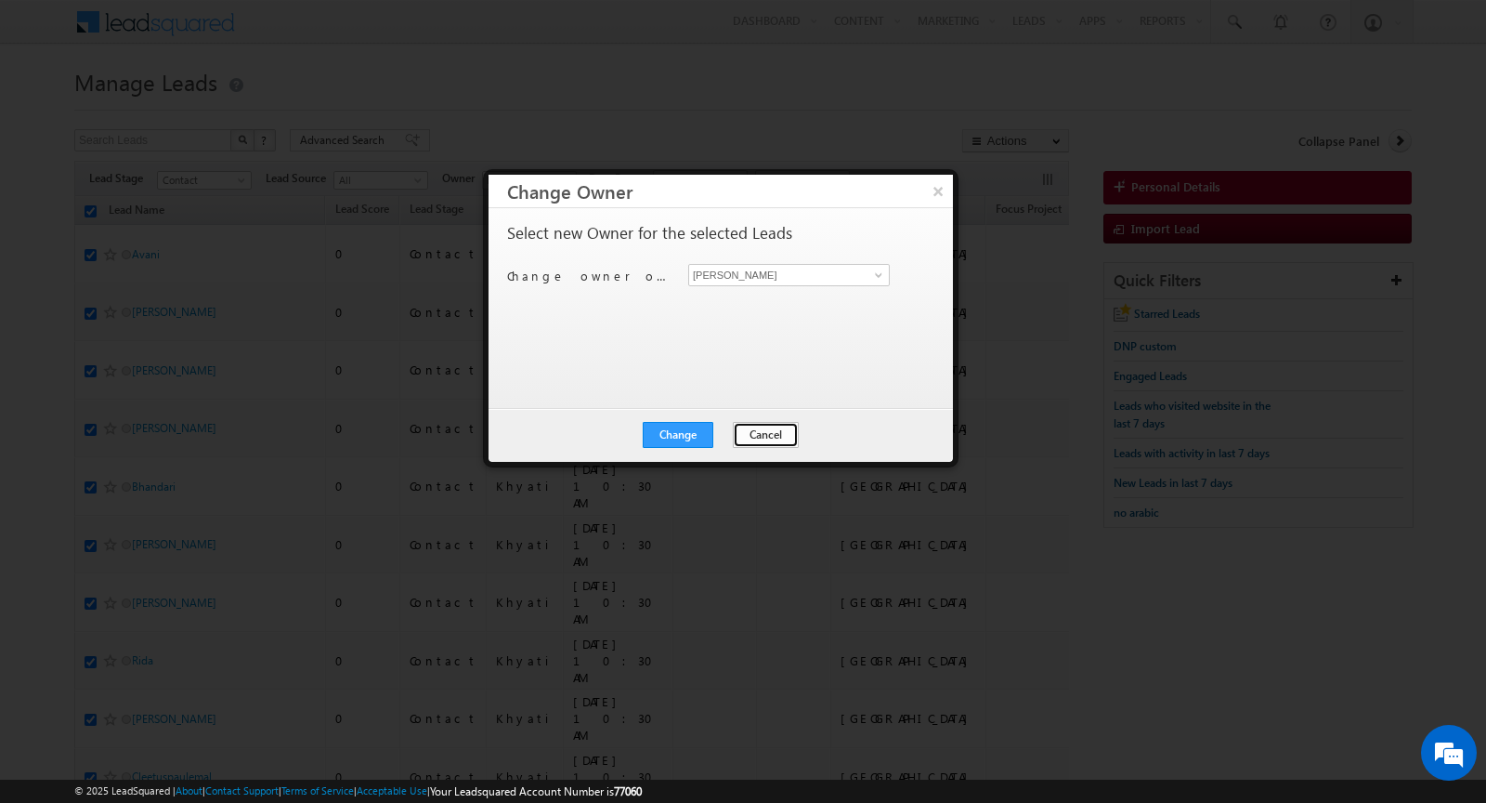
click at [755, 424] on button "Cancel" at bounding box center [766, 435] width 66 height 26
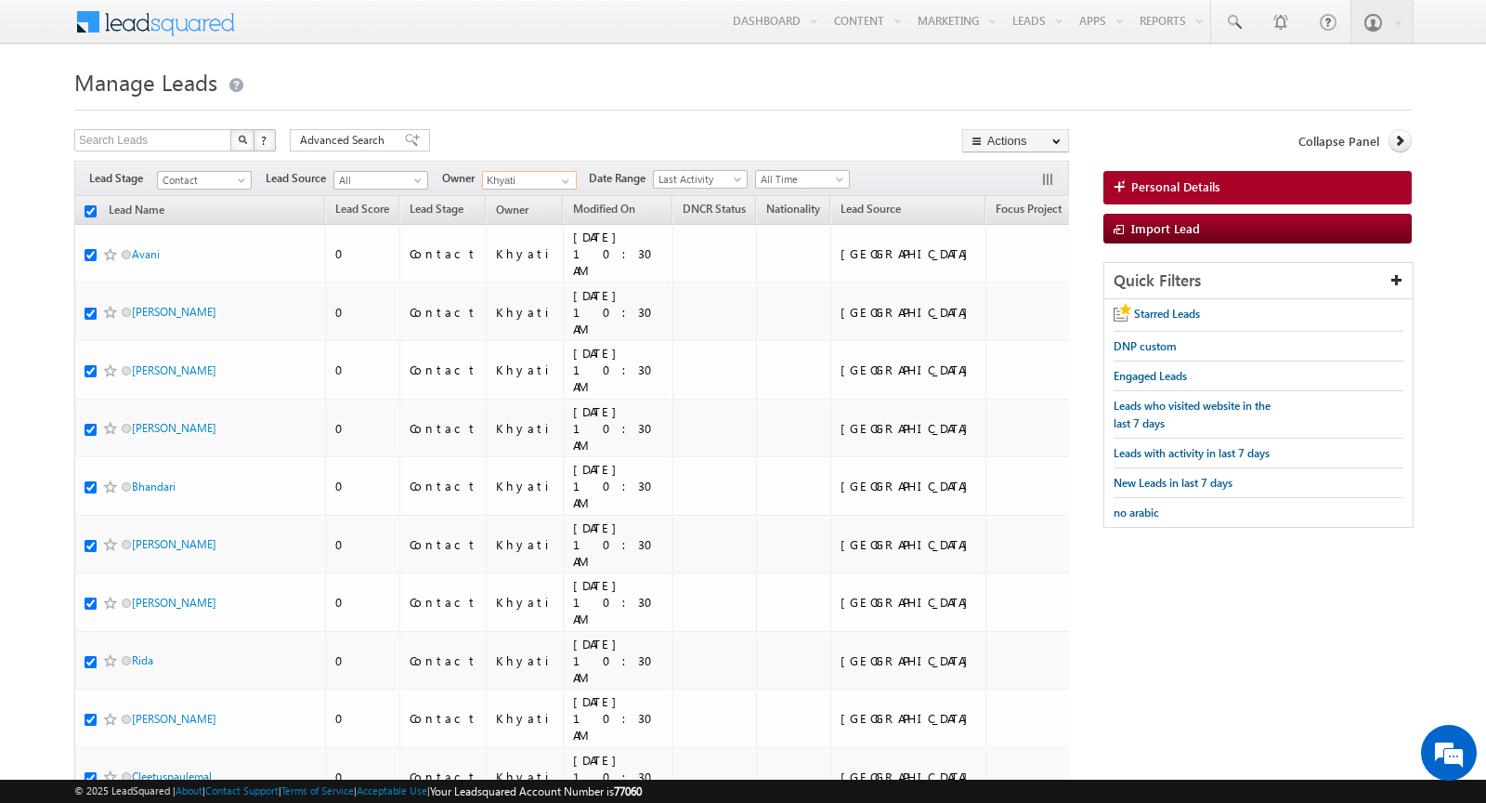
click at [545, 175] on input "Khyati" at bounding box center [529, 180] width 95 height 19
click at [559, 178] on span at bounding box center [565, 181] width 15 height 15
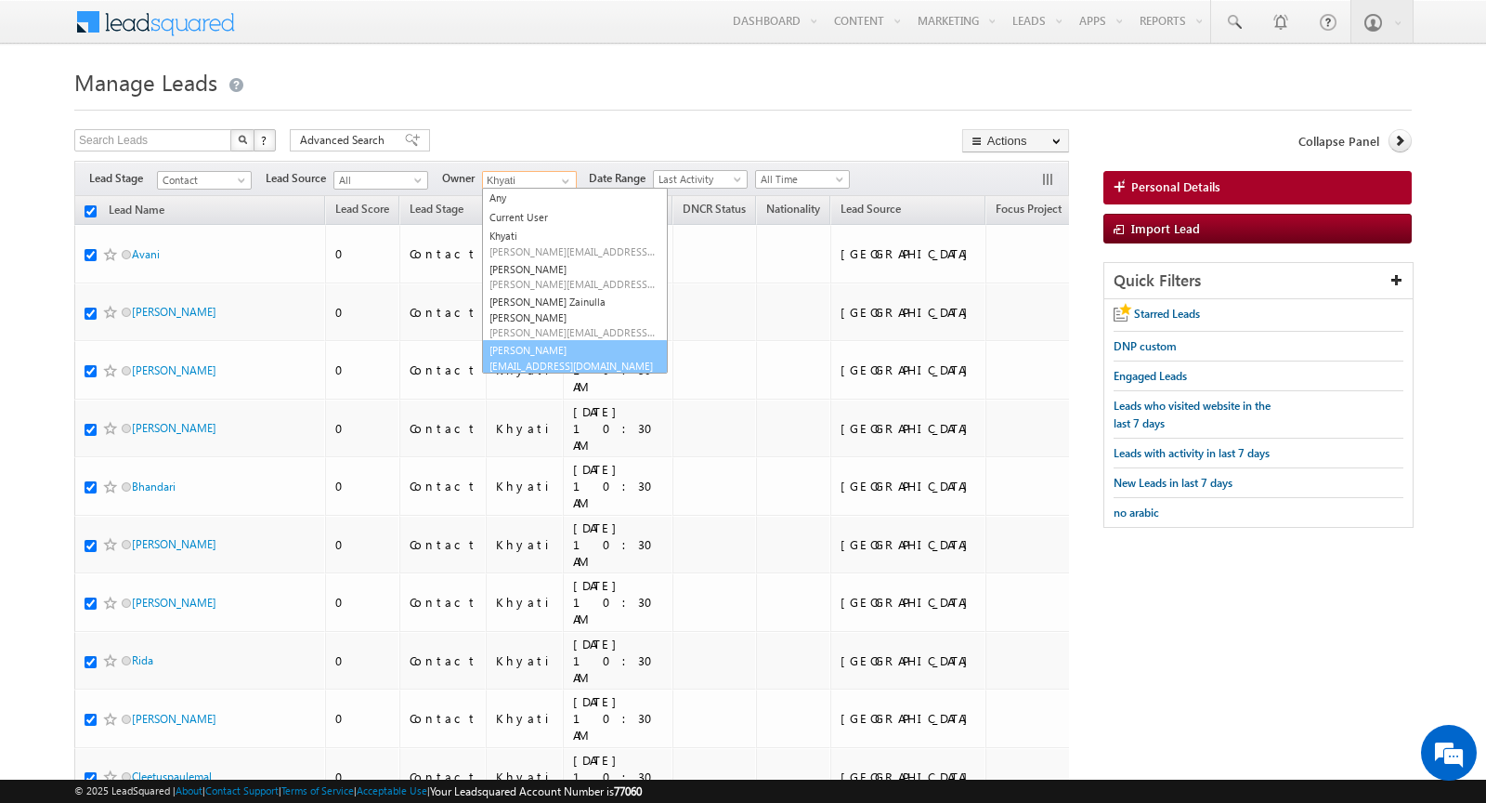
click at [517, 340] on link "Yash Rajput yash.rajput@indglobal.ae" at bounding box center [575, 357] width 186 height 35
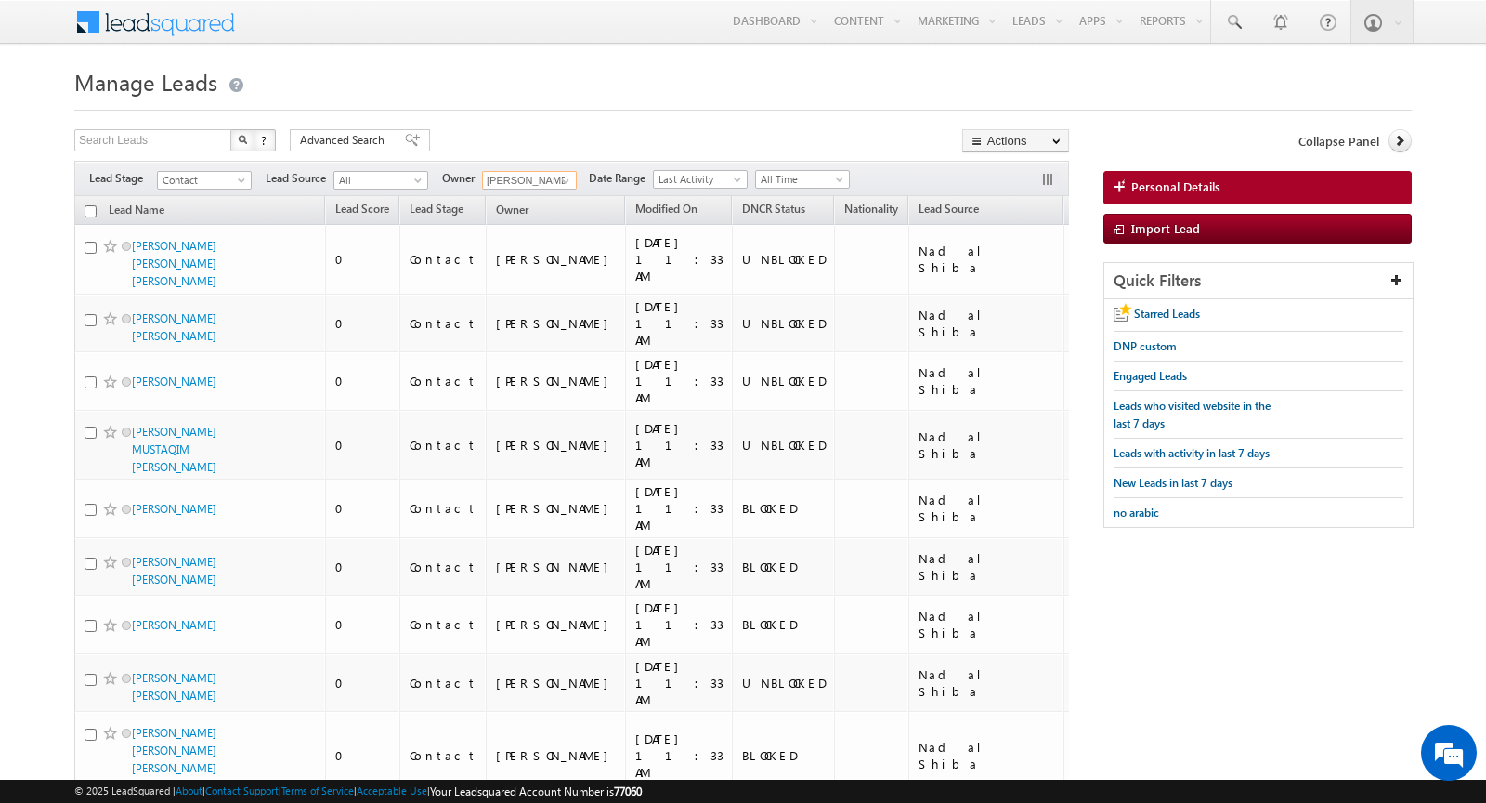
click at [91, 210] on input "checkbox" at bounding box center [91, 211] width 12 height 12
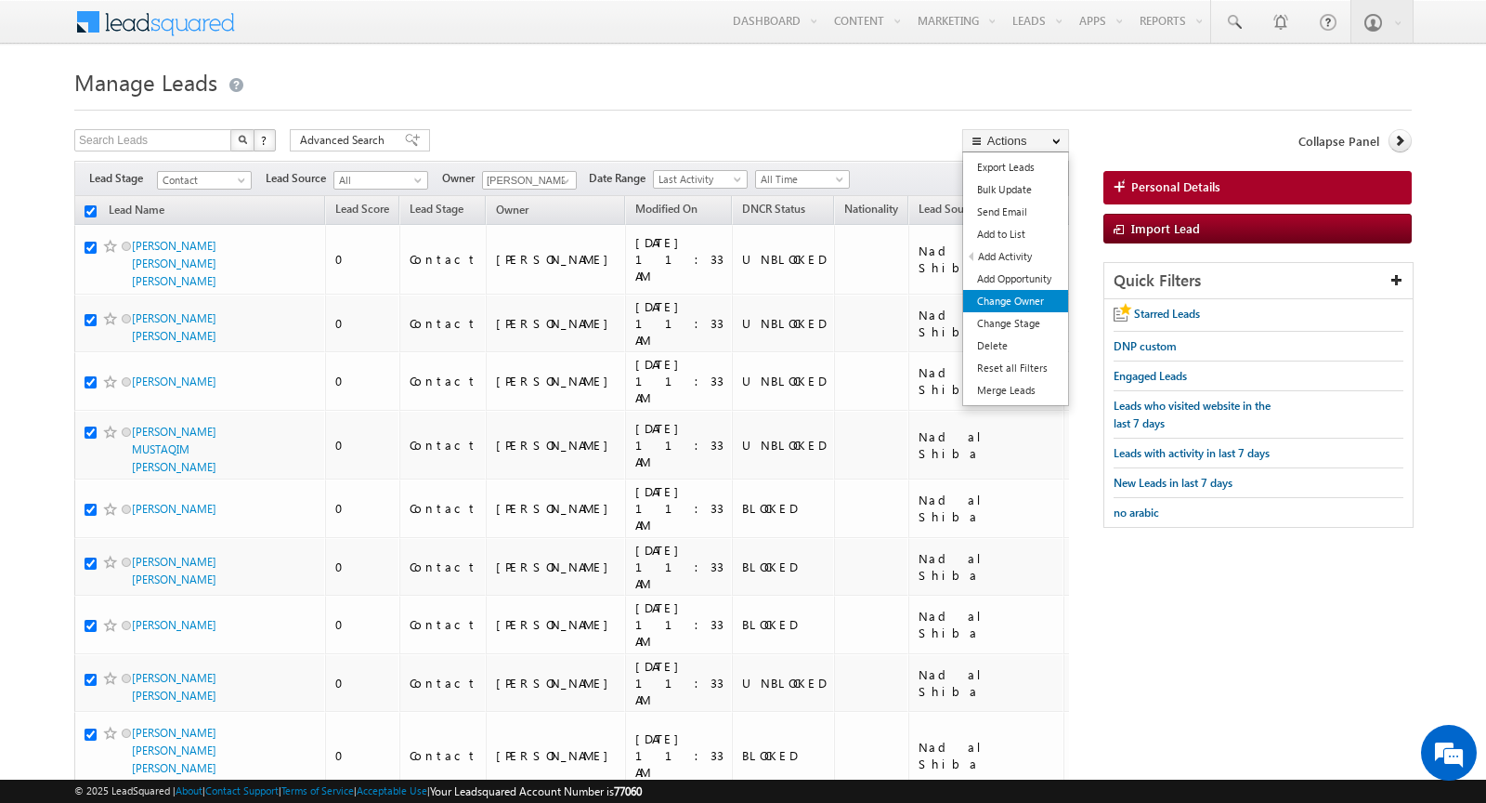
click at [1032, 306] on link "Change Owner" at bounding box center [1015, 301] width 105 height 22
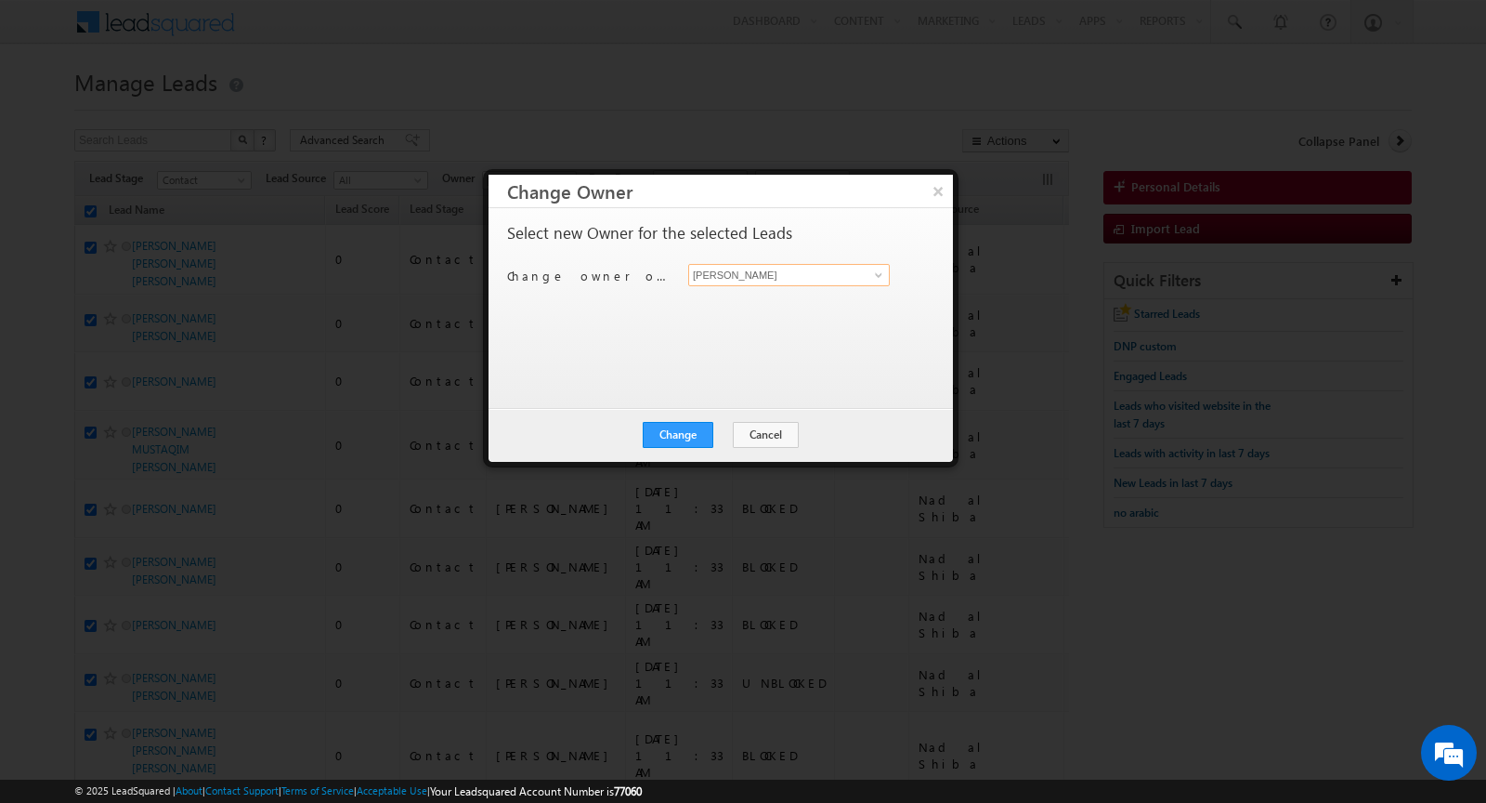
click at [828, 267] on input "[PERSON_NAME]" at bounding box center [789, 275] width 202 height 22
click at [787, 311] on span "Khyati@indglobal.ae" at bounding box center [779, 311] width 167 height 14
click at [672, 432] on button "Change" at bounding box center [678, 435] width 71 height 26
click at [736, 436] on button "Close" at bounding box center [723, 435] width 59 height 26
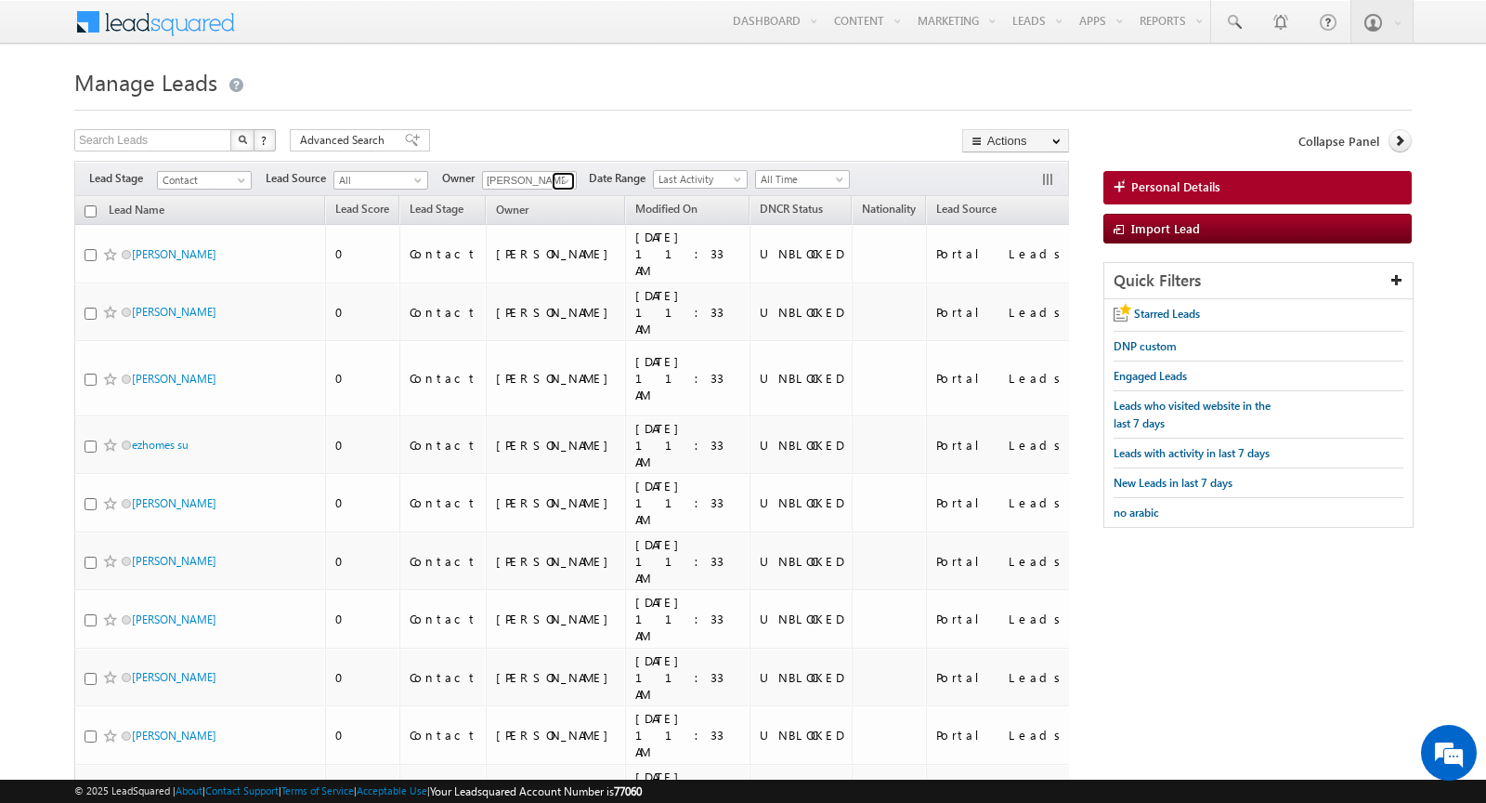
click at [559, 176] on span at bounding box center [565, 181] width 15 height 15
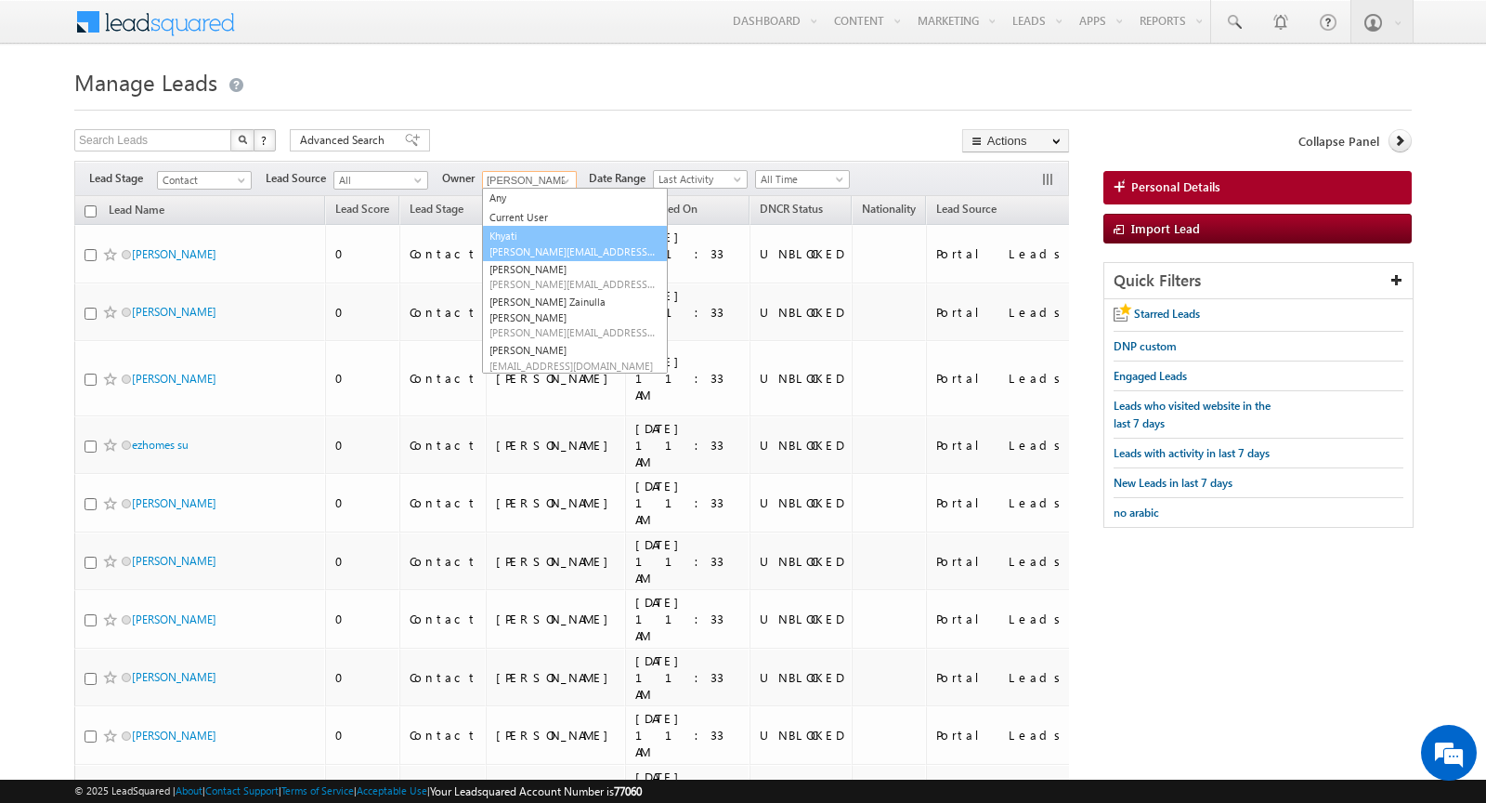
click at [536, 250] on span "Khyati@indglobal.ae" at bounding box center [573, 251] width 167 height 14
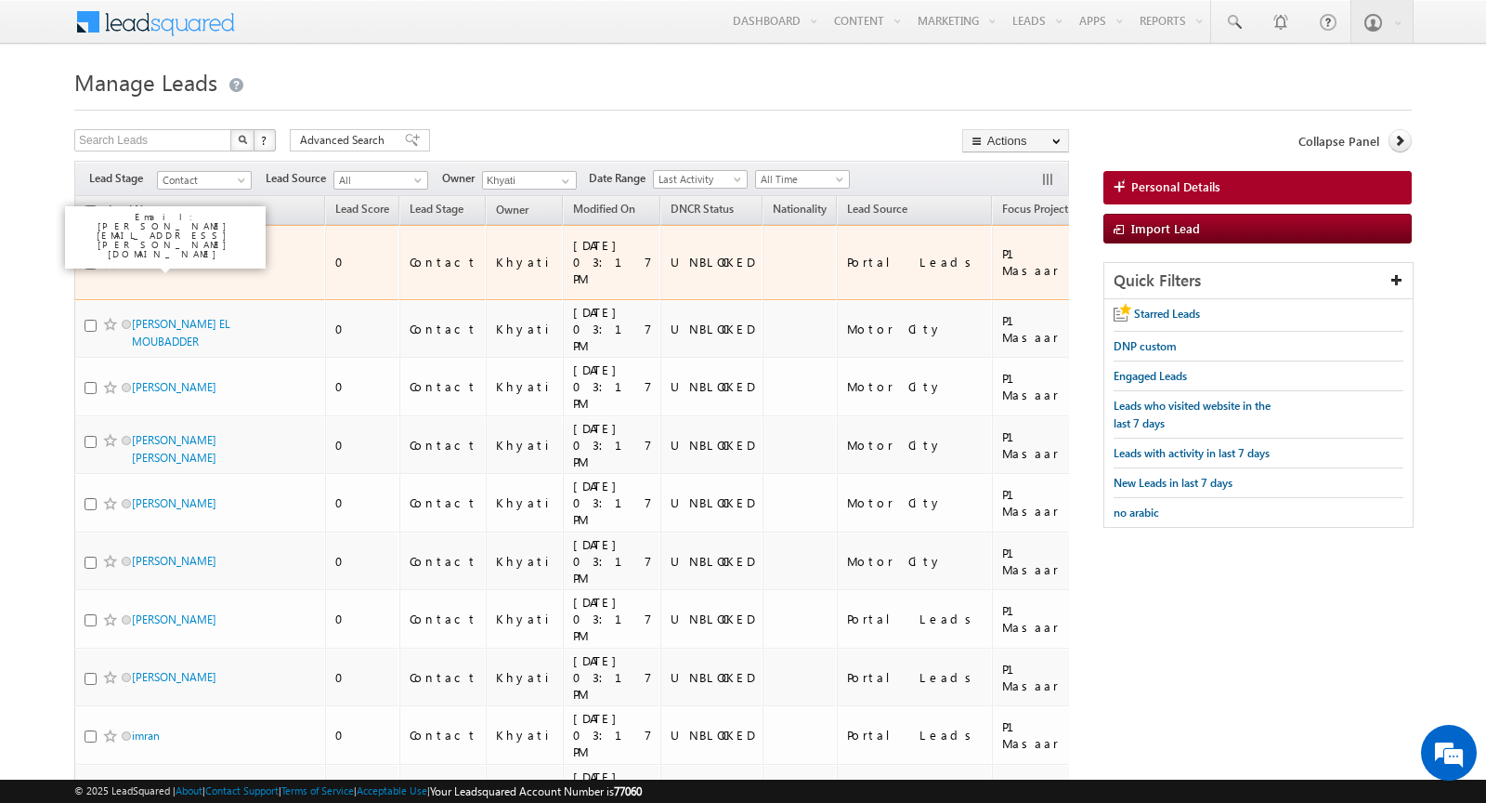
click at [139, 255] on link "anna" at bounding box center [174, 262] width 85 height 14
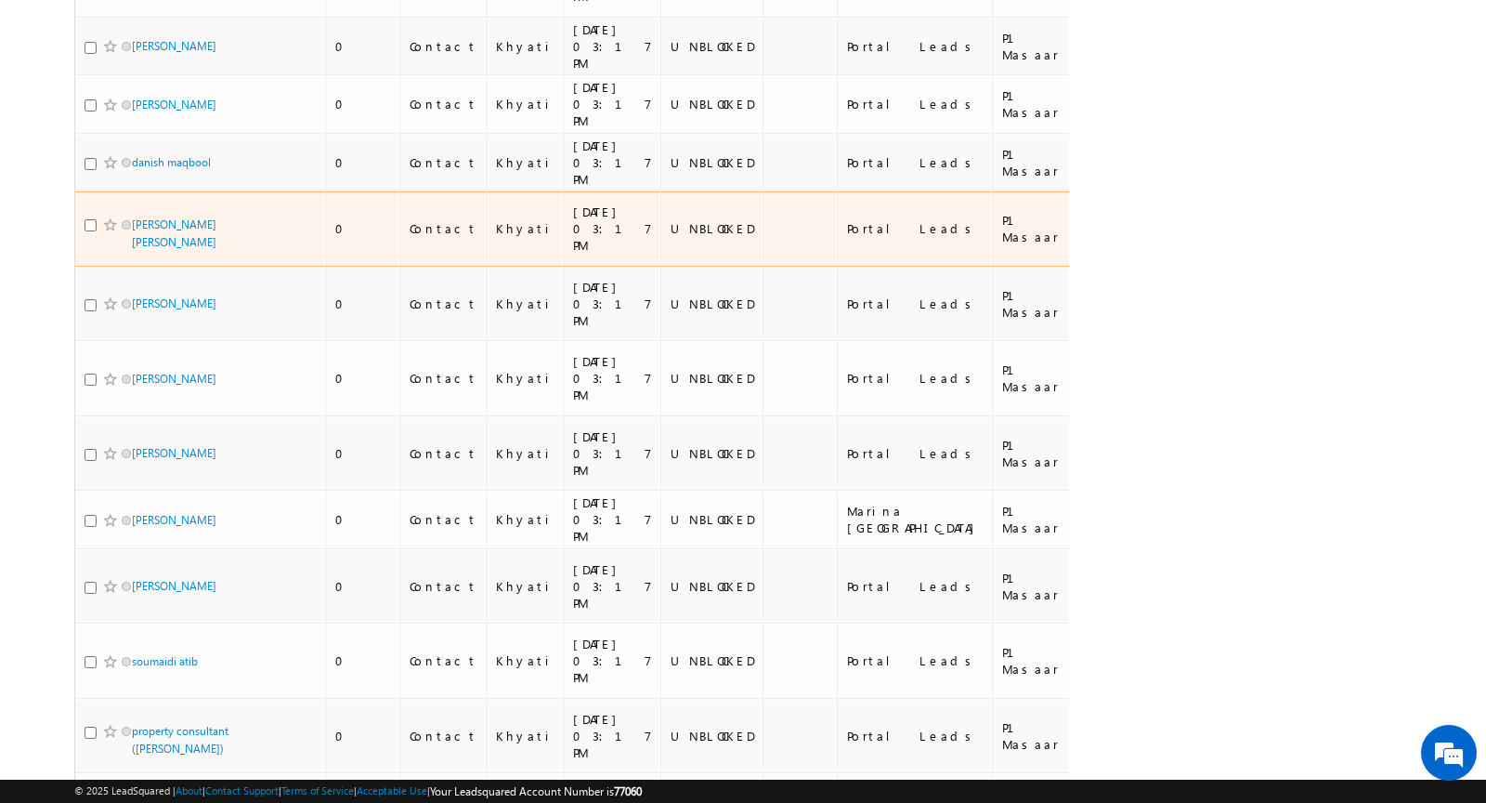
scroll to position [5182, 0]
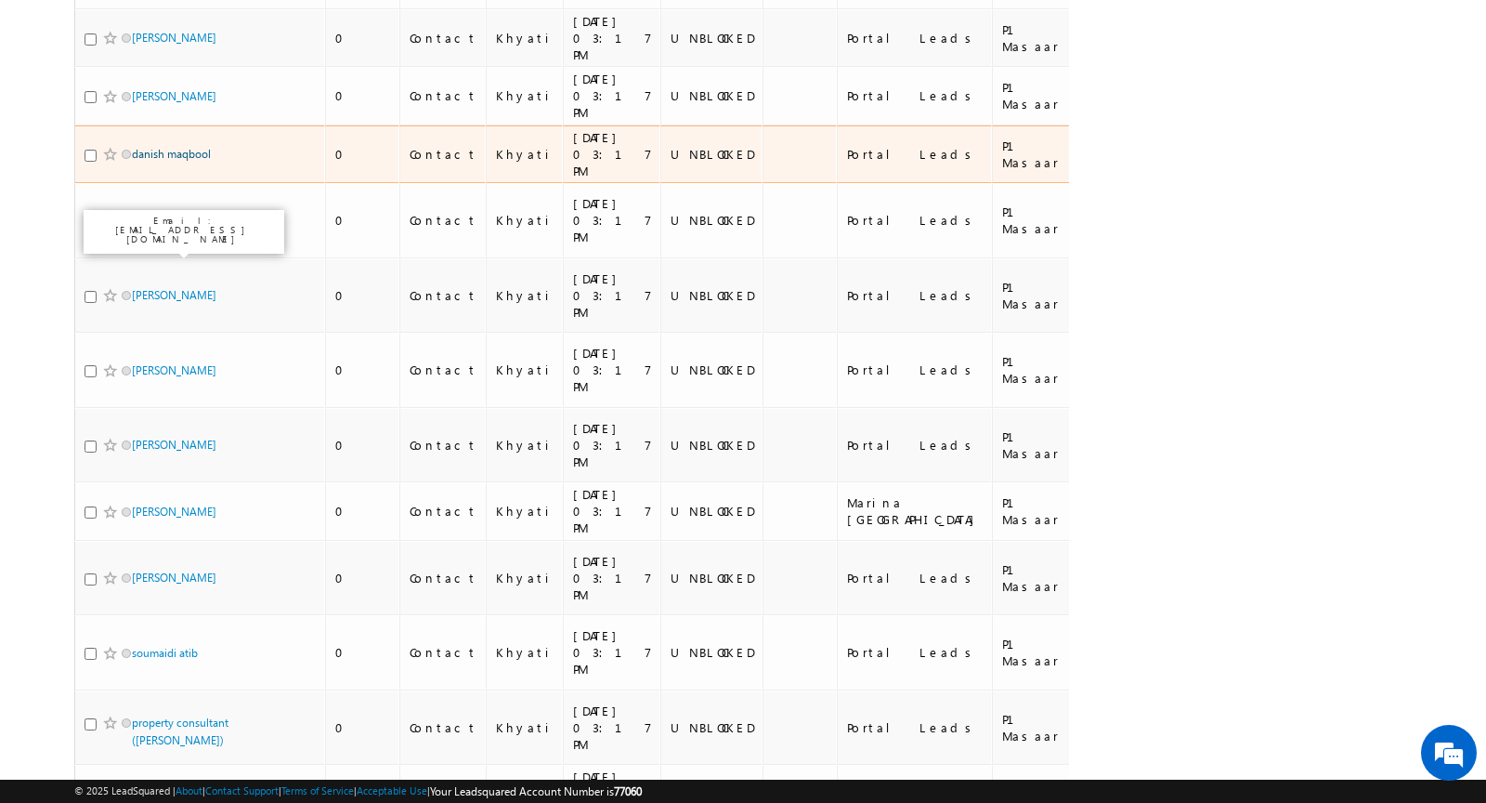
click at [162, 161] on link "danish maqbool" at bounding box center [171, 154] width 79 height 14
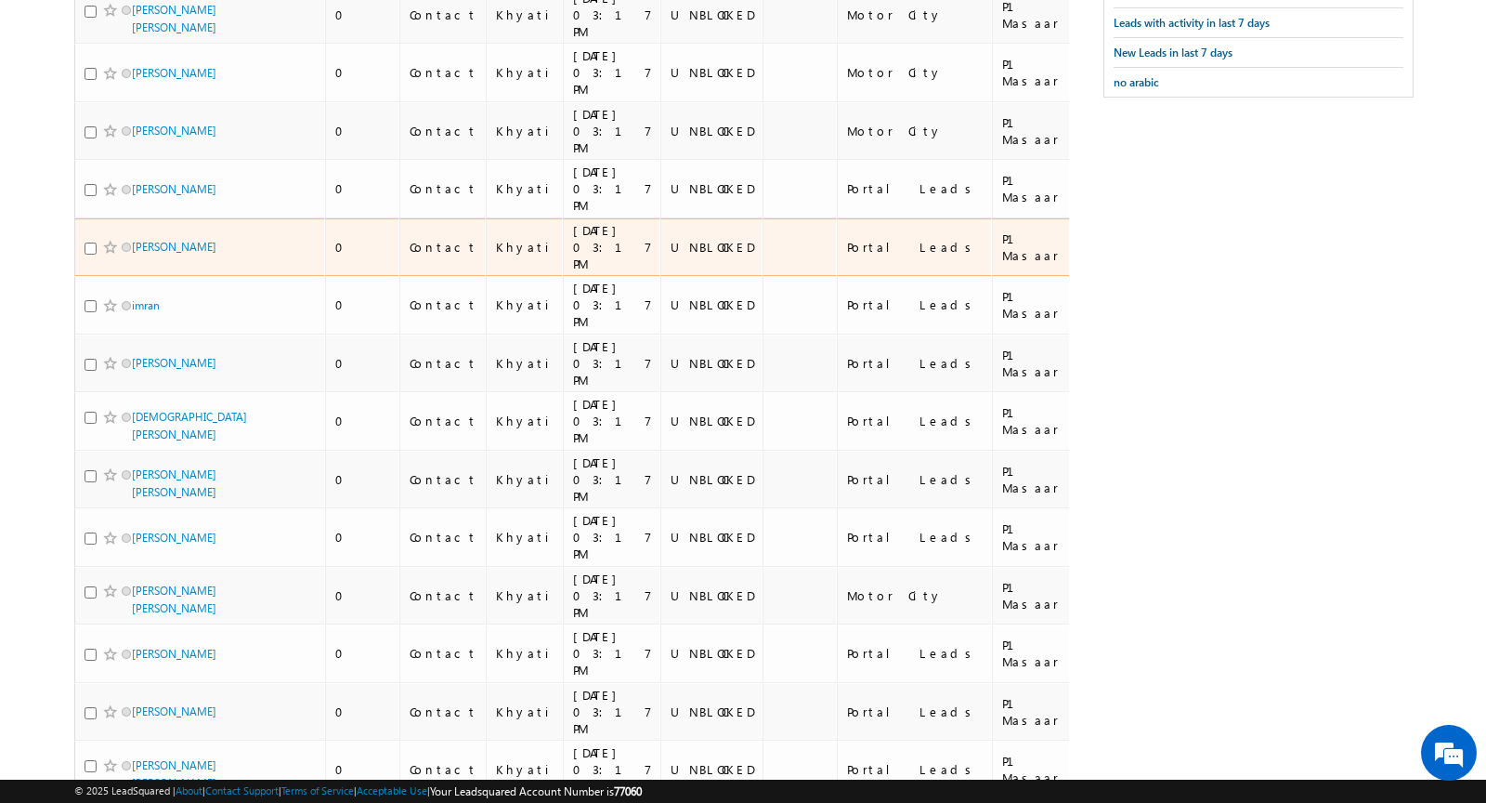
scroll to position [0, 0]
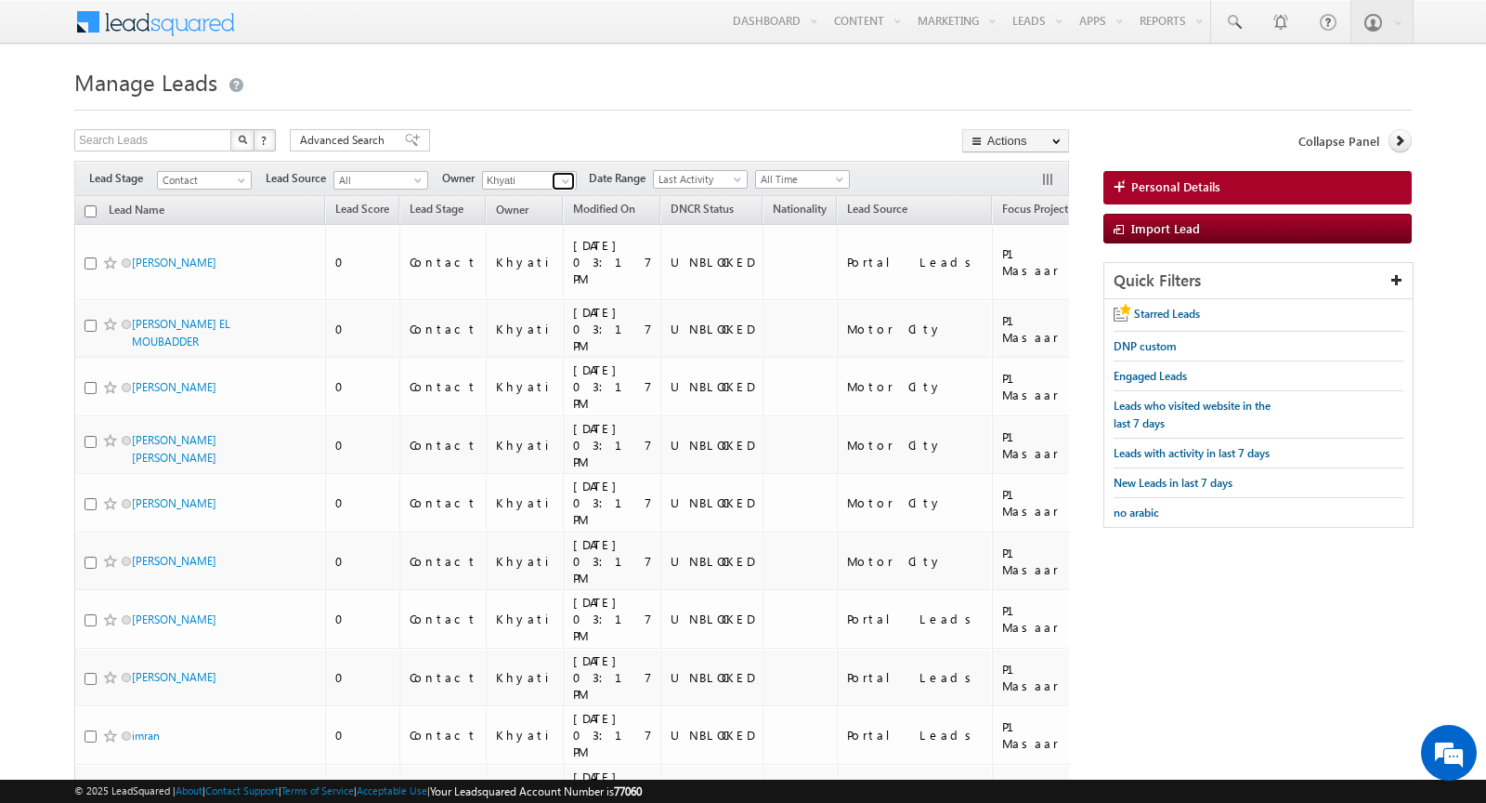
click at [563, 185] on span at bounding box center [565, 181] width 15 height 15
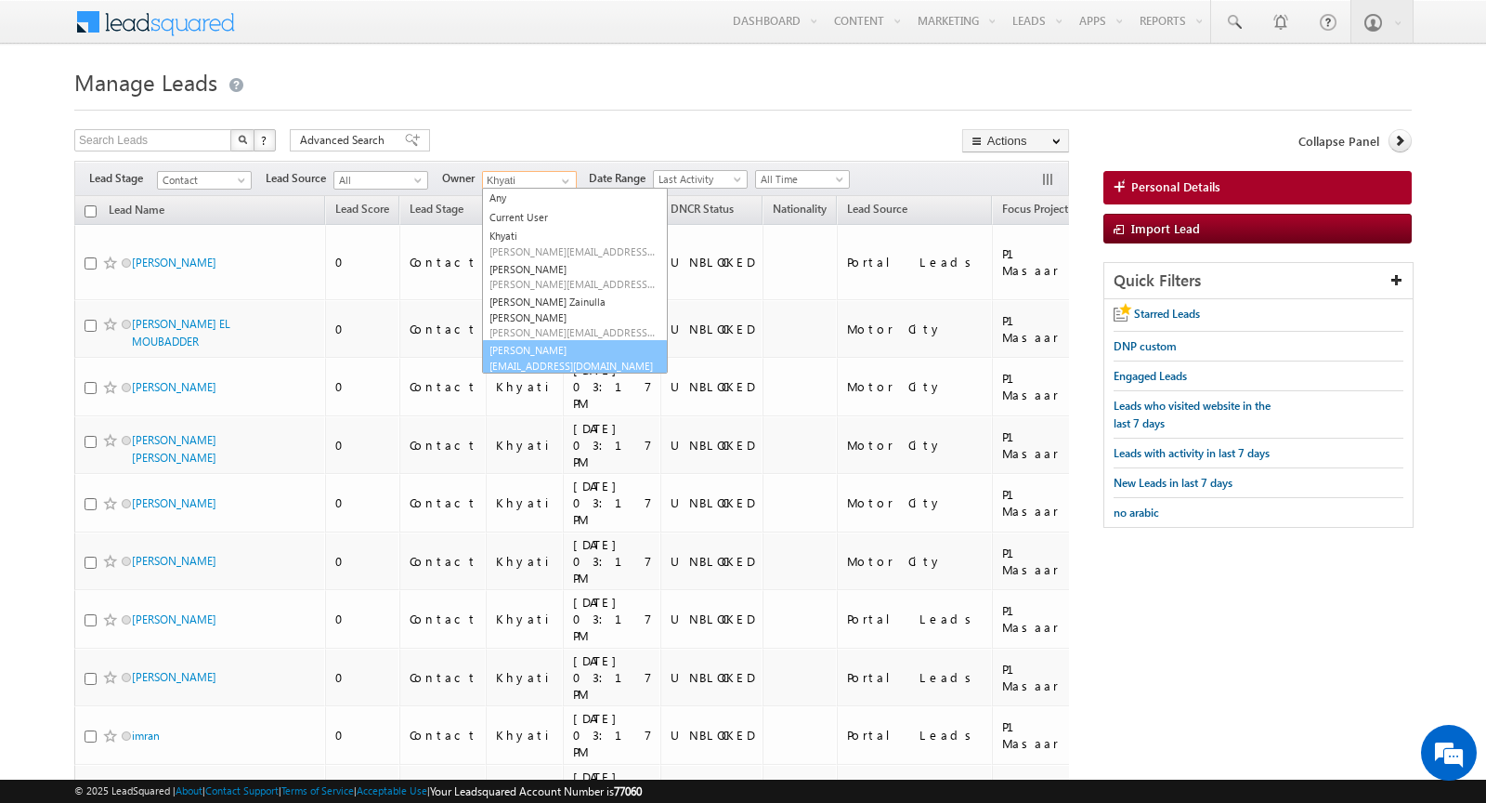
click at [547, 340] on link "Yash Rajput yash.rajput@indglobal.ae" at bounding box center [575, 357] width 186 height 35
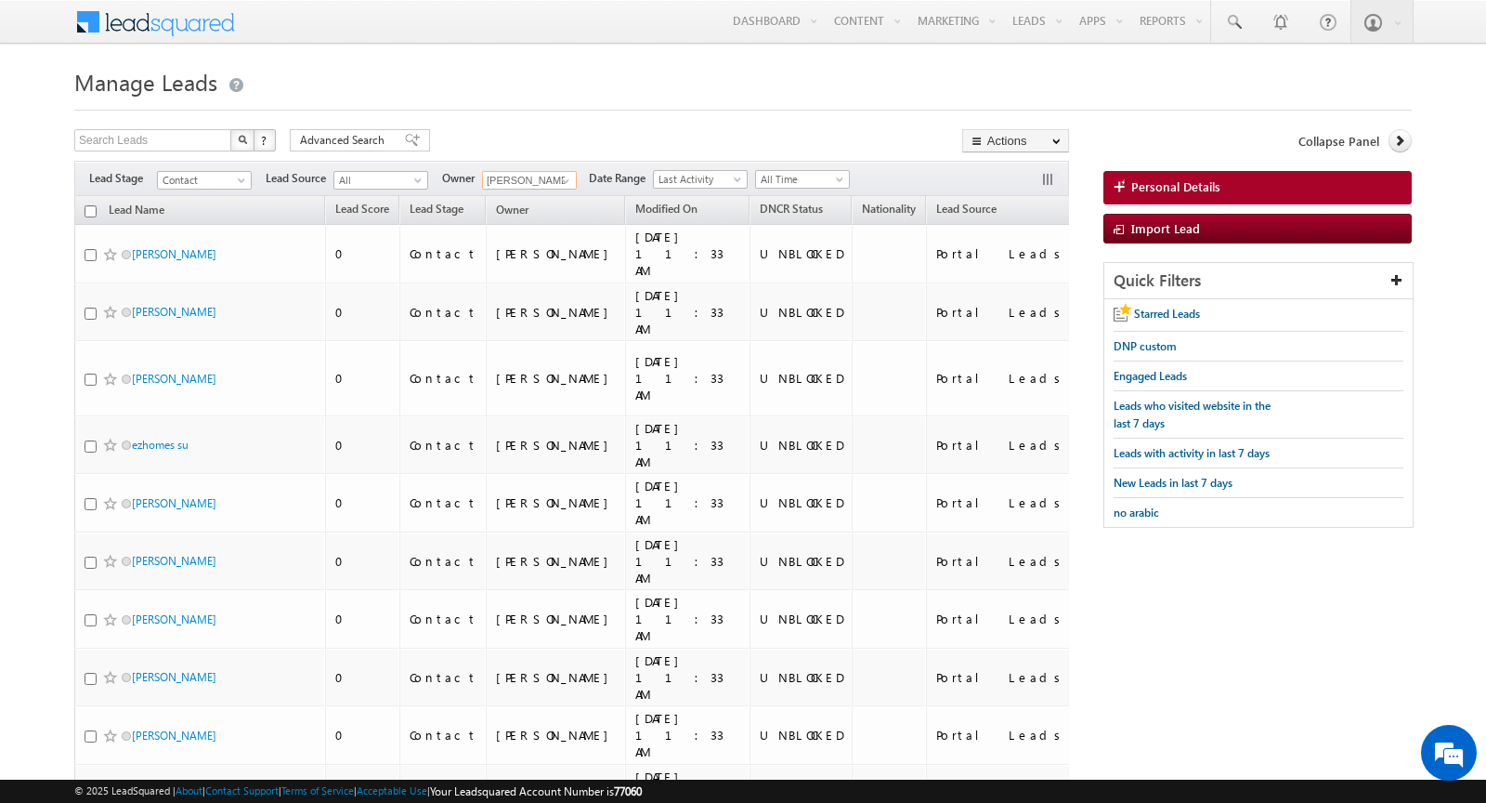
click at [89, 205] on input "checkbox" at bounding box center [91, 211] width 12 height 12
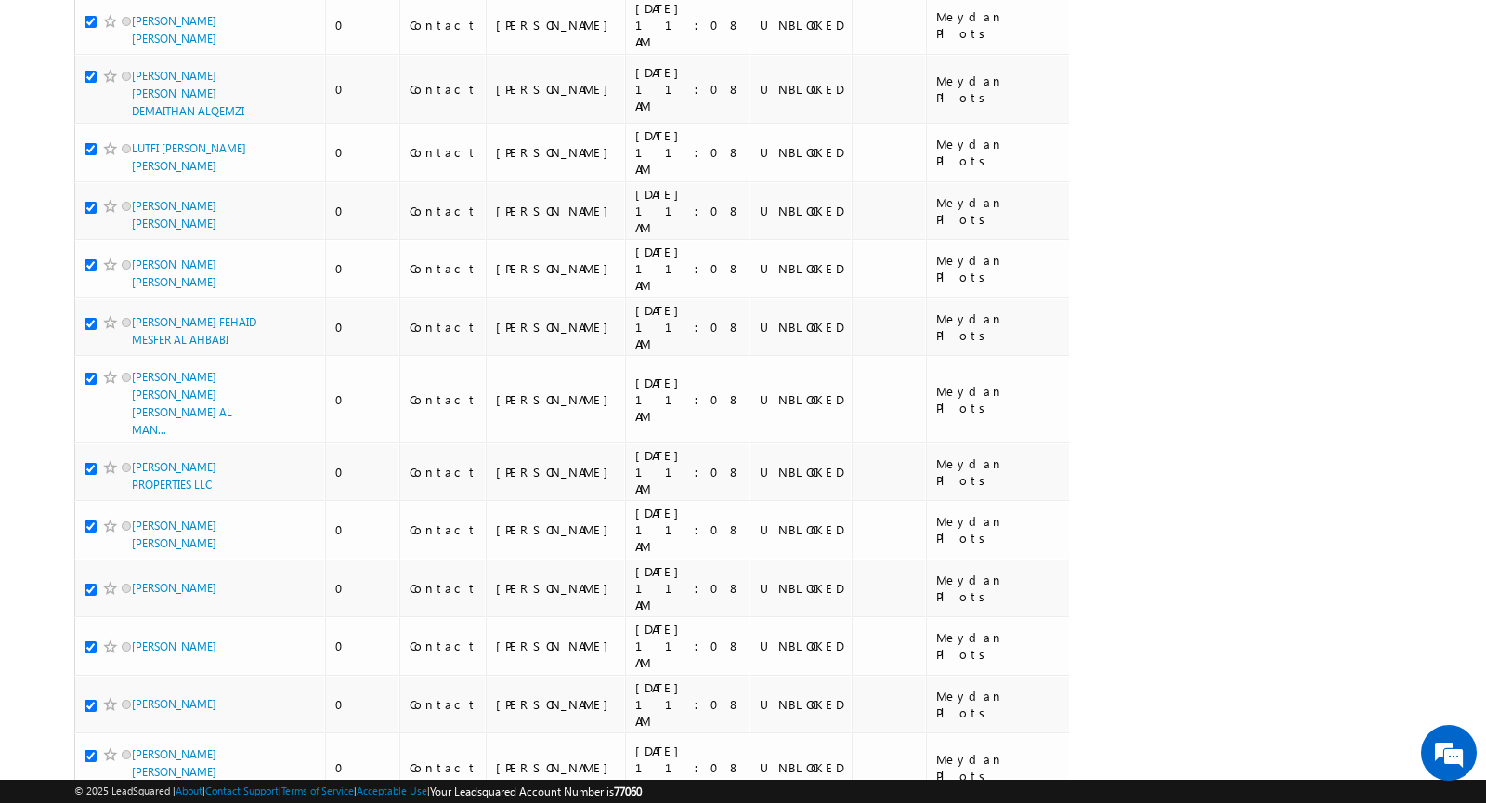
scroll to position [4673, 0]
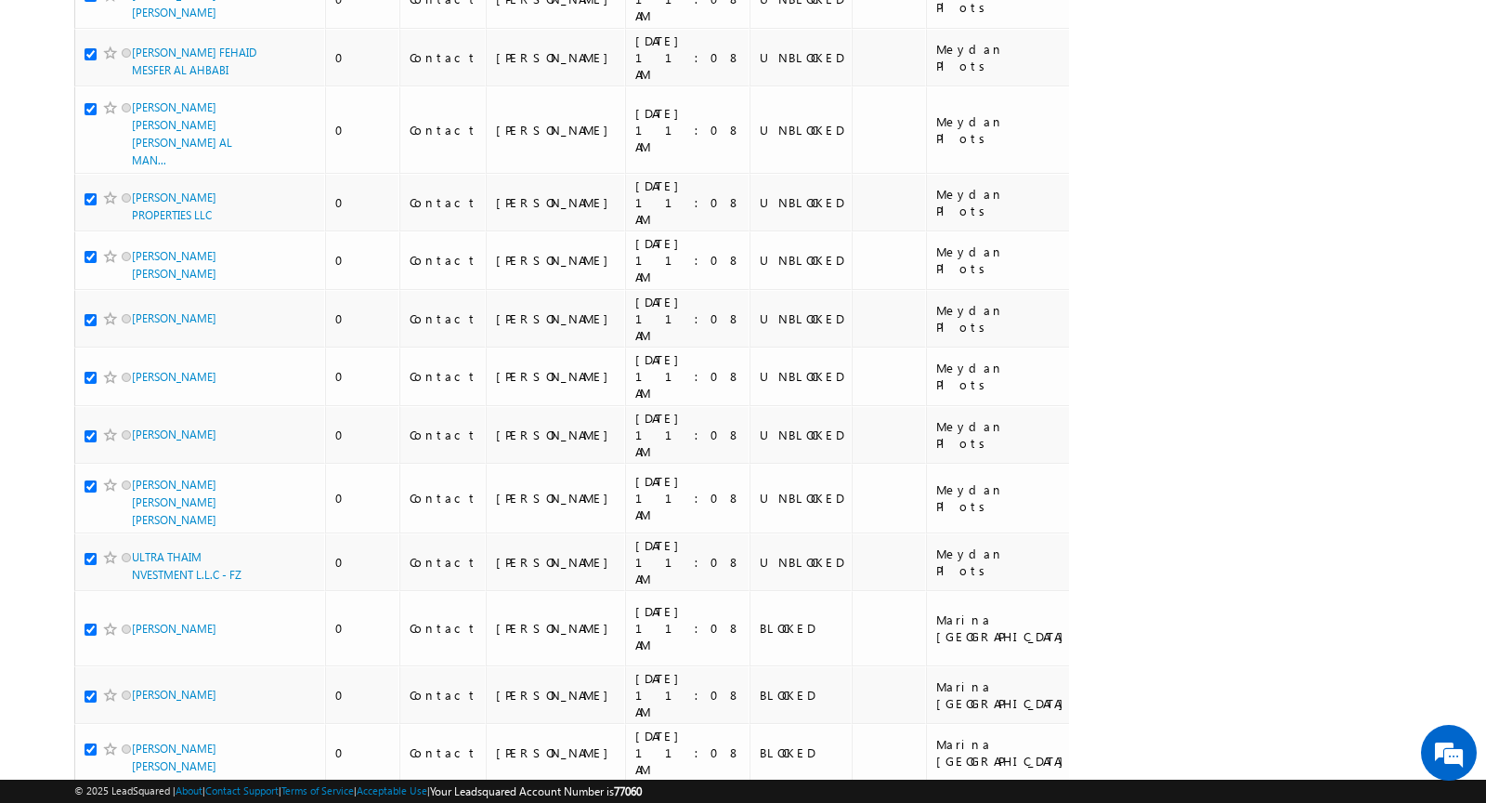
click at [137, 741] on li "50" at bounding box center [138, 750] width 45 height 19
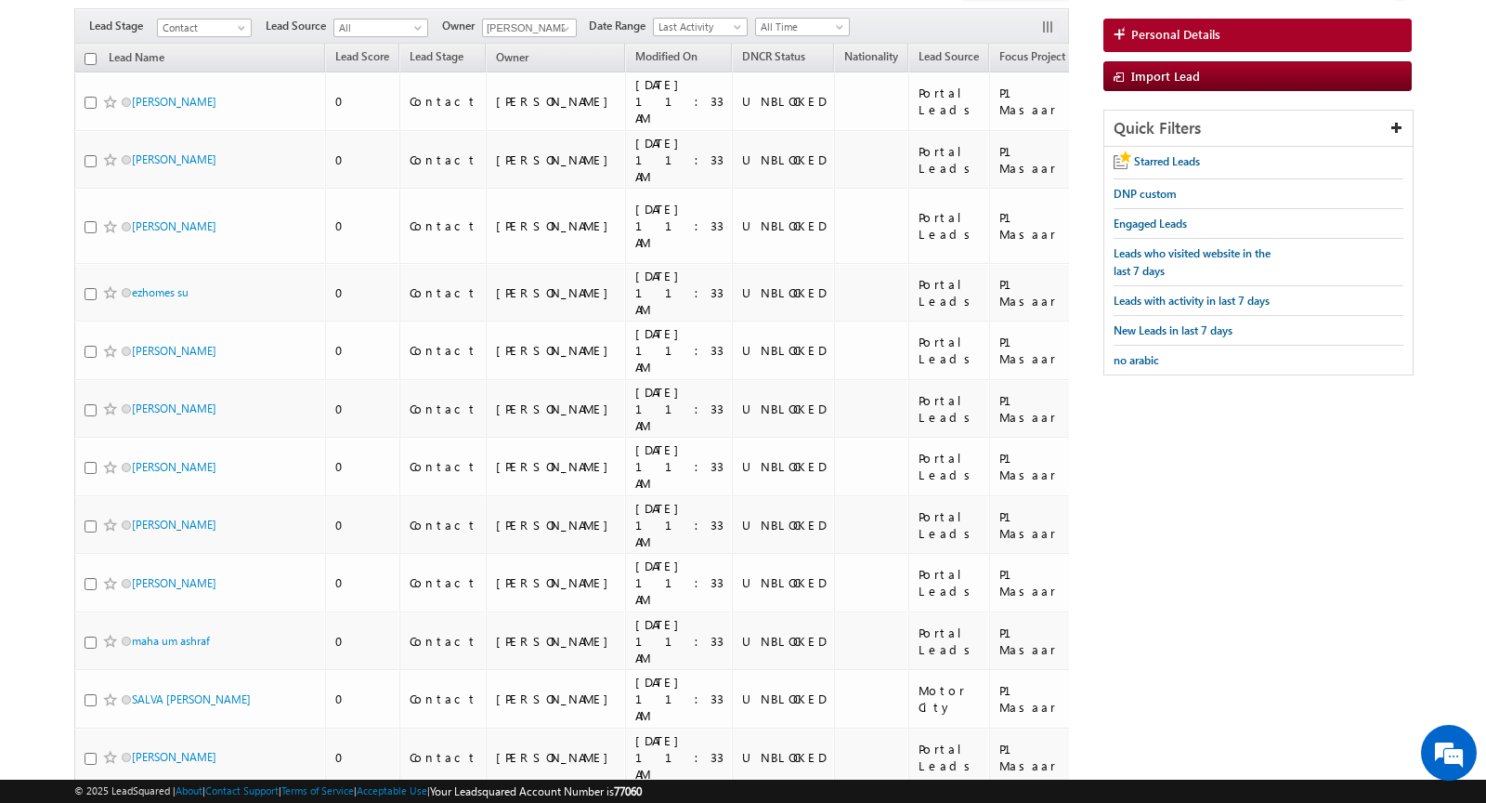
scroll to position [0, 0]
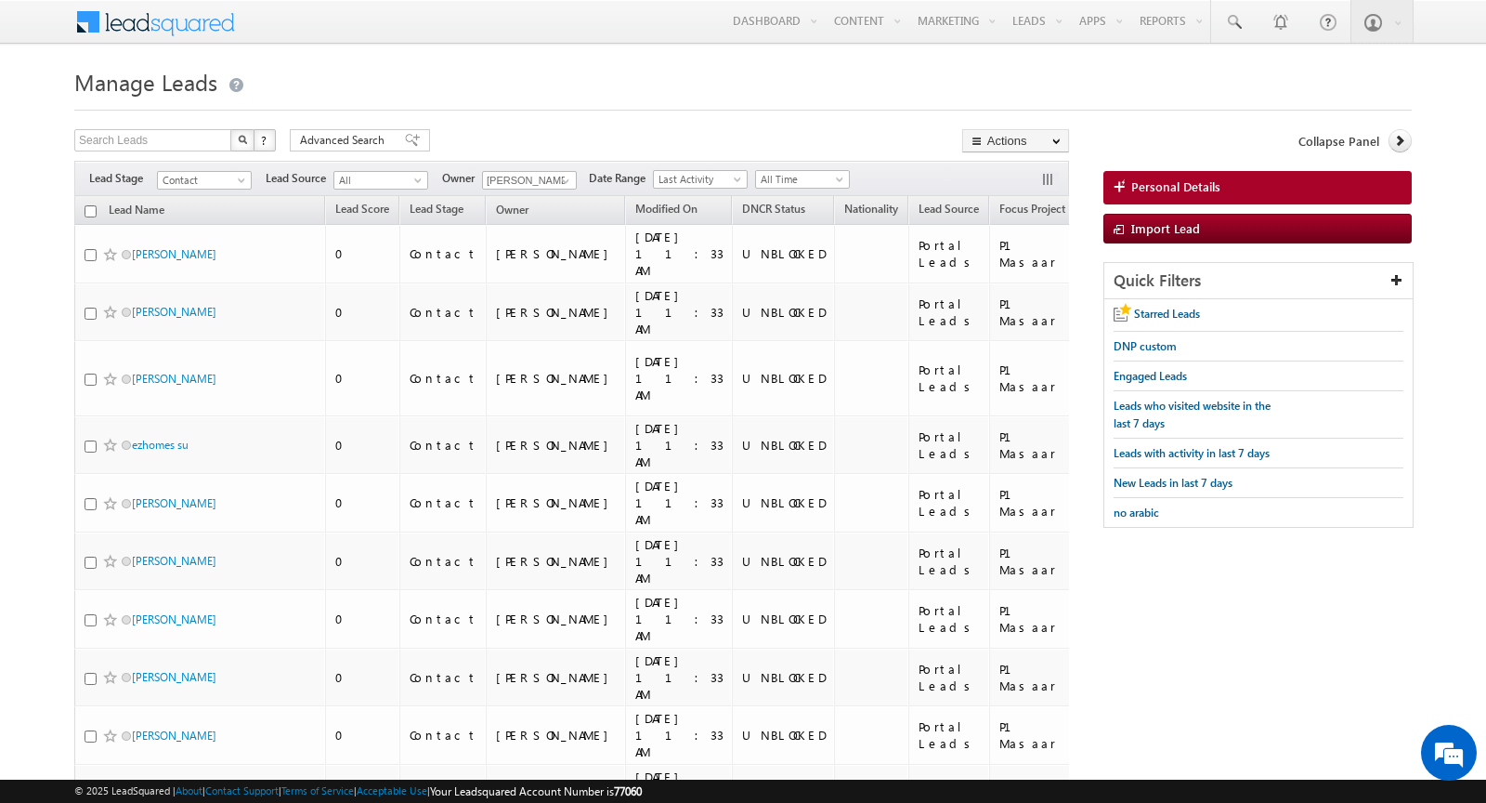
click at [86, 209] on input "checkbox" at bounding box center [91, 211] width 12 height 12
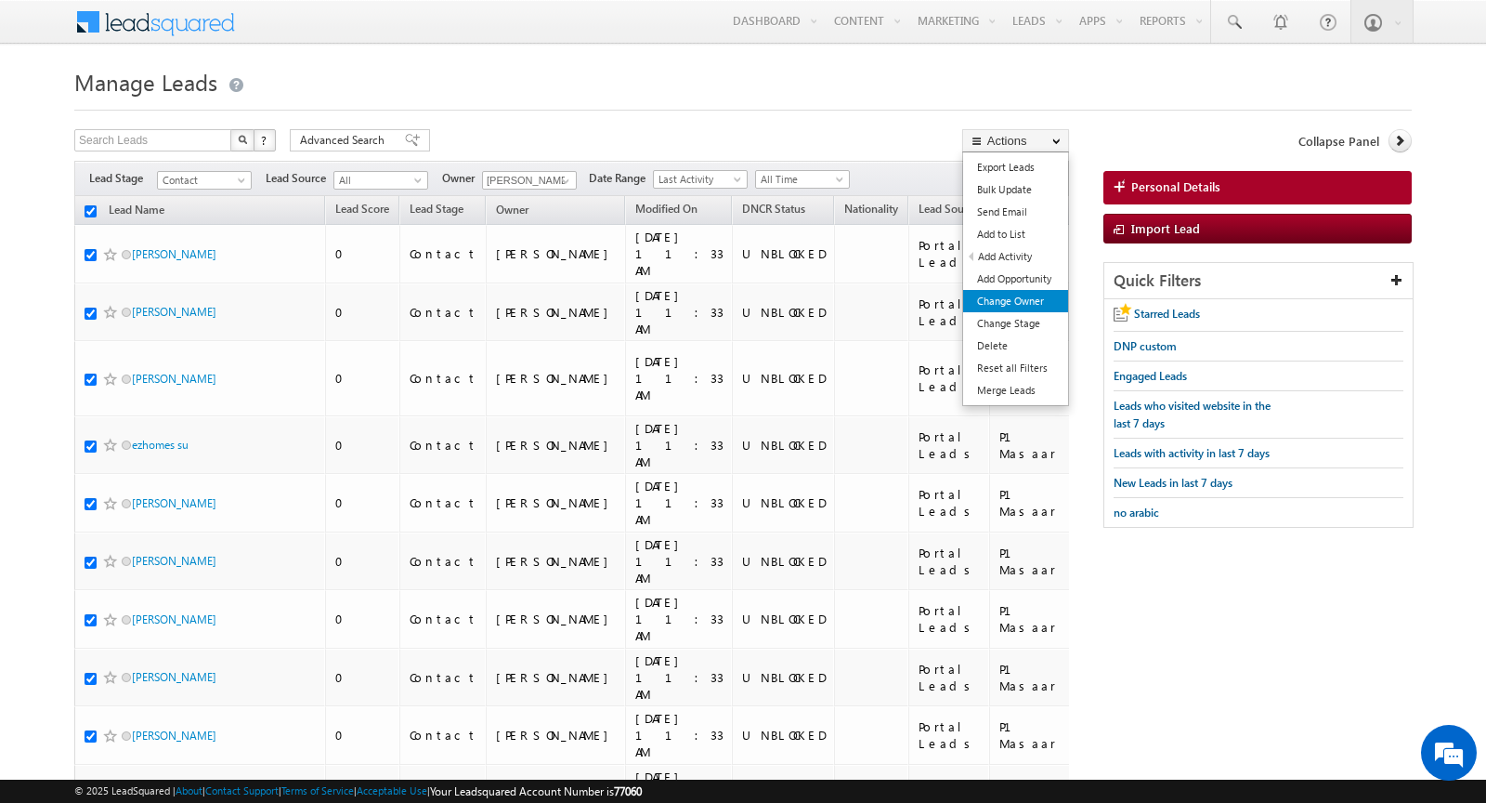
click at [1026, 300] on link "Change Owner" at bounding box center [1015, 301] width 105 height 22
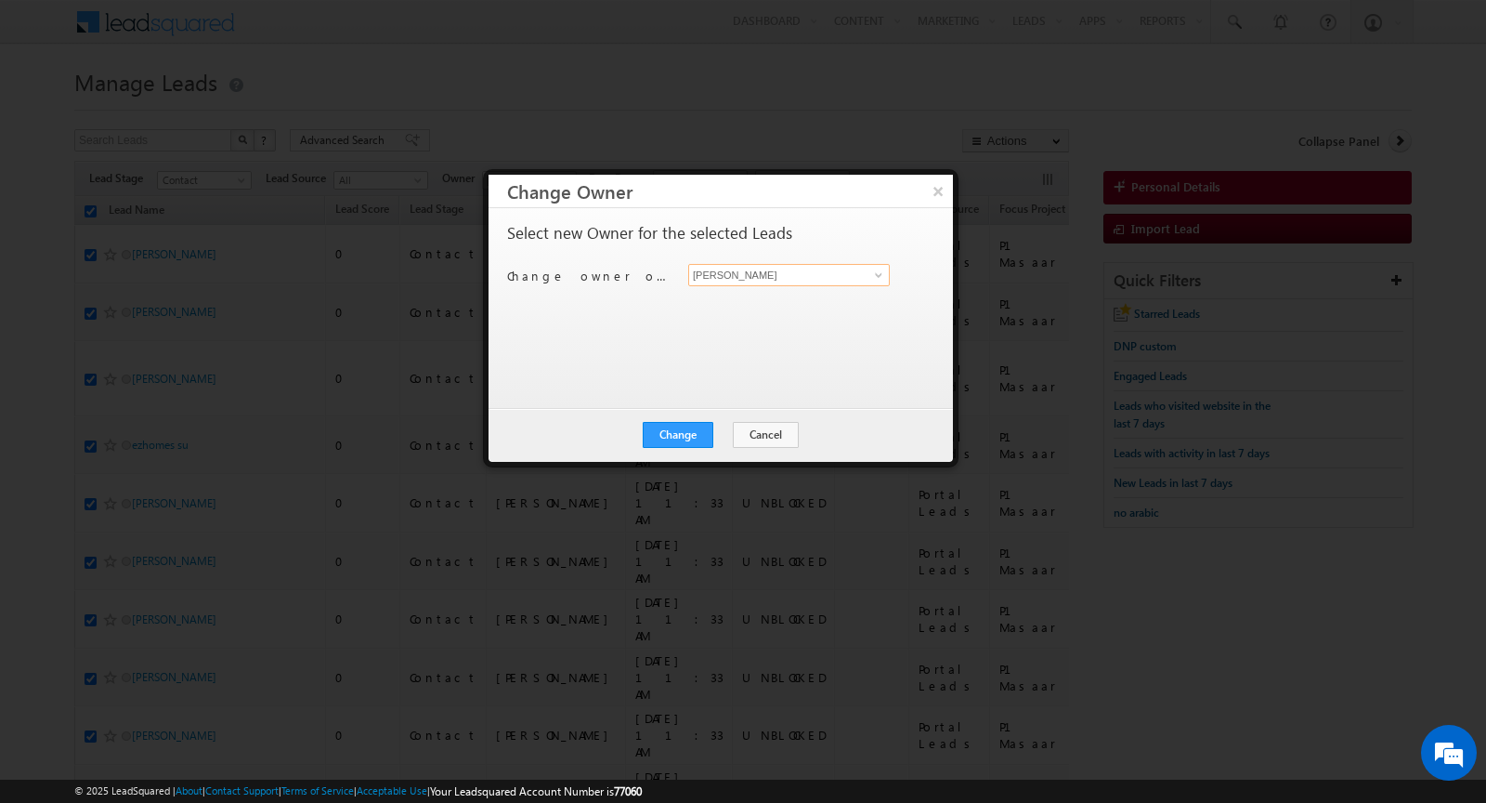
click at [762, 270] on input "[PERSON_NAME]" at bounding box center [789, 275] width 202 height 22
click at [875, 278] on span at bounding box center [878, 275] width 15 height 15
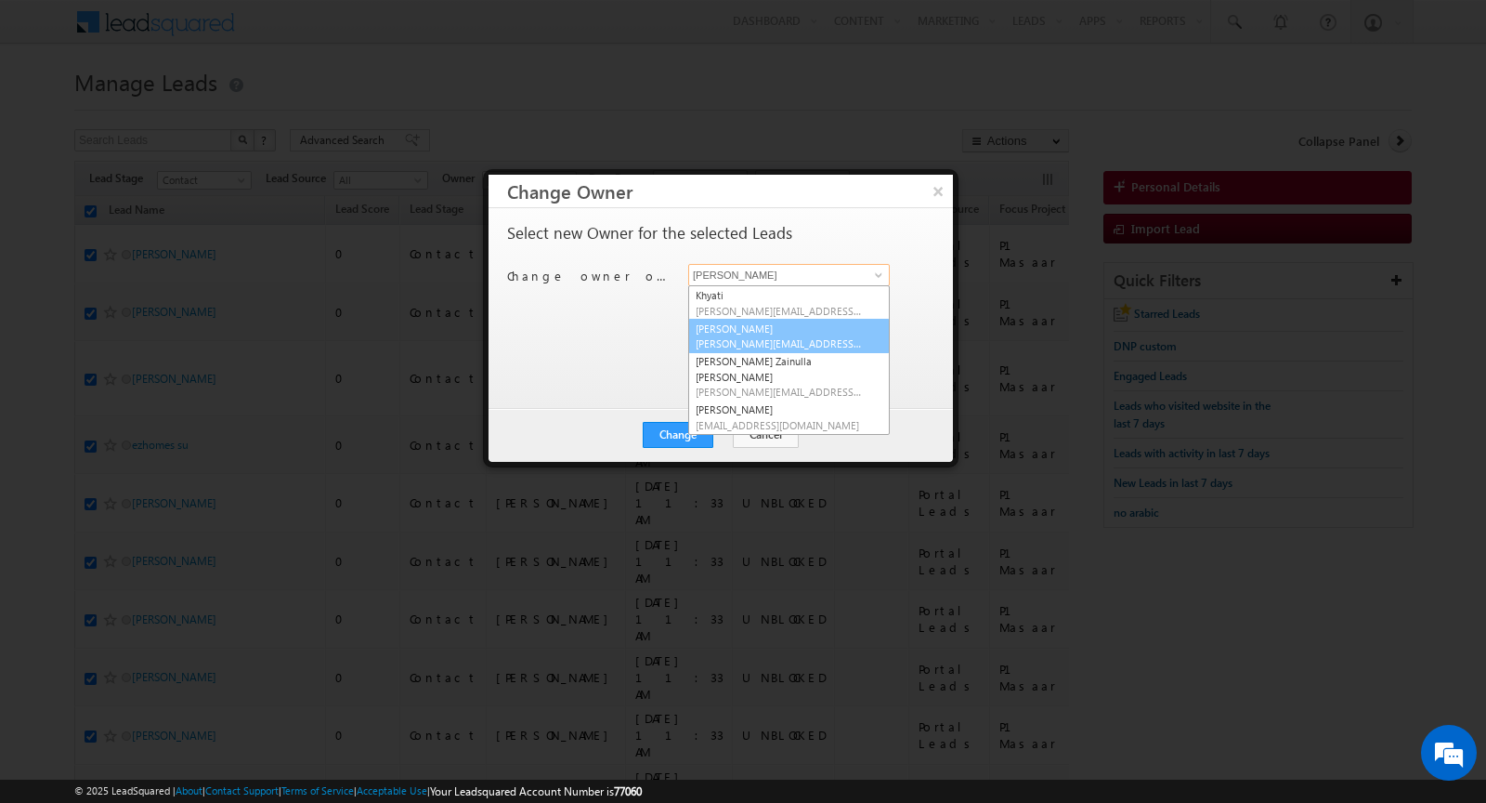
click at [770, 324] on link "Mohammad Irfan mohammad.irfan@indglobal.ae" at bounding box center [789, 336] width 202 height 35
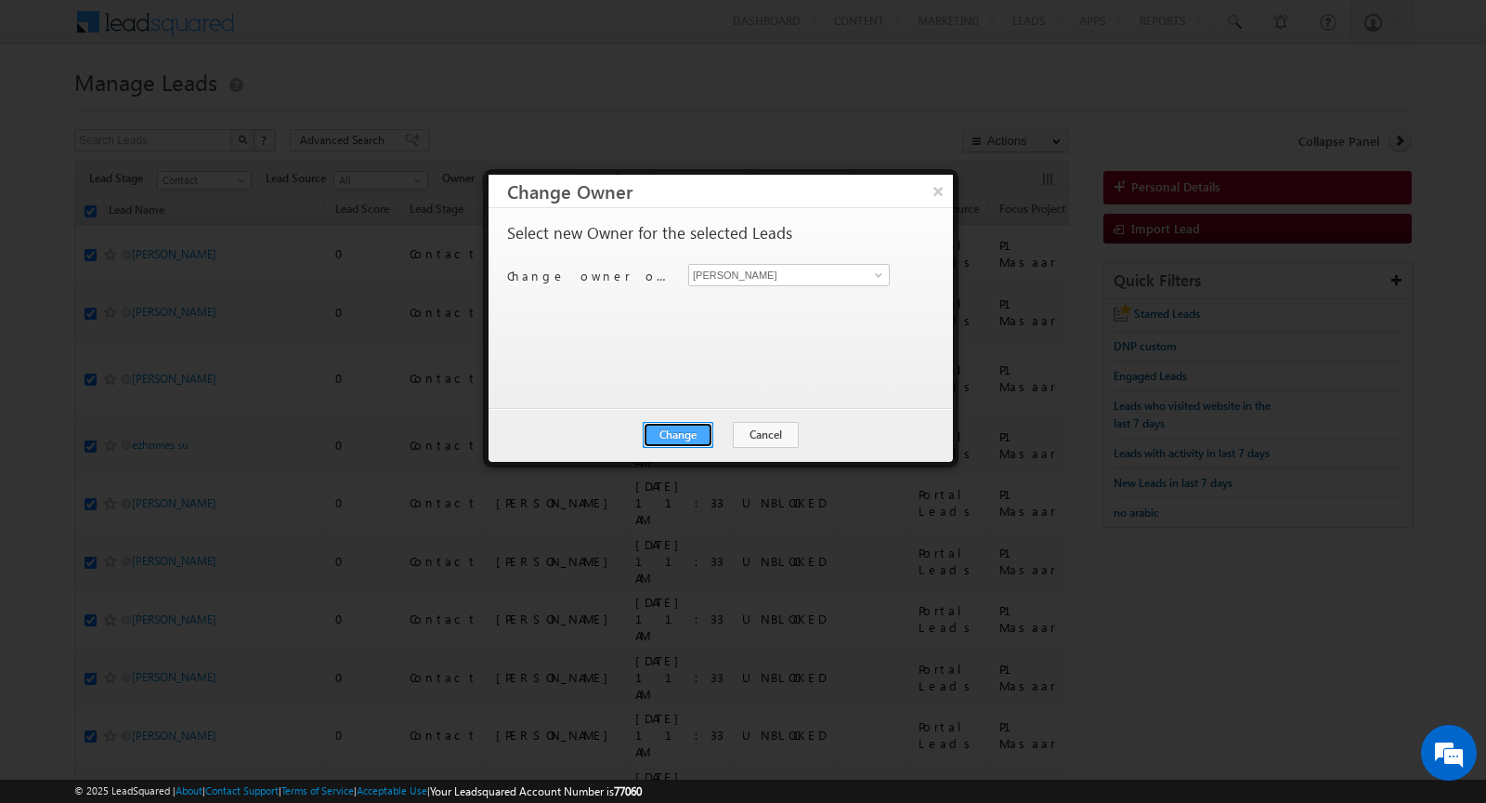
click at [686, 432] on button "Change" at bounding box center [678, 435] width 71 height 26
click at [712, 435] on button "Close" at bounding box center [723, 435] width 59 height 26
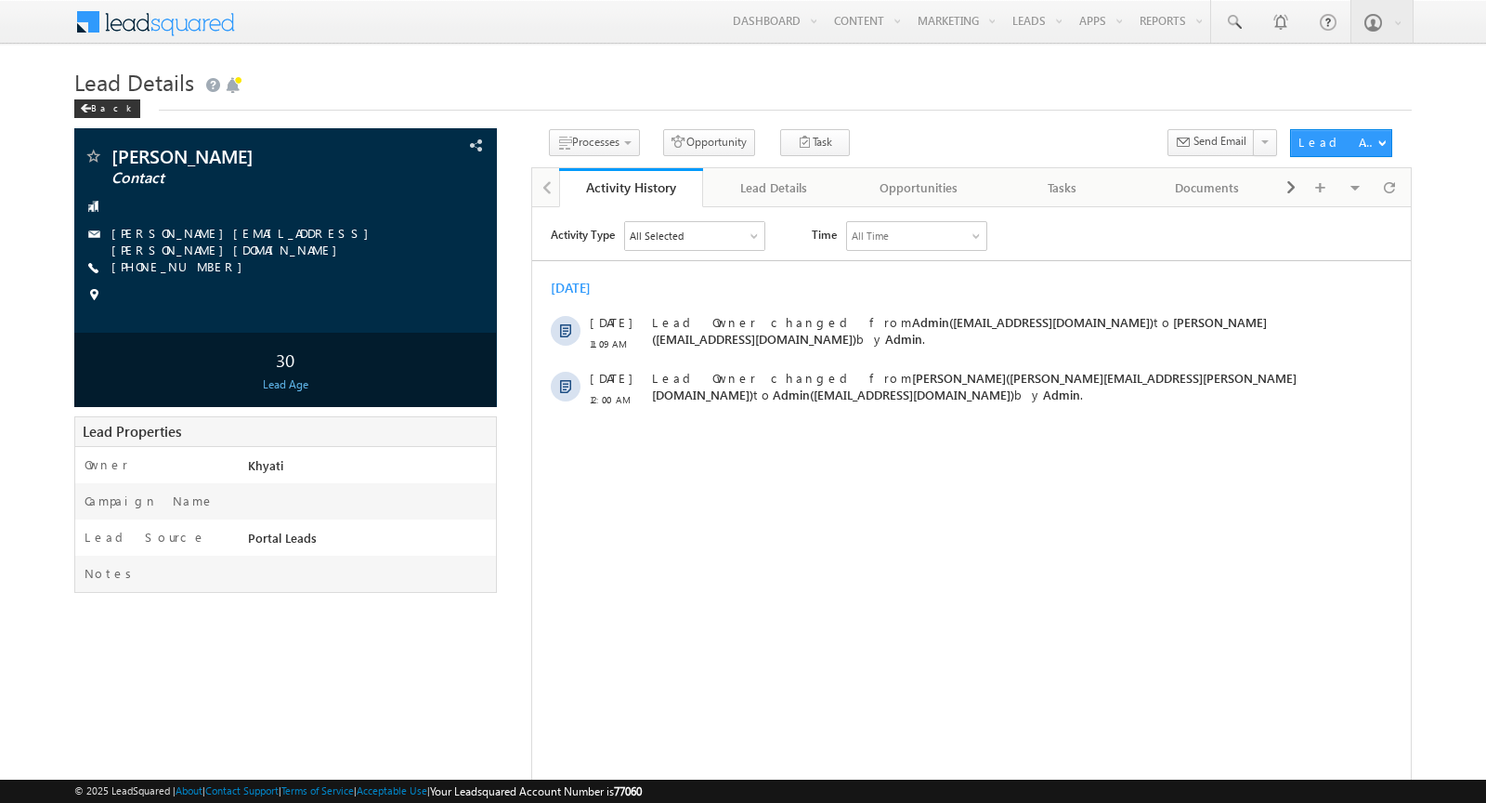
scroll to position [40, 0]
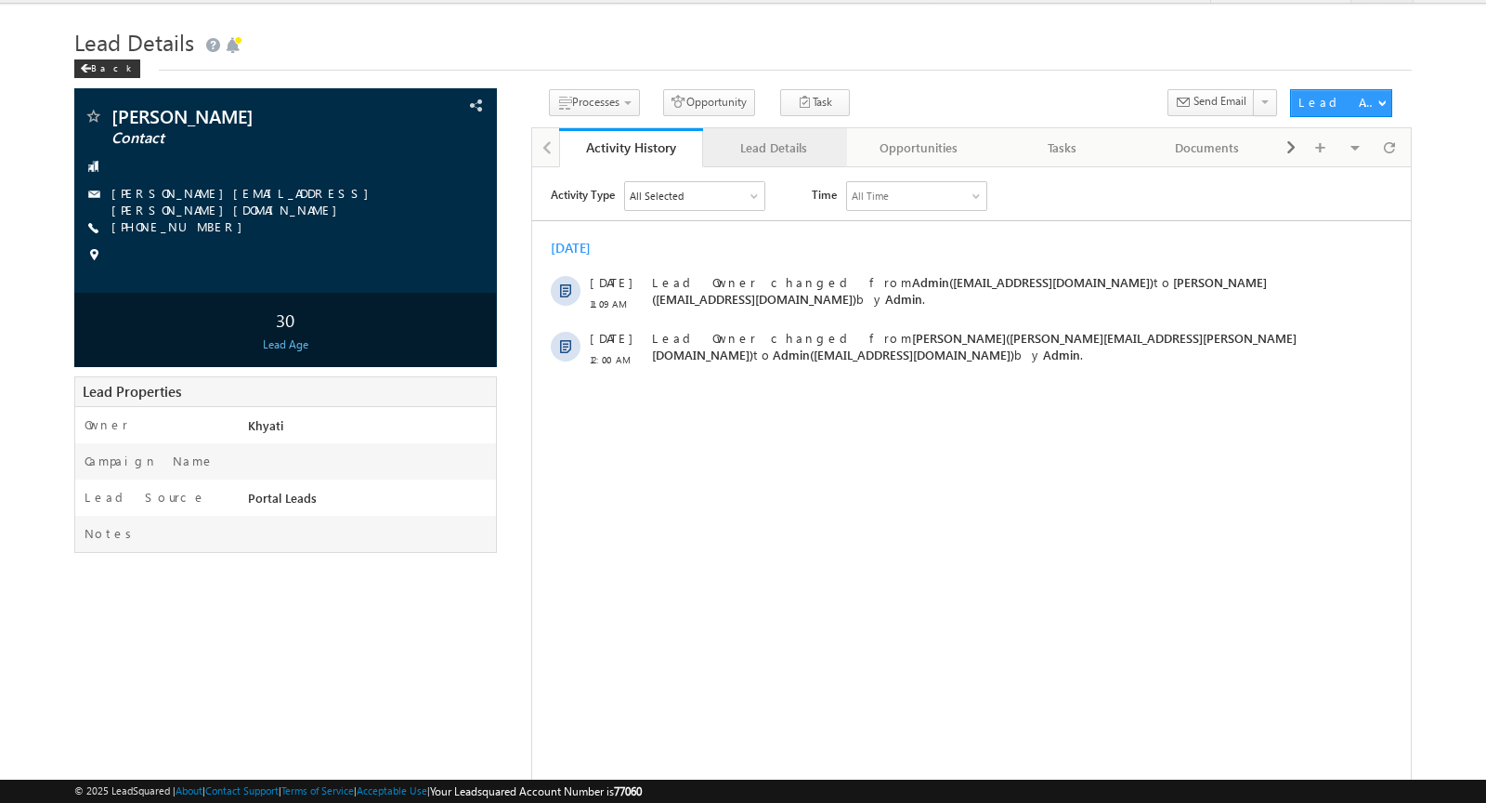
click at [761, 144] on div "Lead Details" at bounding box center [774, 148] width 112 height 22
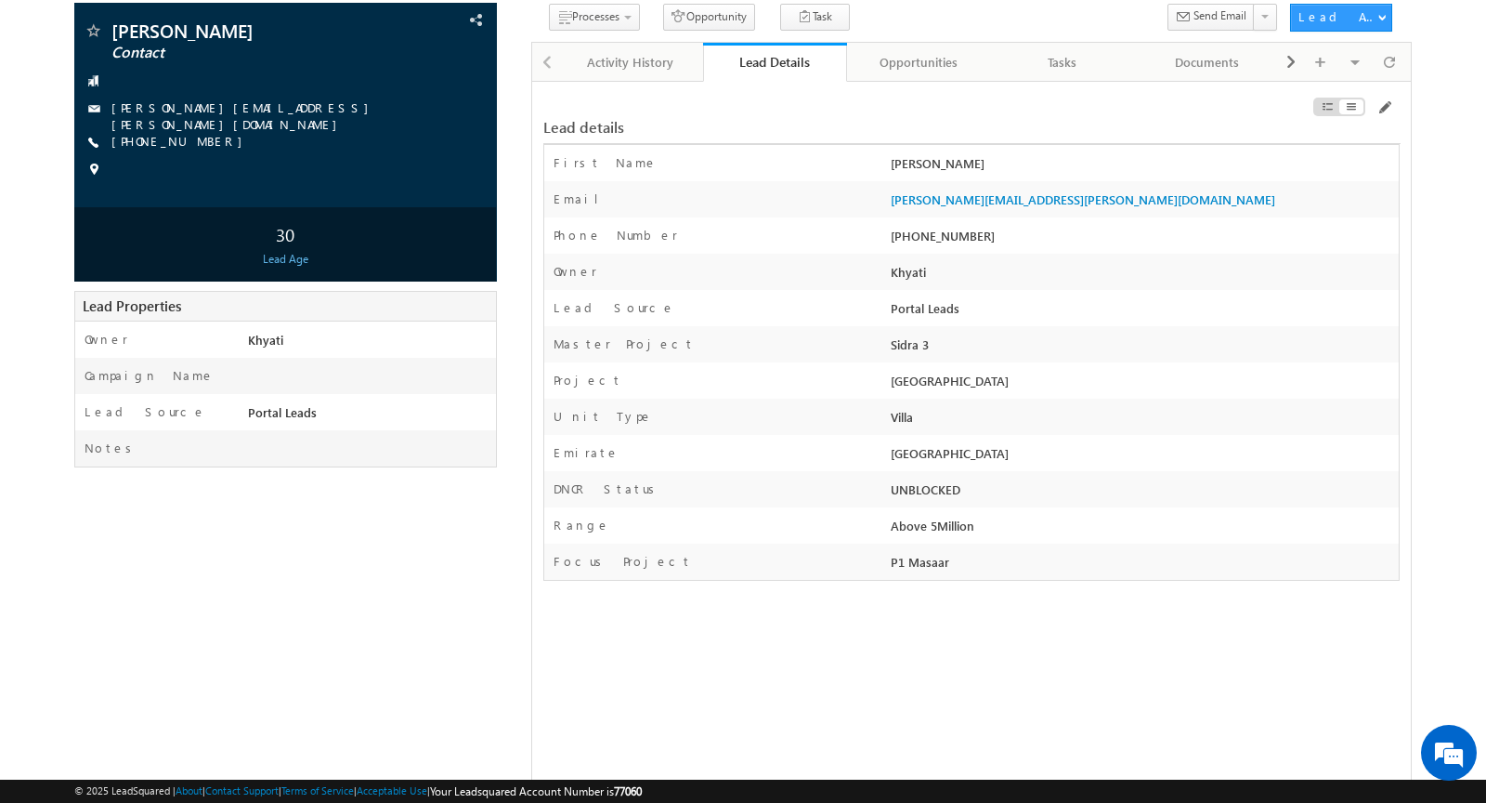
scroll to position [130, 0]
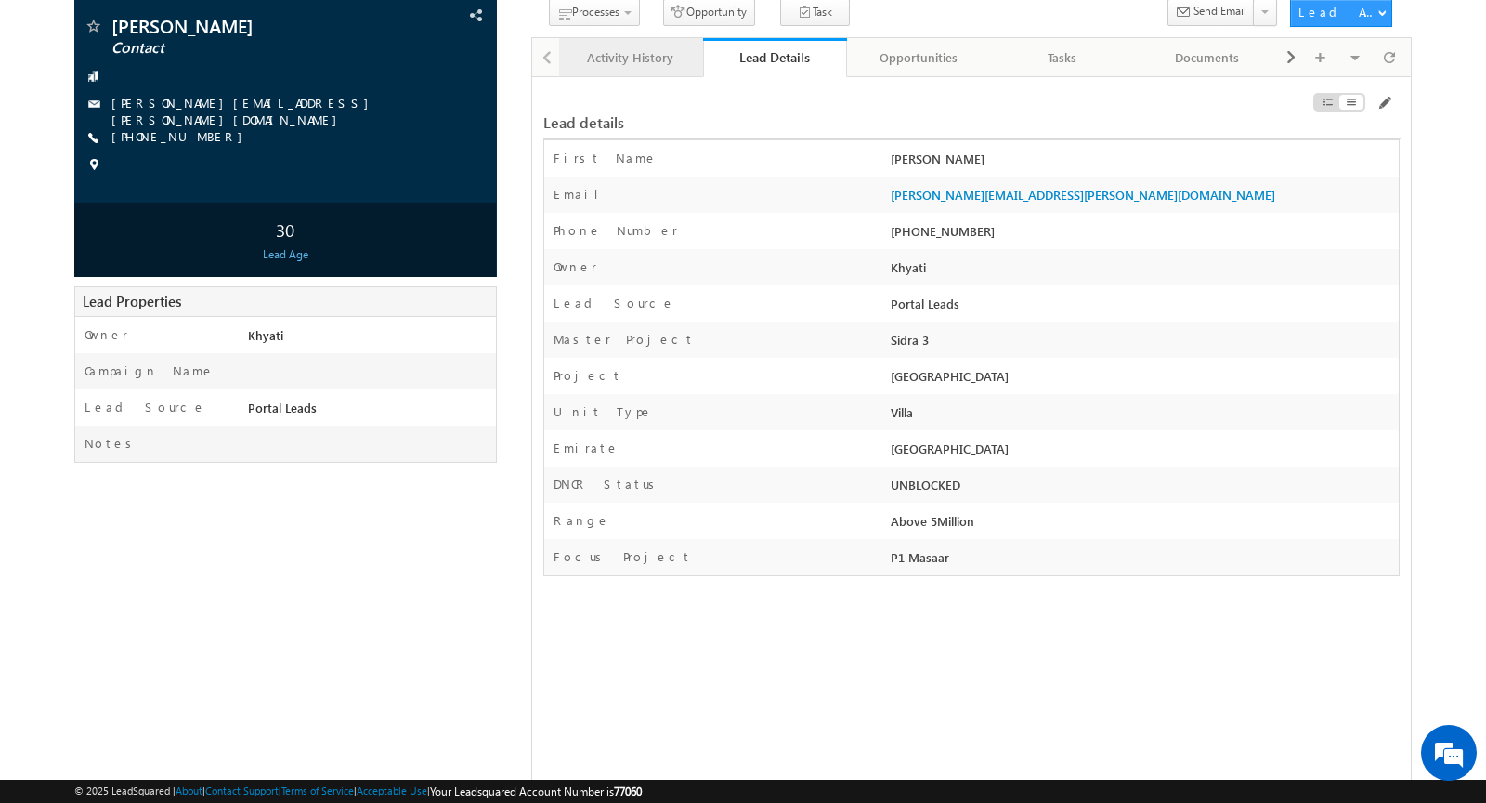
click at [608, 63] on div "Activity History" at bounding box center [630, 57] width 112 height 22
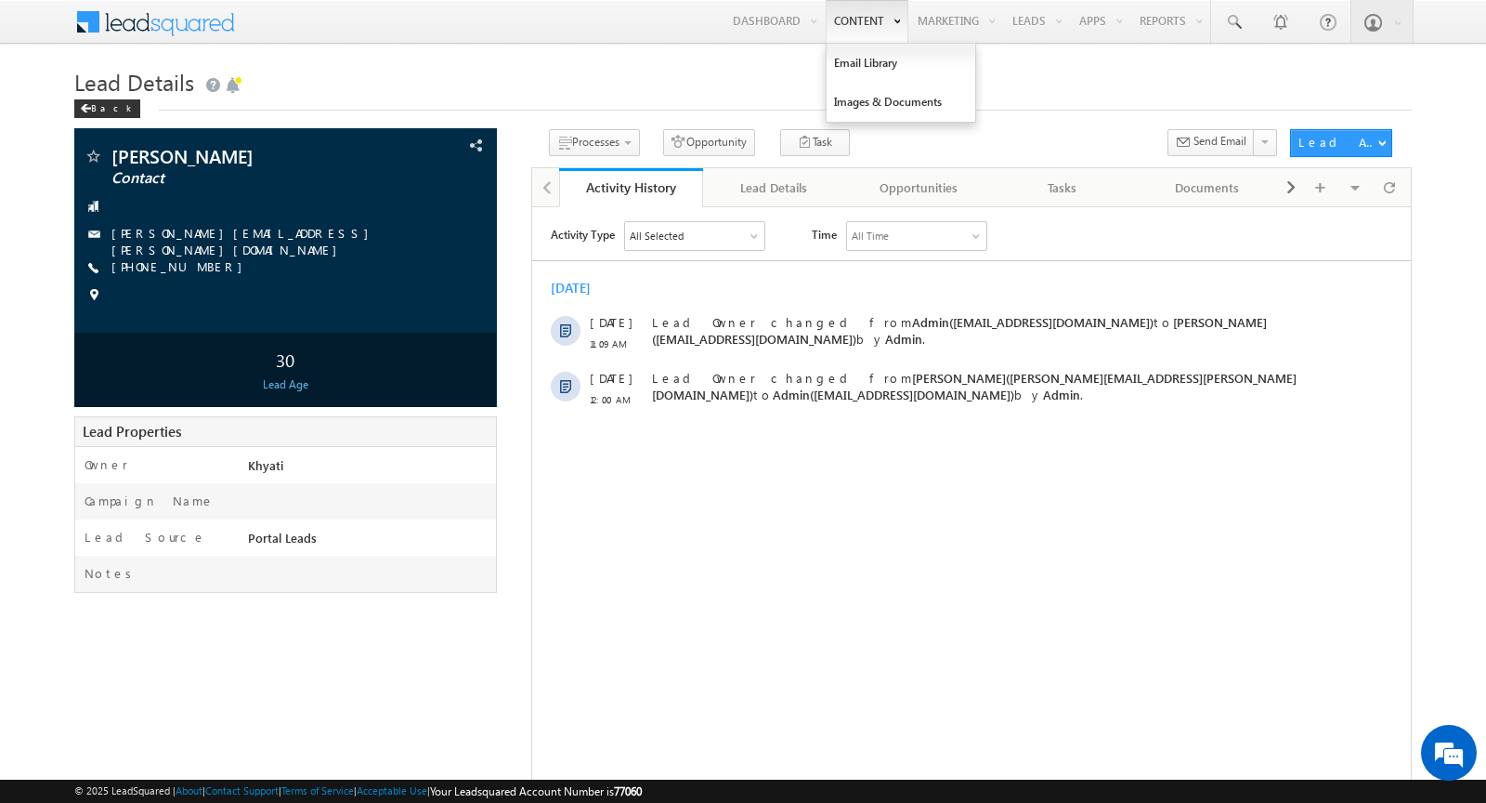
scroll to position [0, 0]
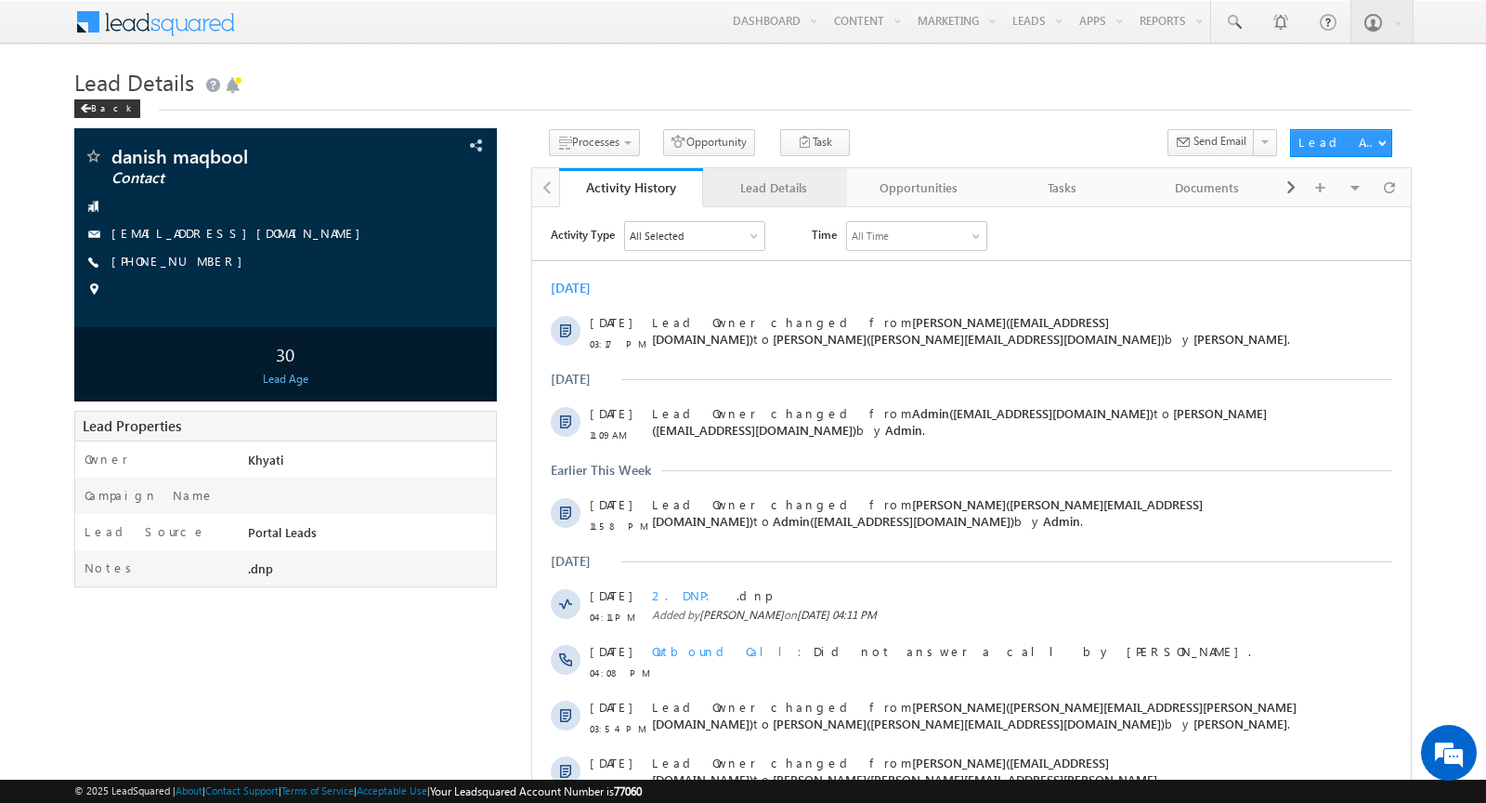
click at [782, 189] on div "Lead Details" at bounding box center [774, 187] width 112 height 22
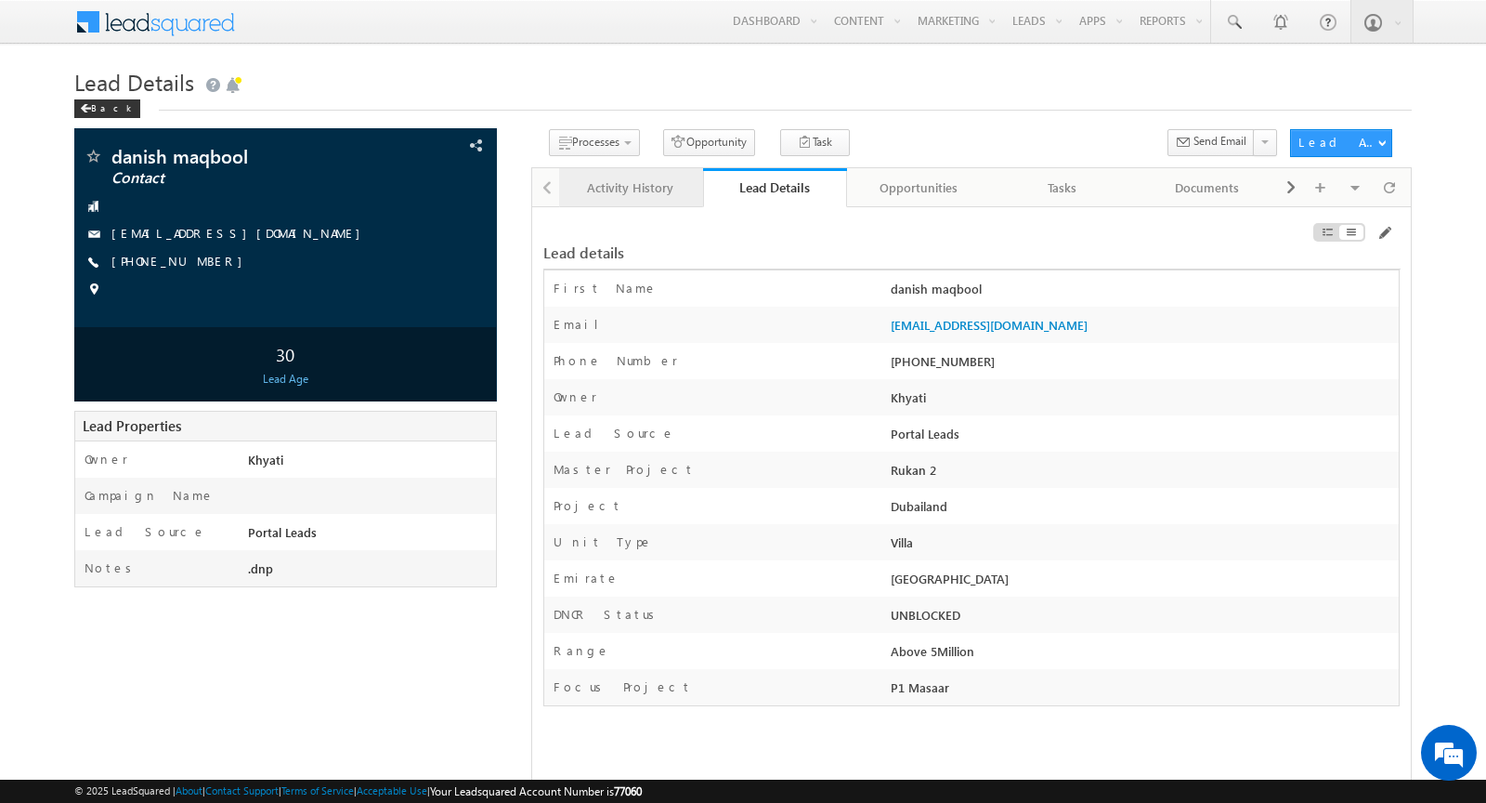
click at [630, 188] on div "Activity History" at bounding box center [630, 187] width 112 height 22
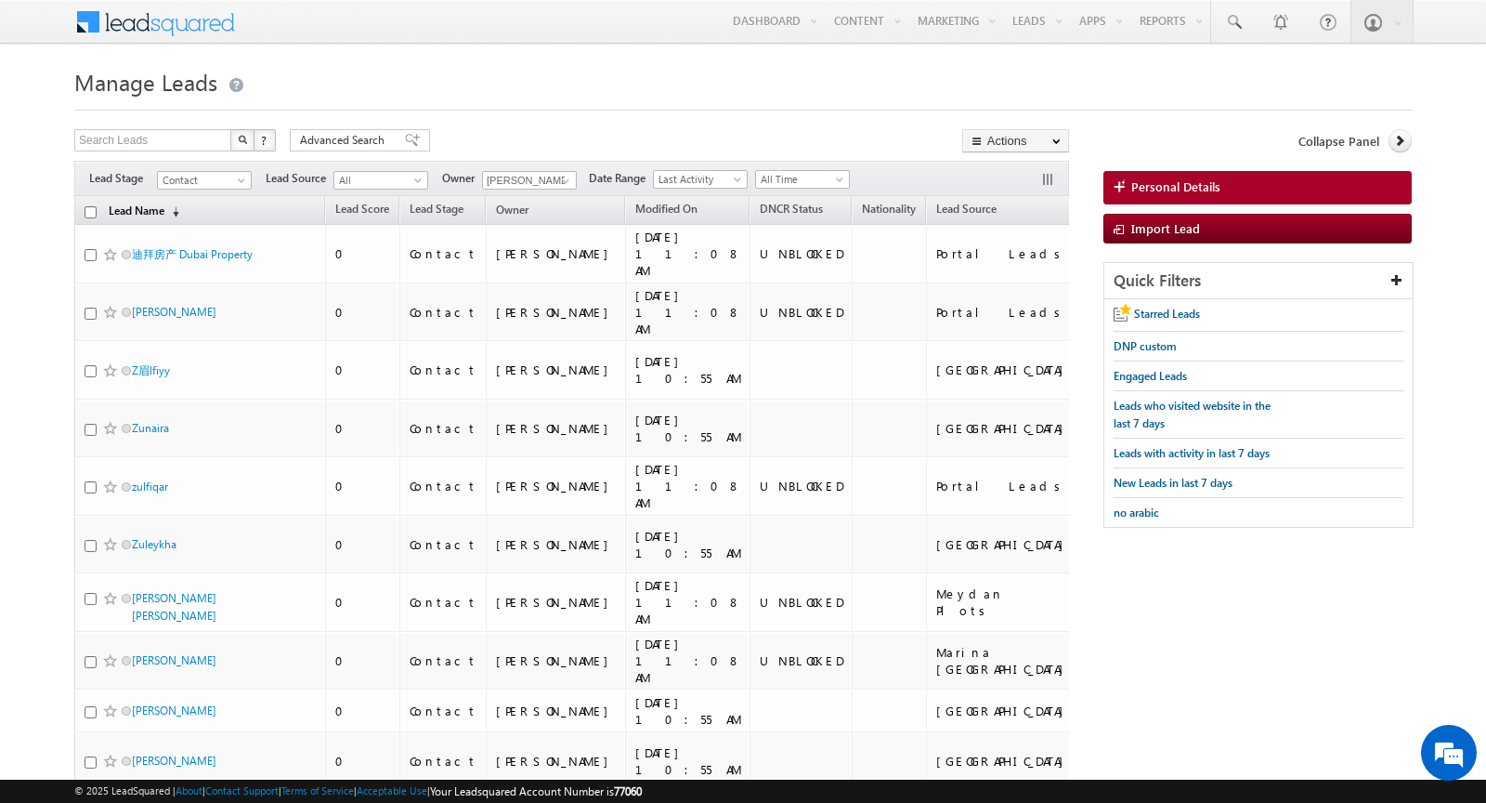
click at [149, 208] on link "Lead Name (sorted descending)" at bounding box center [143, 212] width 89 height 24
